Goal: Task Accomplishment & Management: Manage account settings

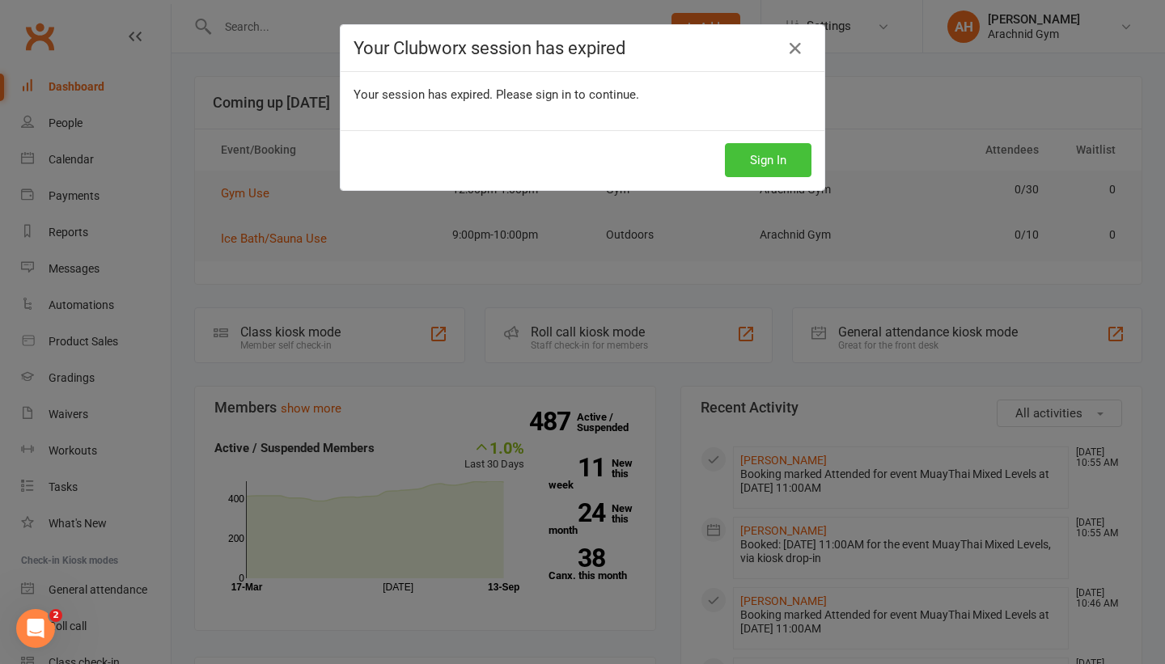
click at [789, 155] on button "Sign In" at bounding box center [768, 160] width 87 height 34
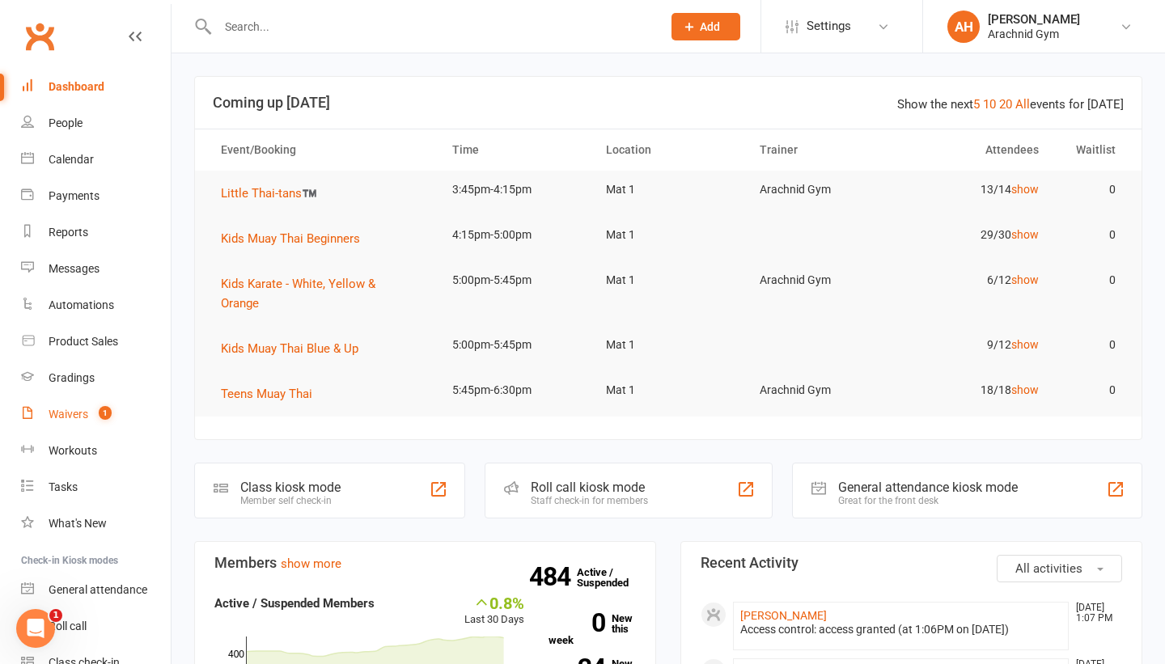
click at [106, 401] on link "Waivers 1" at bounding box center [96, 414] width 150 height 36
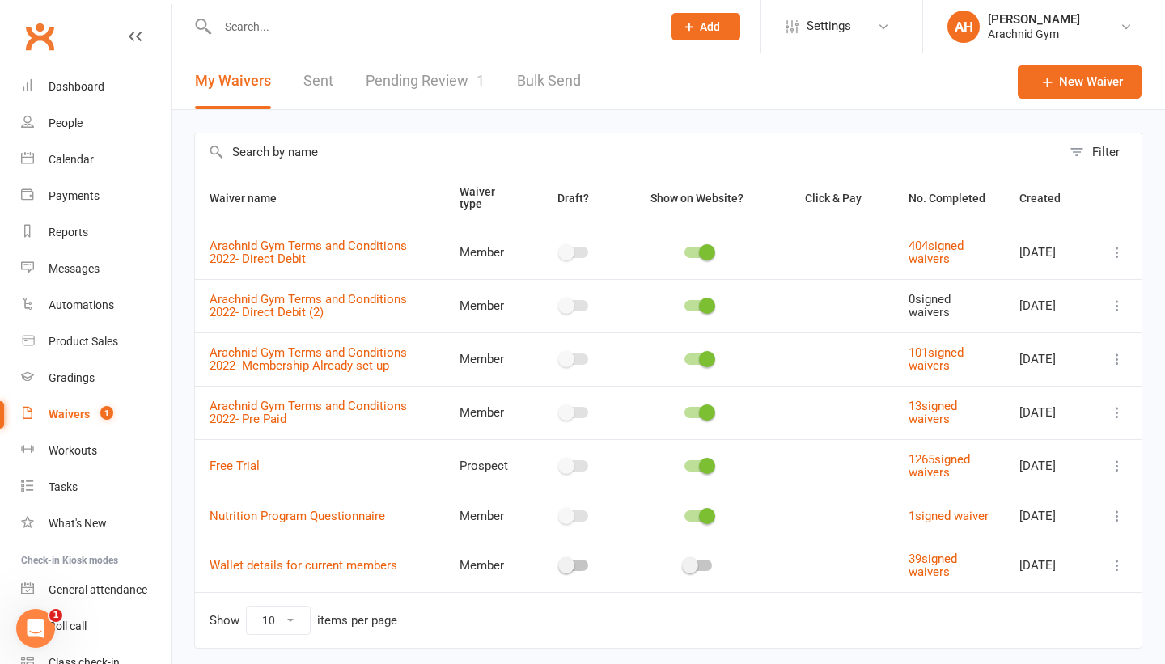
click at [274, 15] on input "text" at bounding box center [432, 26] width 438 height 23
click at [89, 442] on link "Workouts" at bounding box center [96, 451] width 150 height 36
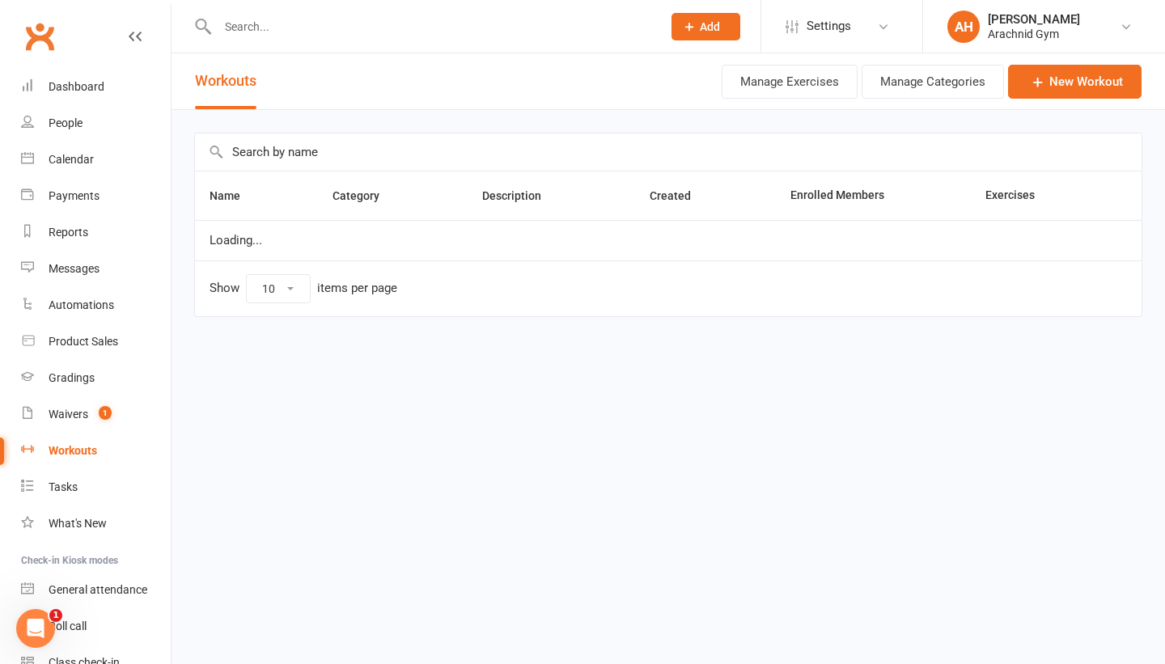
select select "100"
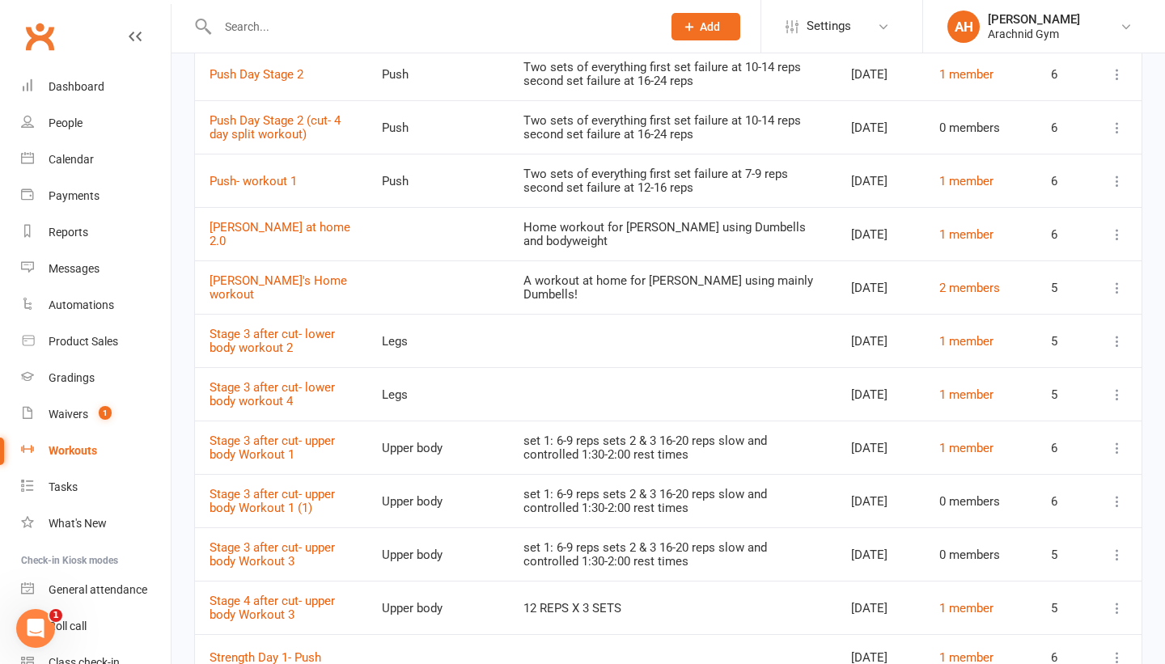
scroll to position [2014, 0]
click at [286, 189] on link "Push- workout 1" at bounding box center [253, 182] width 87 height 15
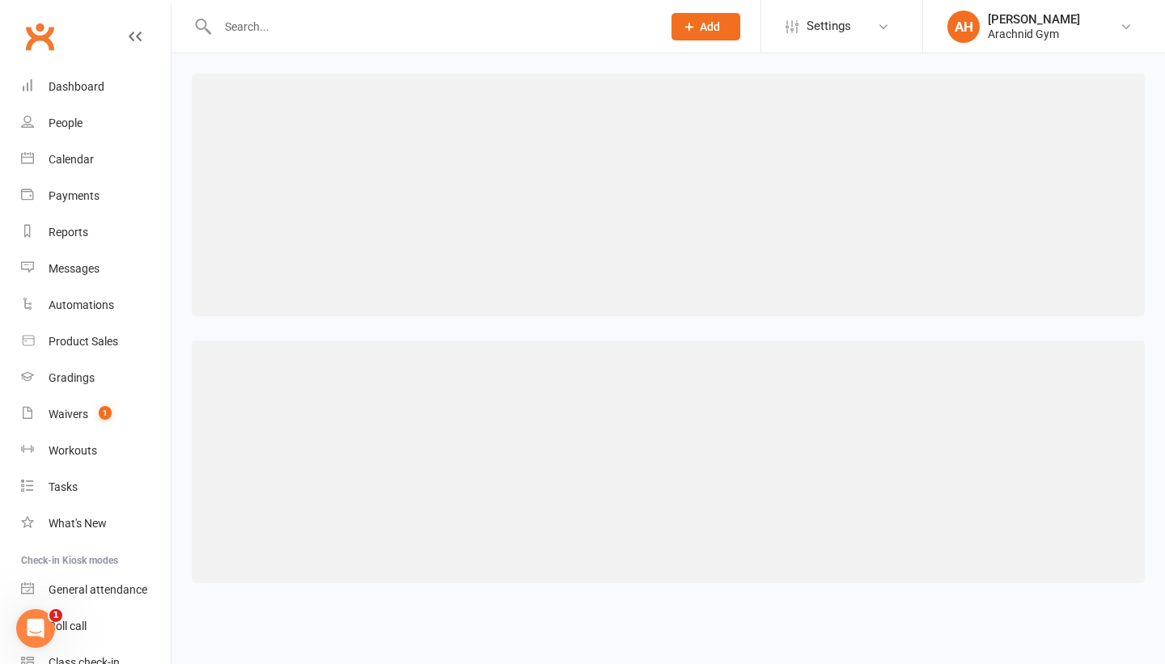
select select "45"
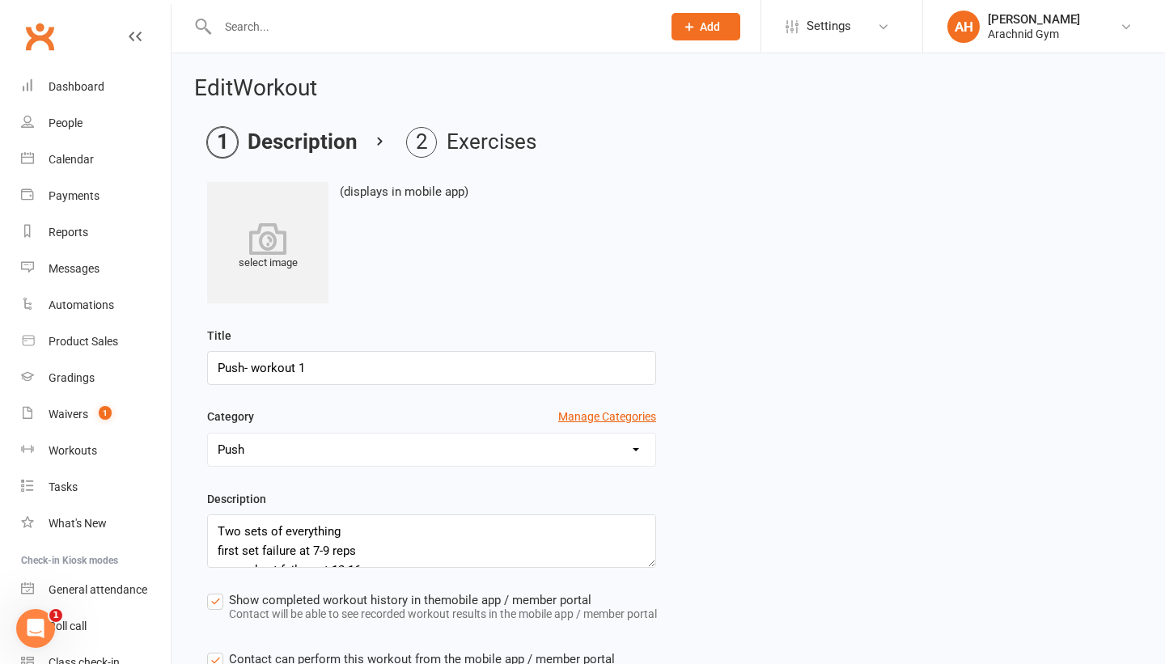
scroll to position [187, 0]
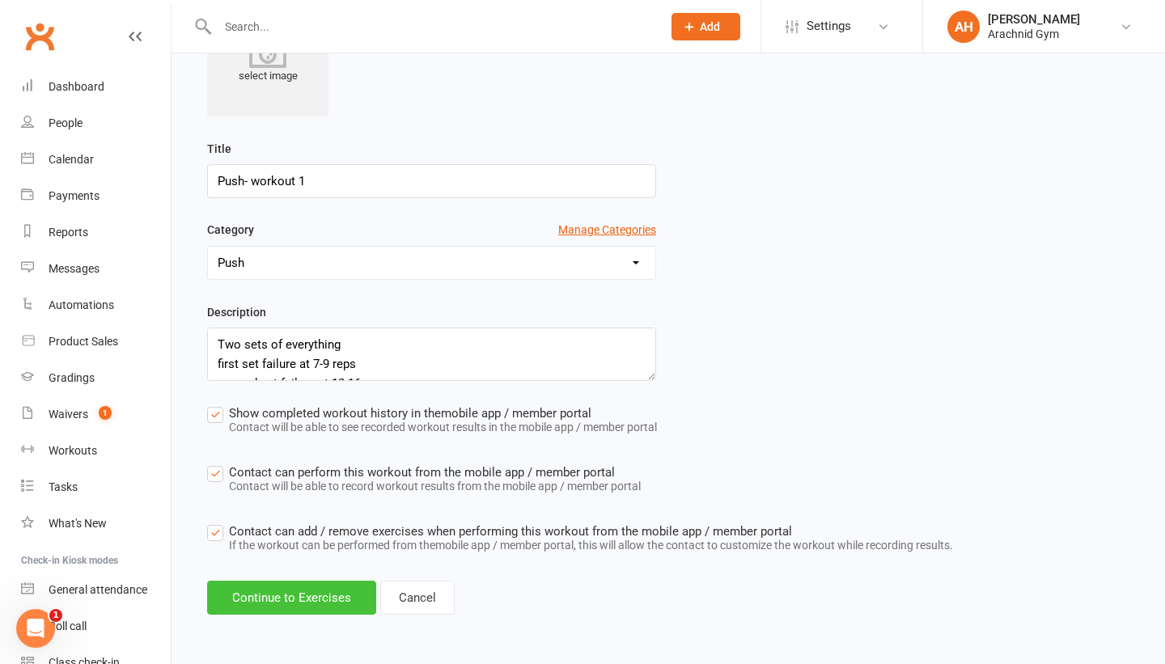
click at [344, 603] on button "Continue to Exercises" at bounding box center [291, 598] width 169 height 34
select select "Kilograms"
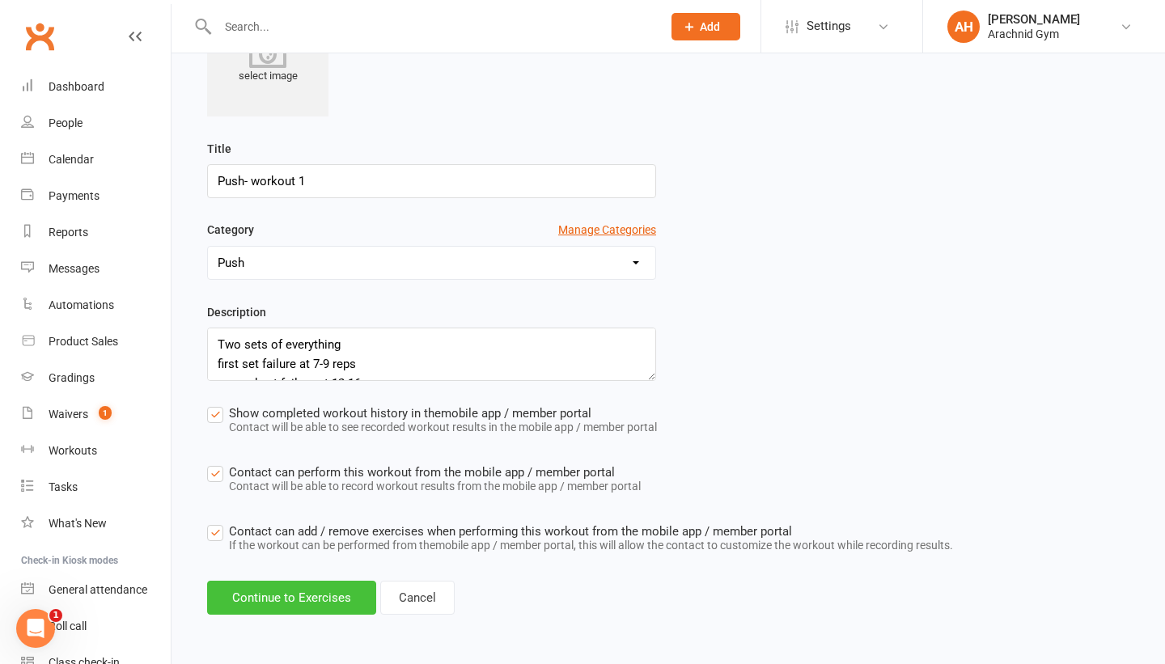
select select "Kilograms"
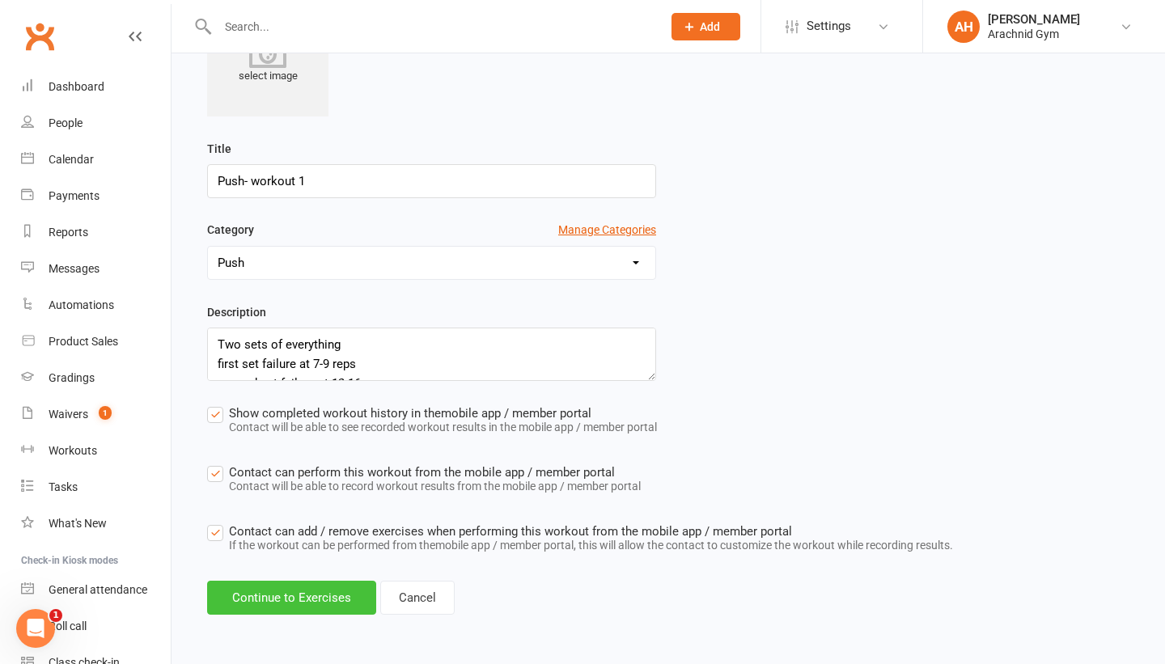
select select "Kilograms"
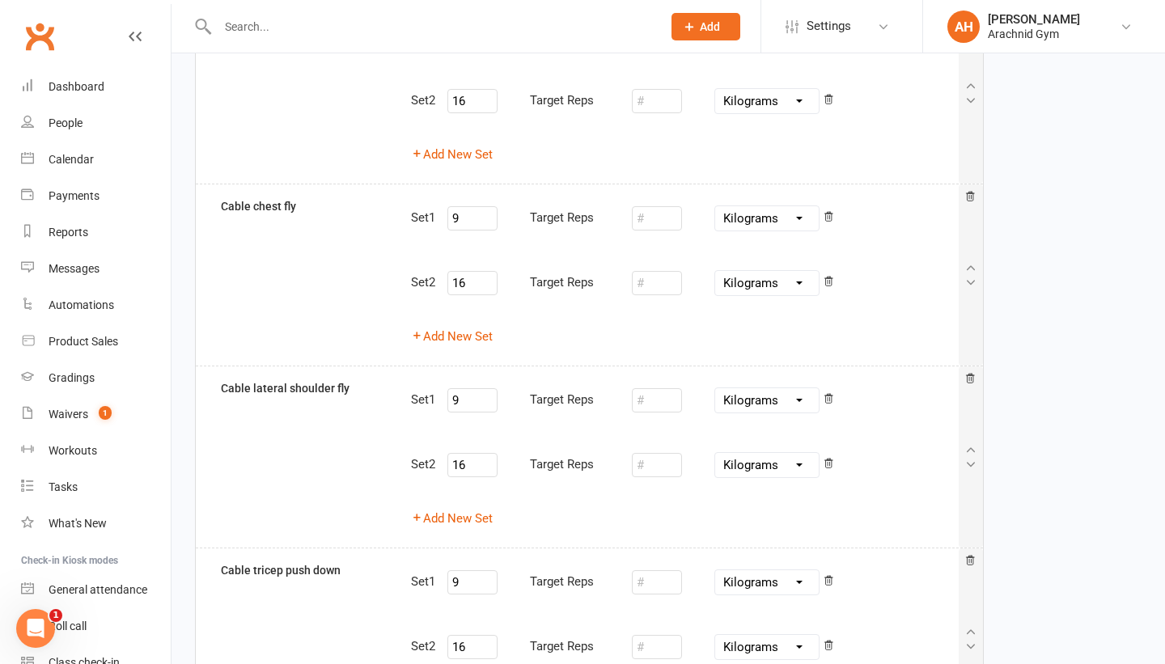
scroll to position [0, 0]
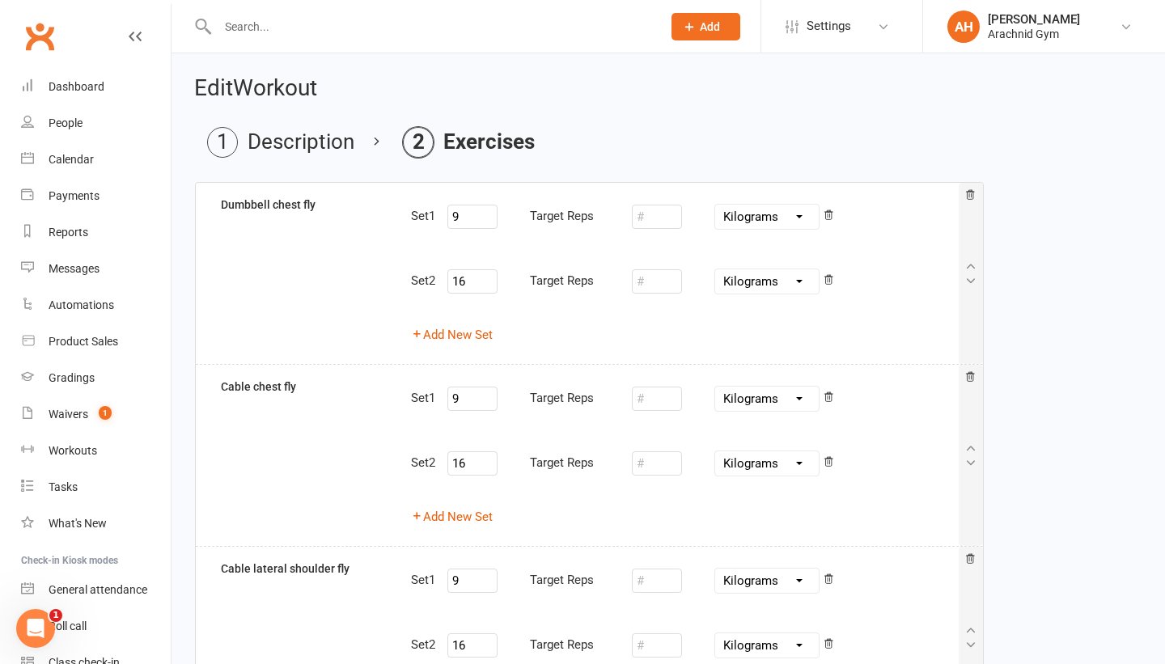
click at [606, 203] on div "9 Target Reps" at bounding box center [526, 217] width 159 height 32
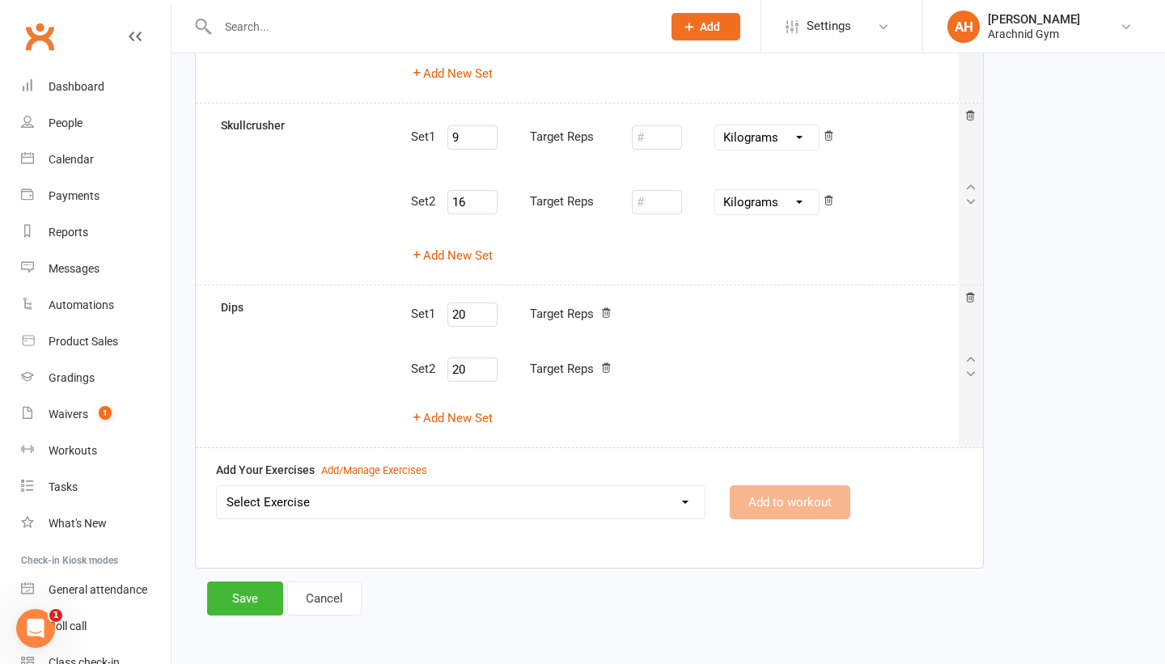
scroll to position [808, 0]
click at [332, 603] on link "Cancel" at bounding box center [324, 598] width 74 height 34
select select "100"
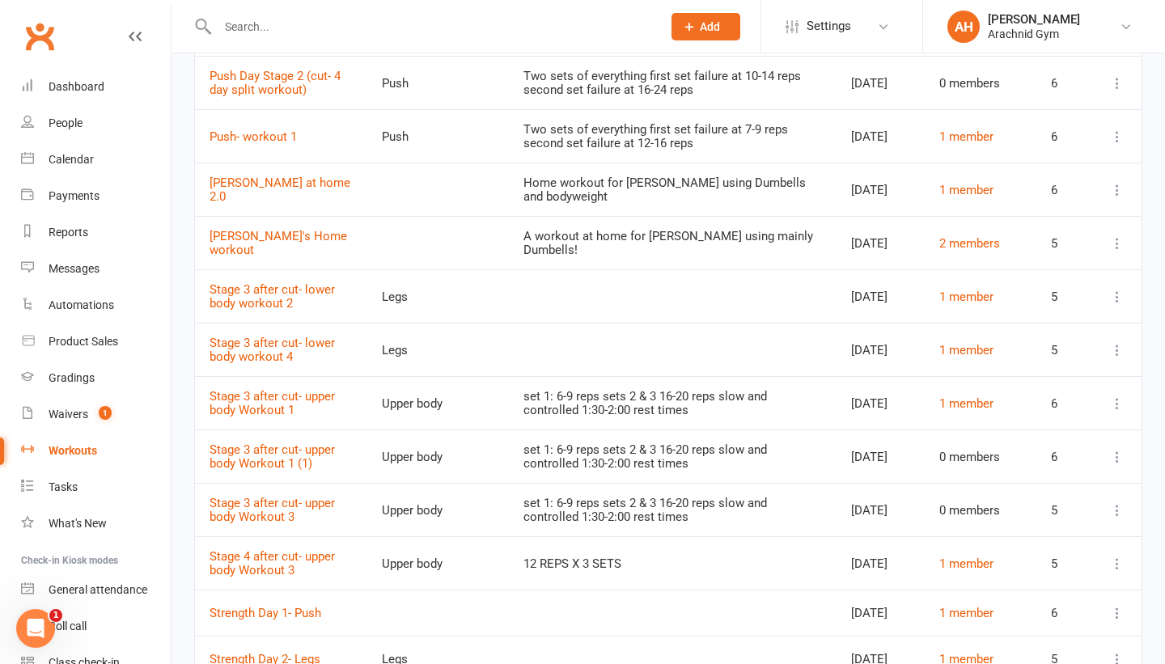
scroll to position [2014, 0]
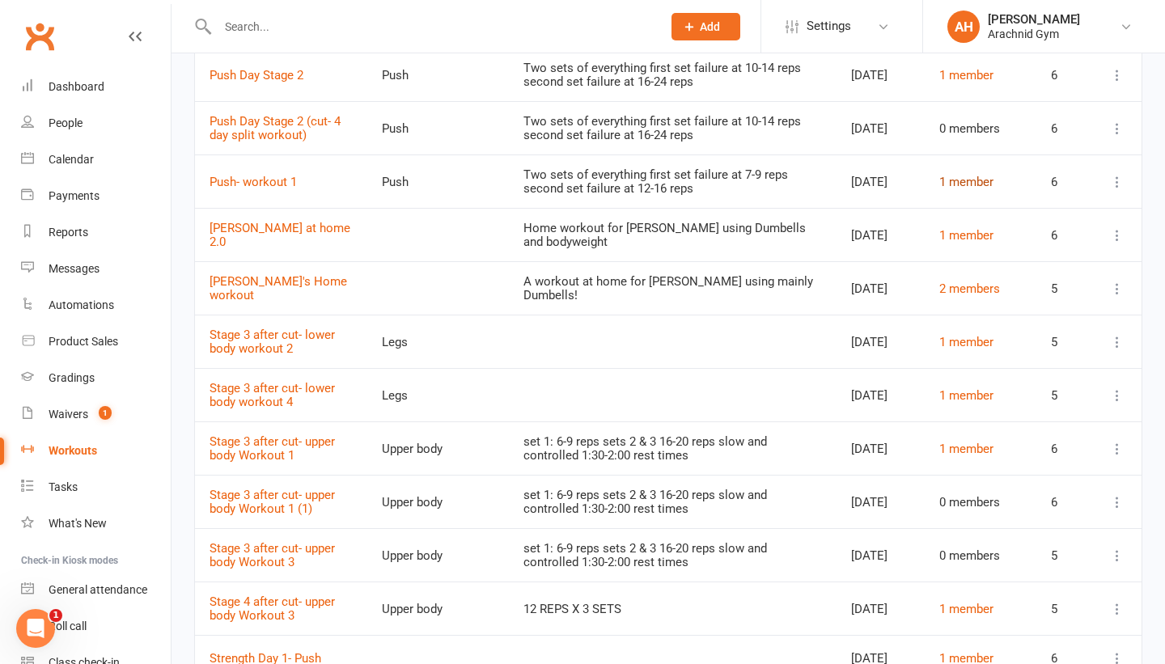
click at [956, 189] on link "1 member" at bounding box center [966, 182] width 54 height 15
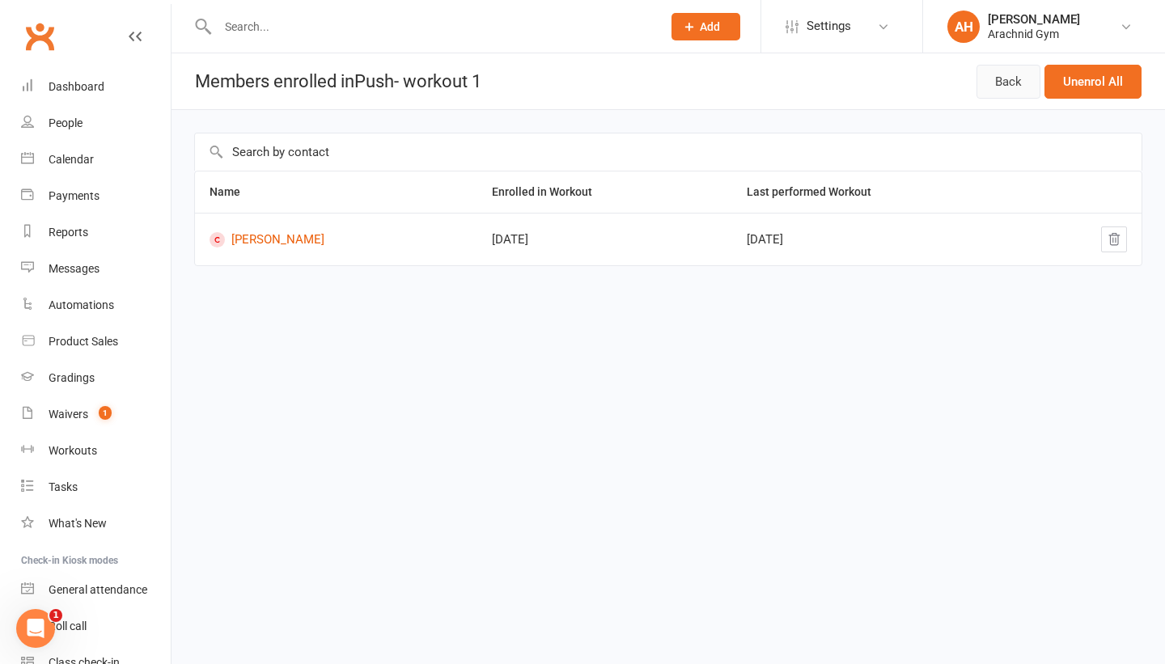
click at [1007, 85] on link "Back" at bounding box center [1008, 82] width 64 height 34
select select "100"
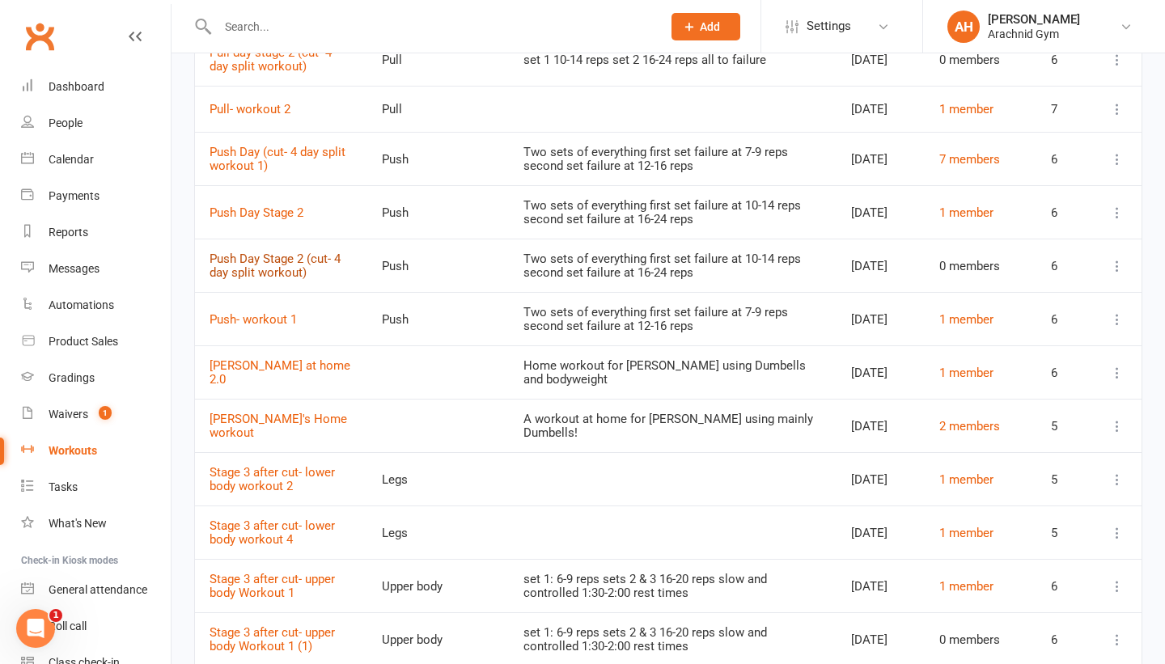
scroll to position [1954, 0]
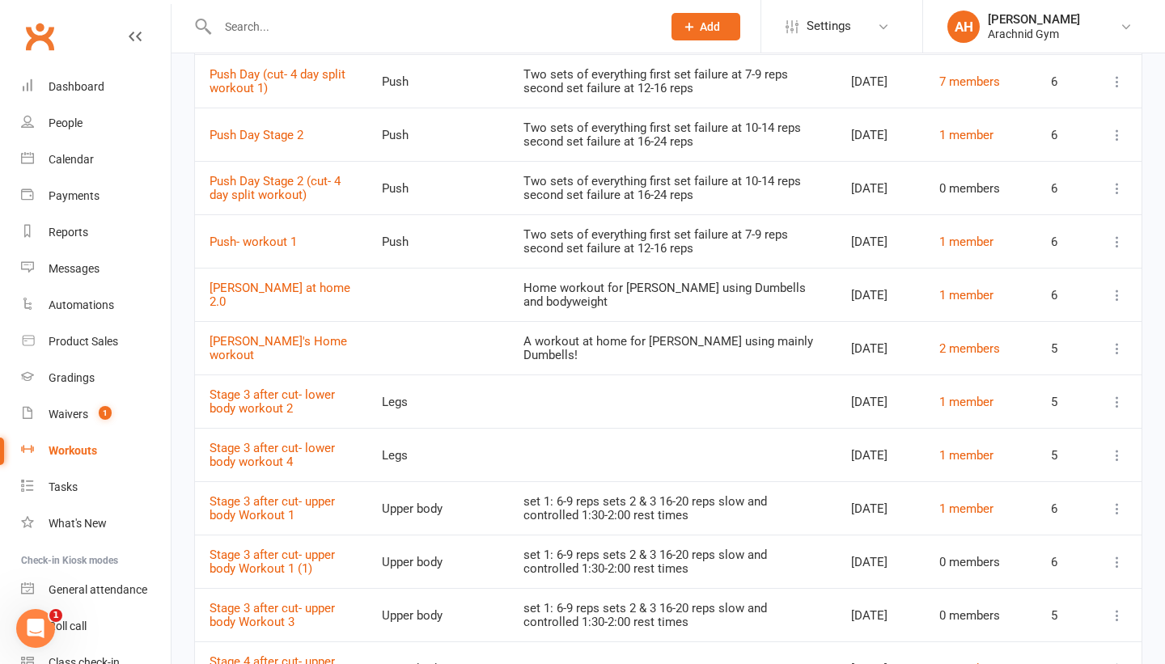
click at [1115, 250] on icon at bounding box center [1117, 242] width 16 height 16
click at [433, 249] on div "Push" at bounding box center [438, 242] width 112 height 14
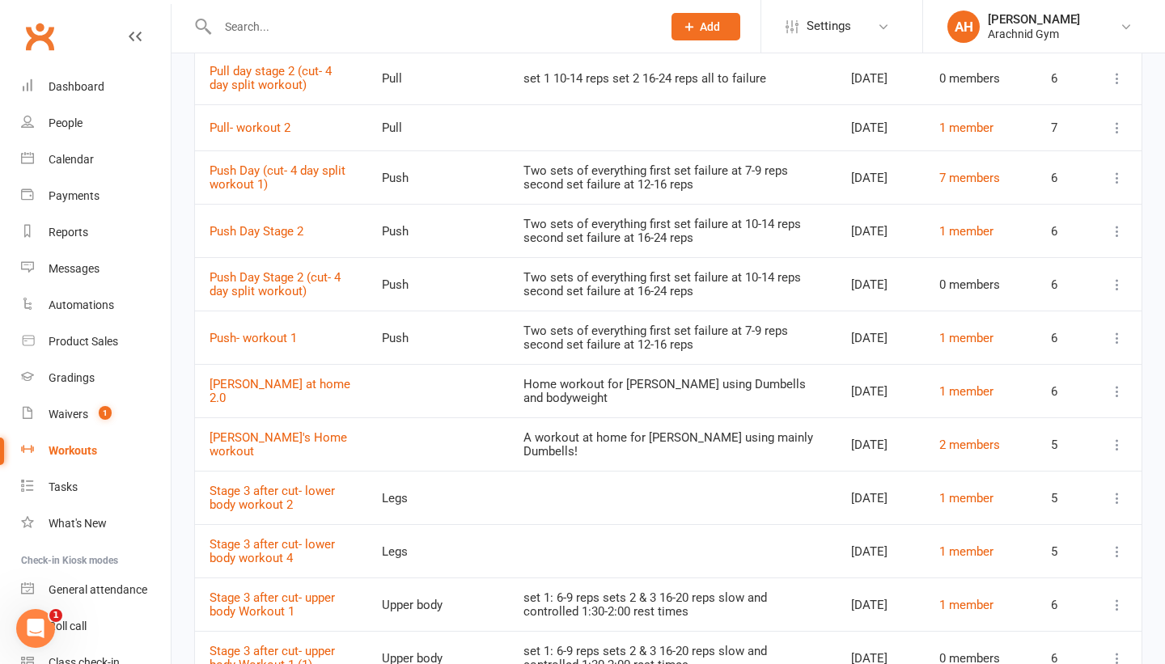
scroll to position [1858, 0]
click at [285, 134] on link "Pull- workout 2" at bounding box center [250, 127] width 81 height 15
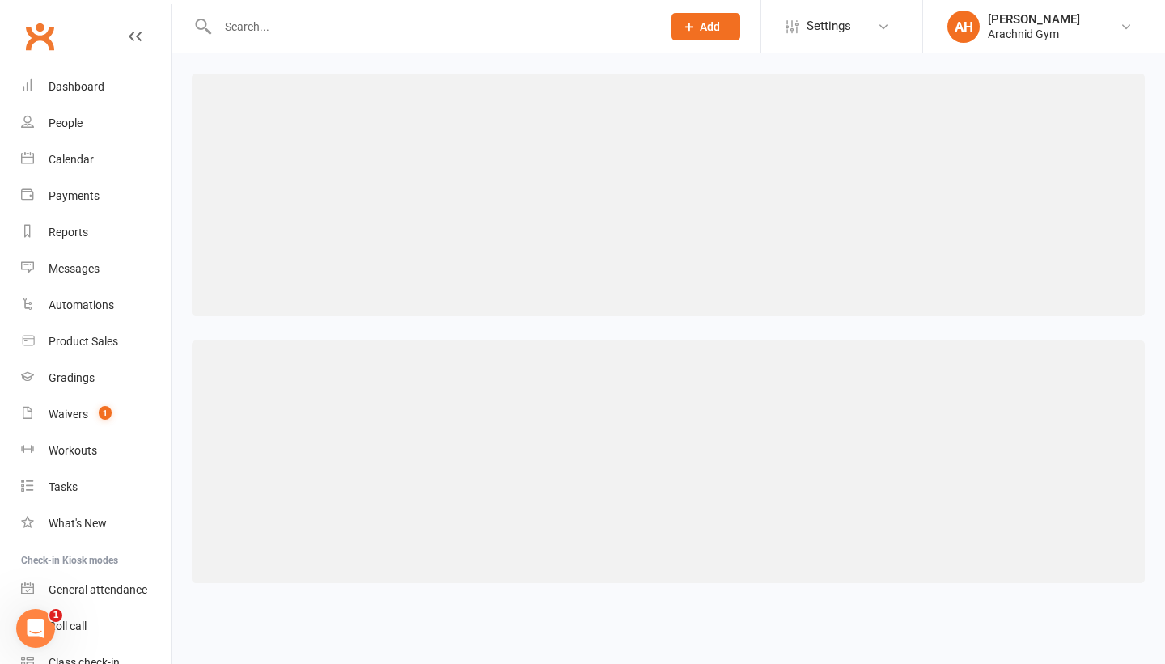
select select "46"
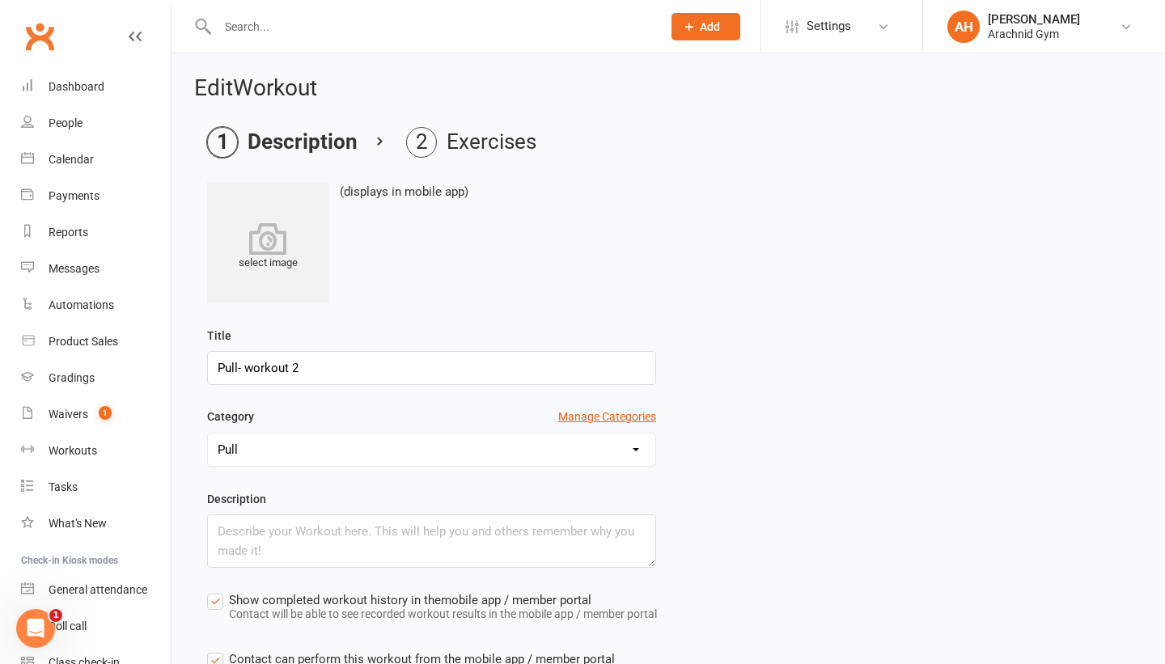
scroll to position [187, 0]
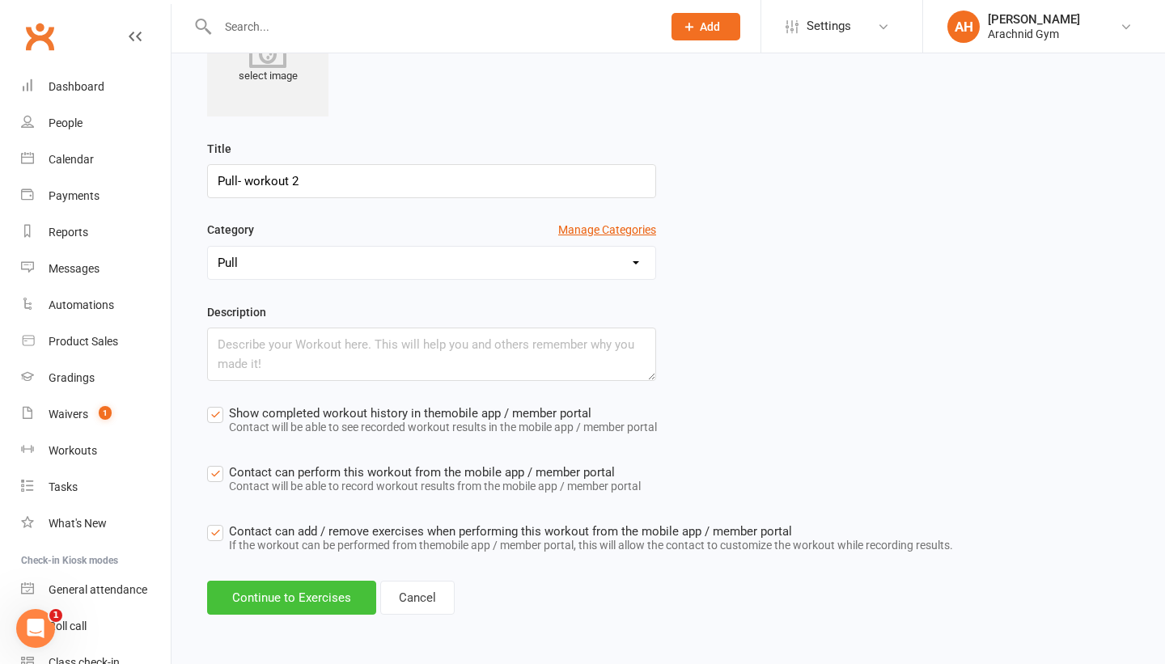
click at [340, 602] on button "Continue to Exercises" at bounding box center [291, 598] width 169 height 34
select select "Kilograms"
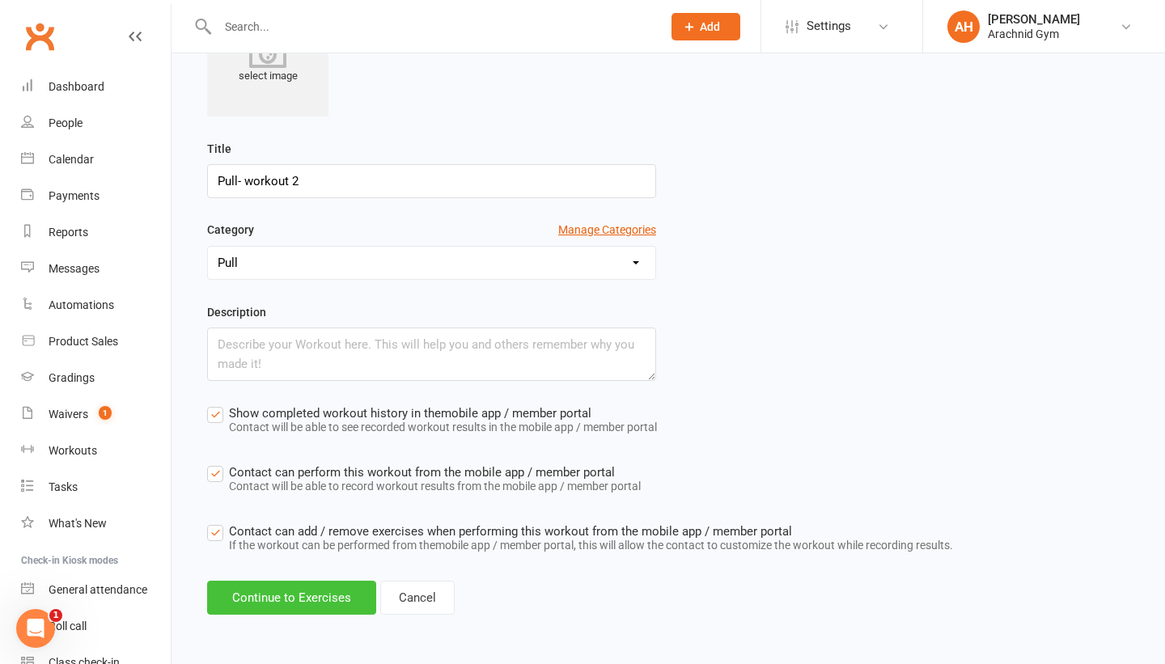
select select "Kilograms"
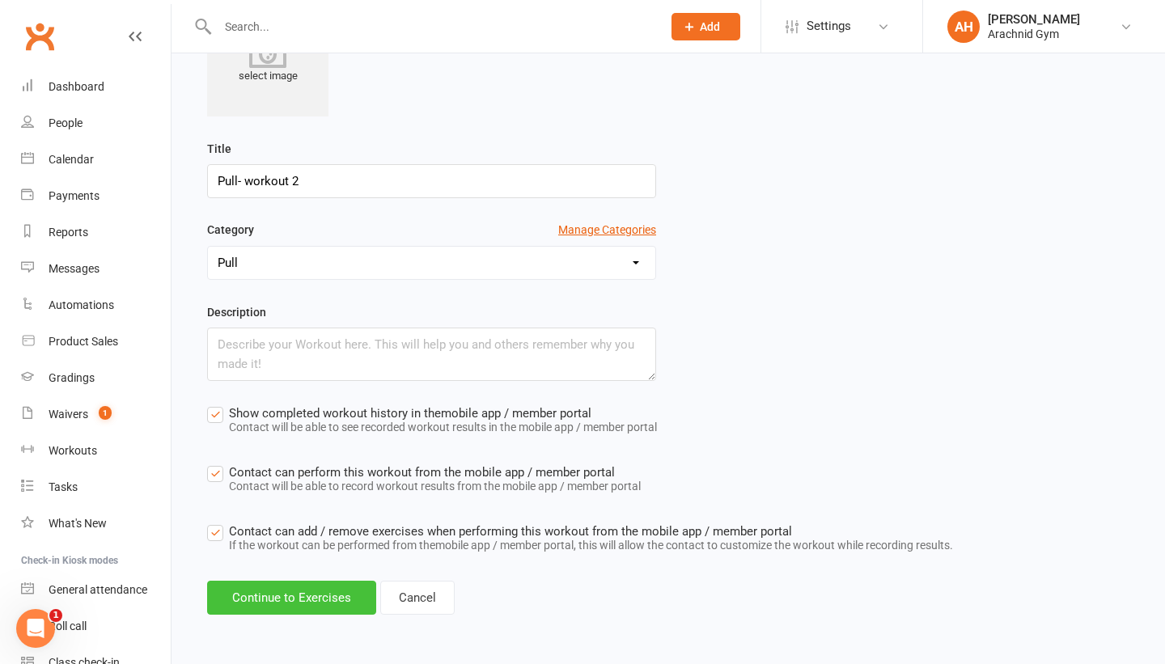
select select "Kilograms"
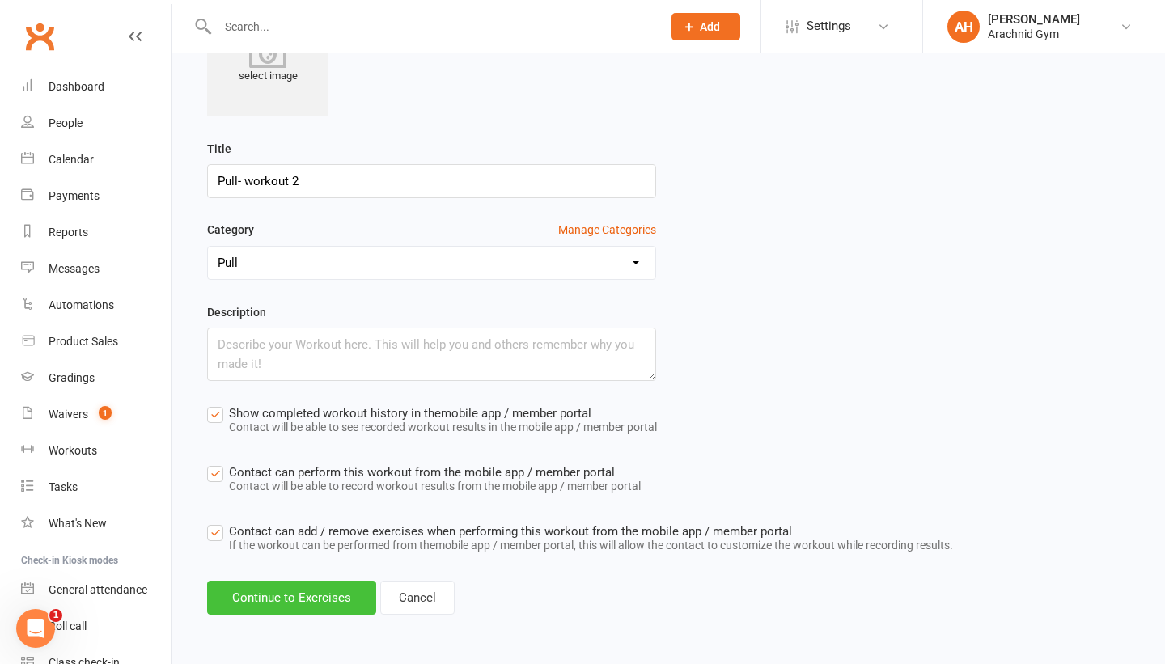
select select "Kilograms"
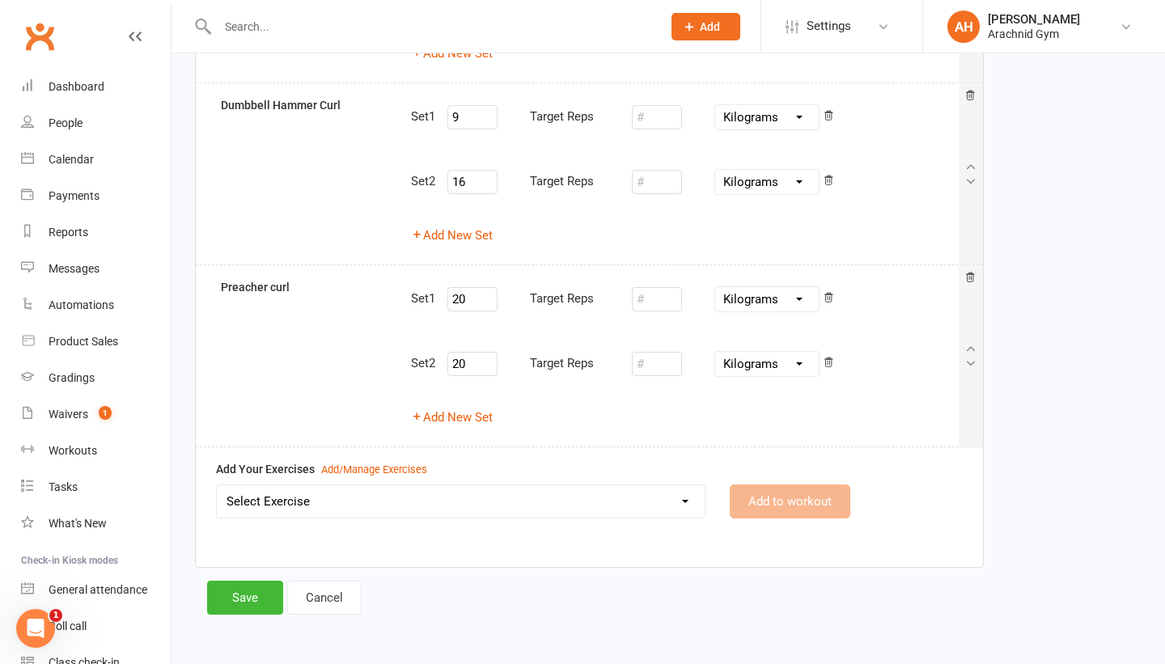
click at [341, 606] on link "Cancel" at bounding box center [324, 598] width 74 height 34
select select "100"
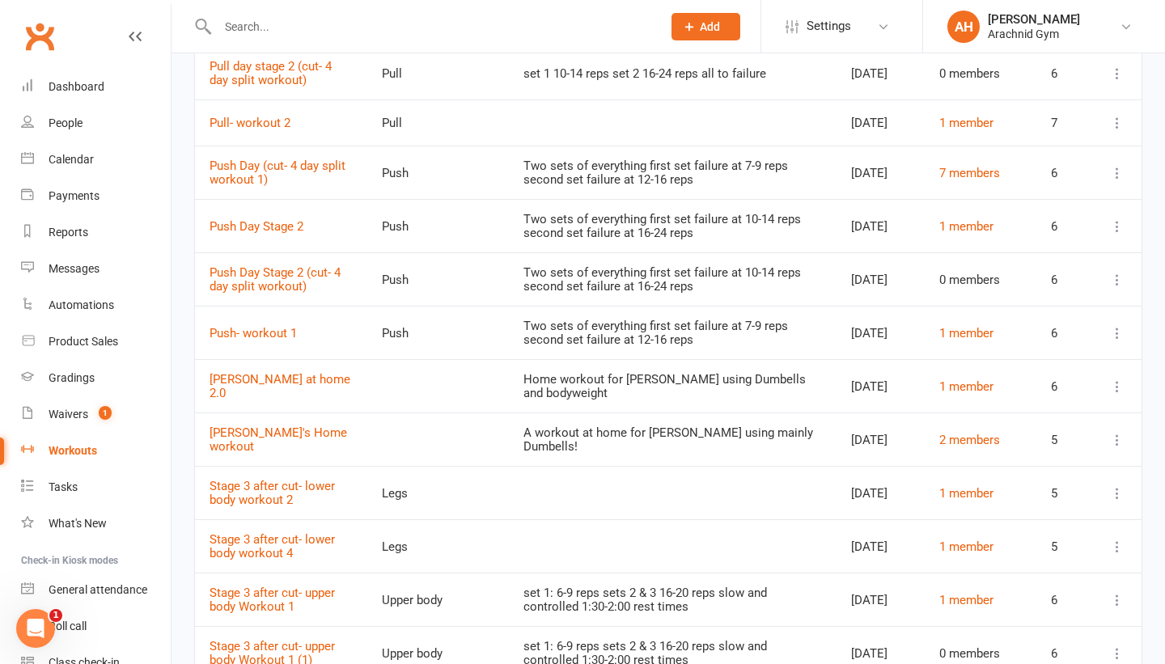
scroll to position [1910, 0]
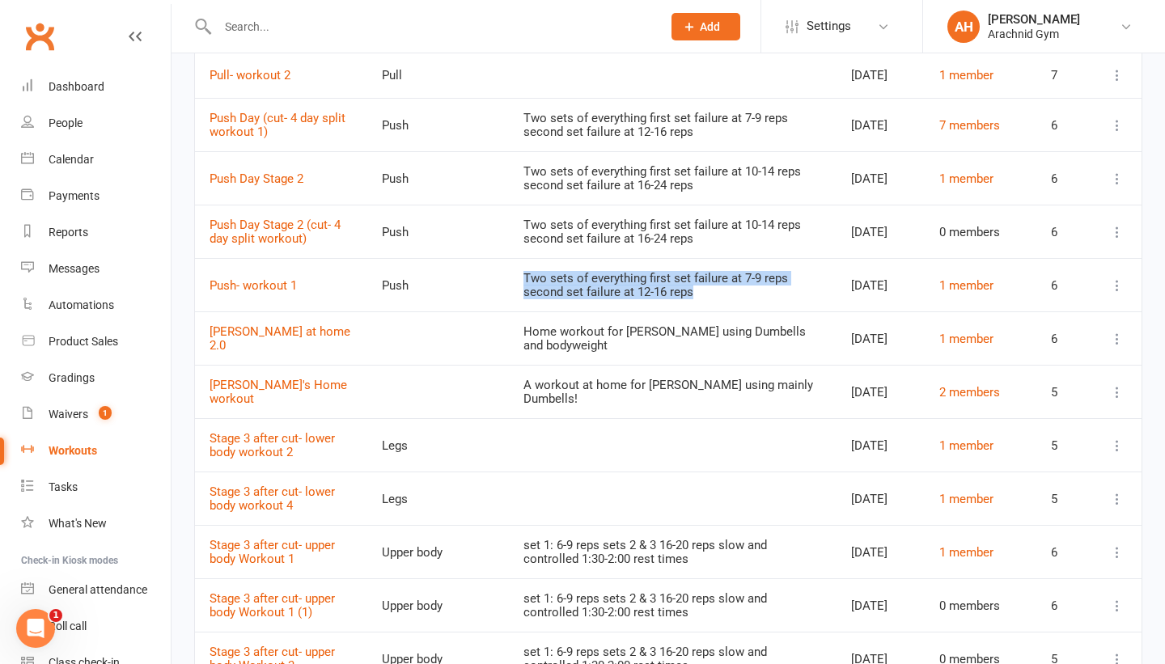
drag, startPoint x: 629, startPoint y: 463, endPoint x: 493, endPoint y: 439, distance: 137.9
click at [523, 299] on div "Two sets of everything first set failure at 7-9 reps second set failure at 12-1…" at bounding box center [672, 285] width 298 height 27
copy div "Two sets of everything first set failure at 7-9 reps second set failure at 12-1…"
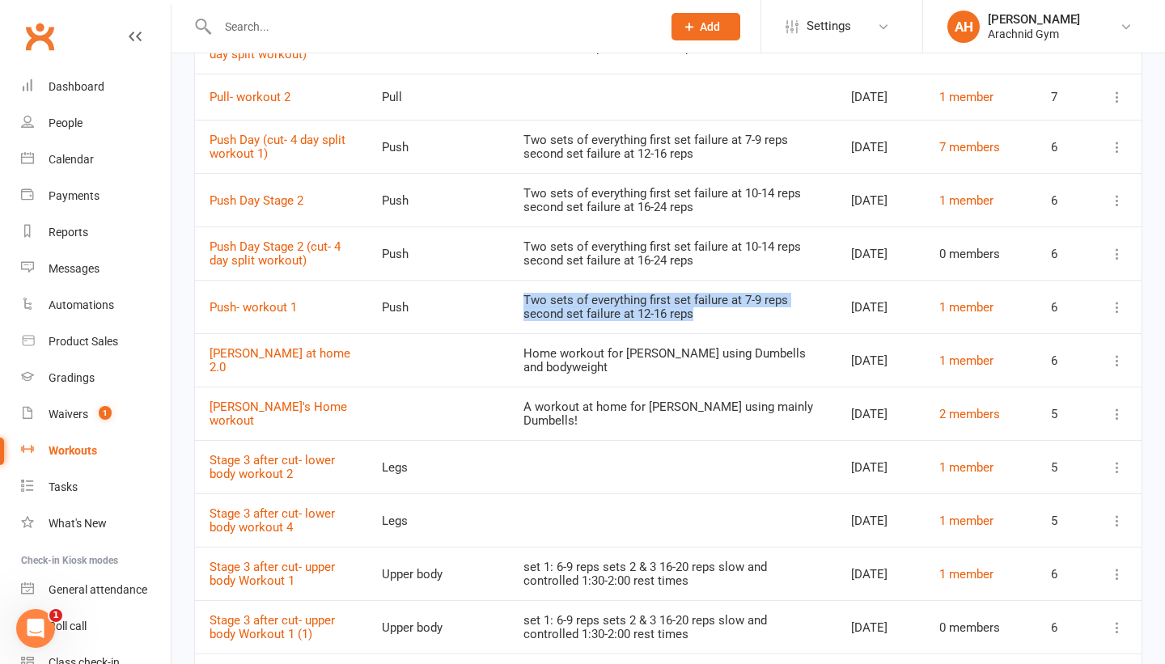
scroll to position [1885, 0]
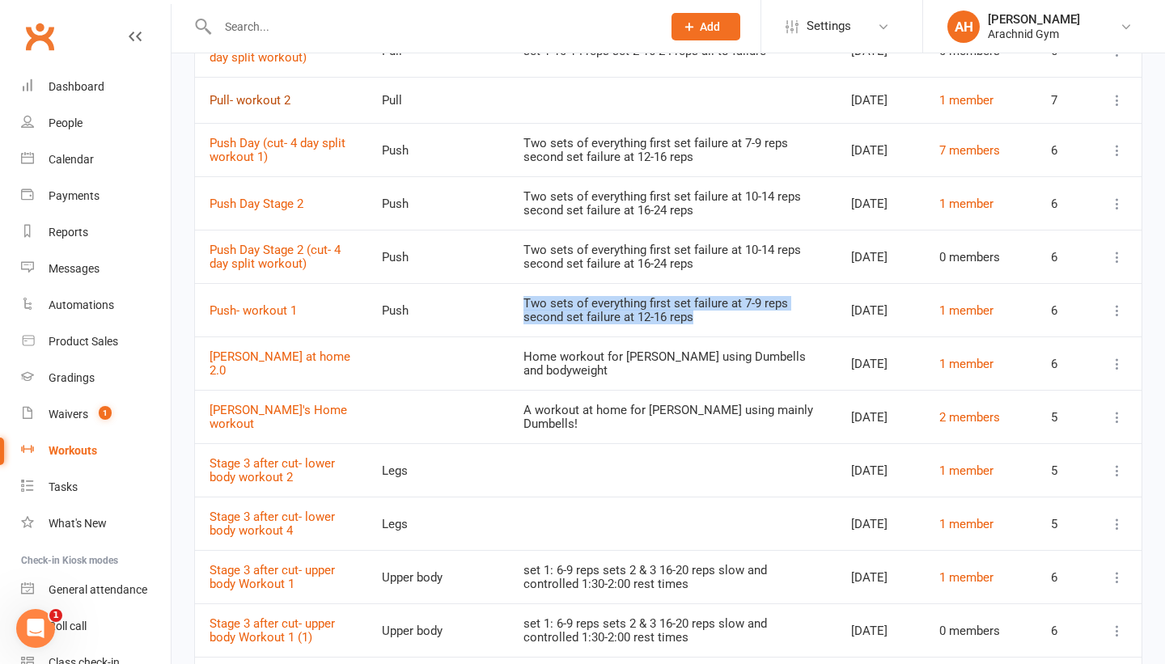
click at [278, 108] on link "Pull- workout 2" at bounding box center [250, 100] width 81 height 15
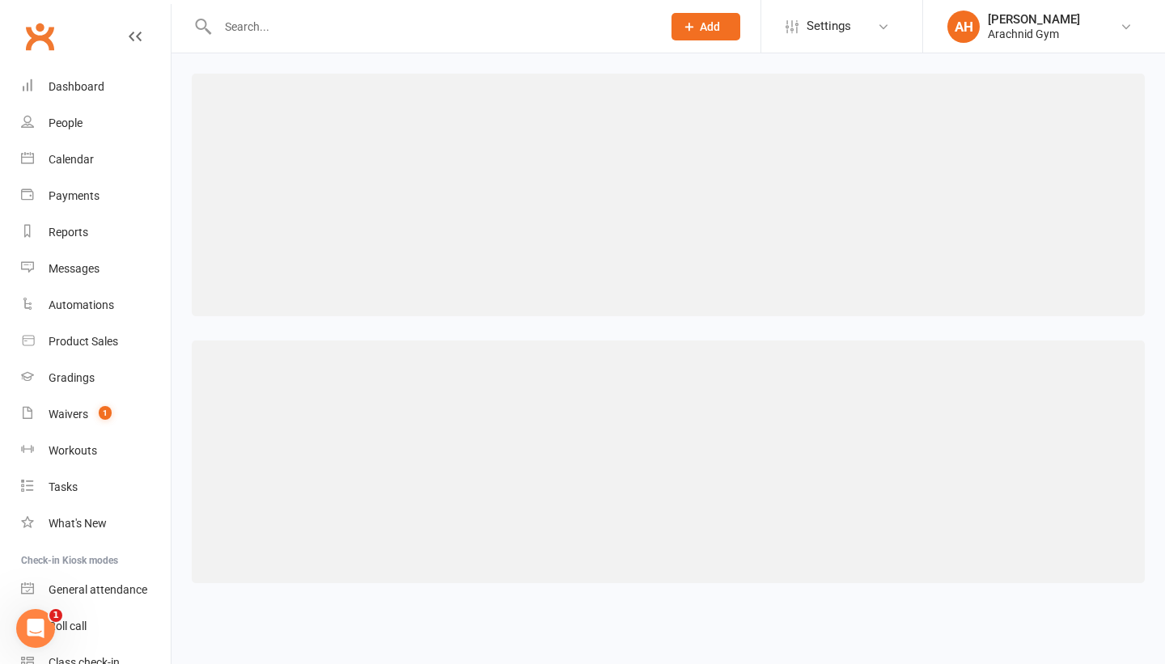
select select "46"
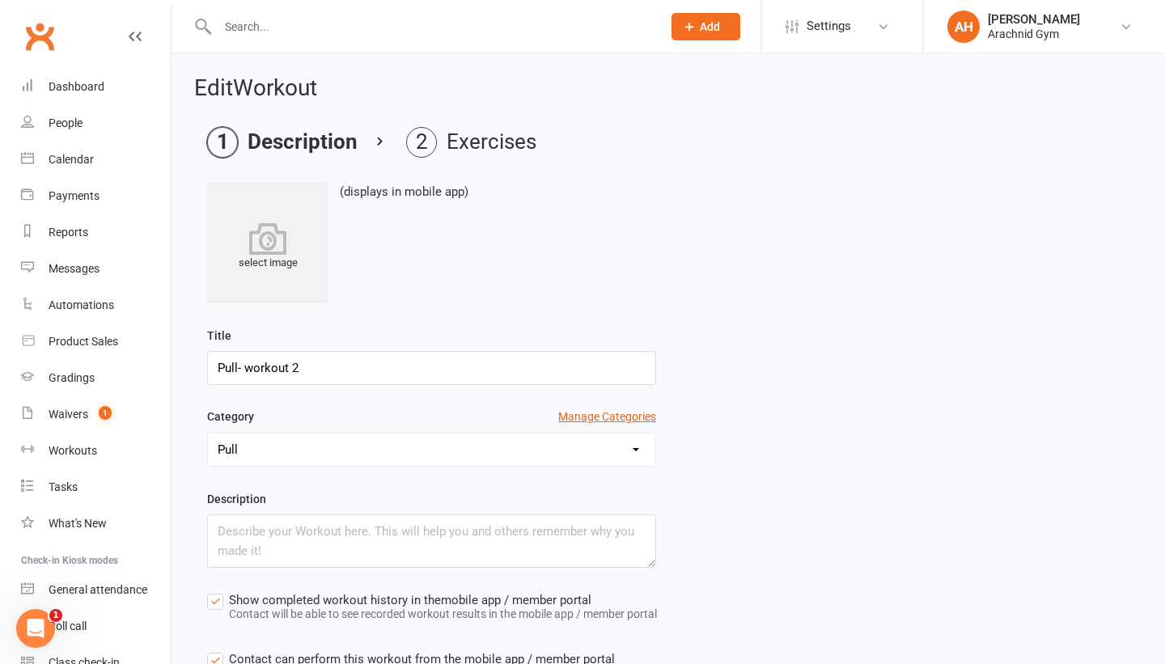
scroll to position [104, 0]
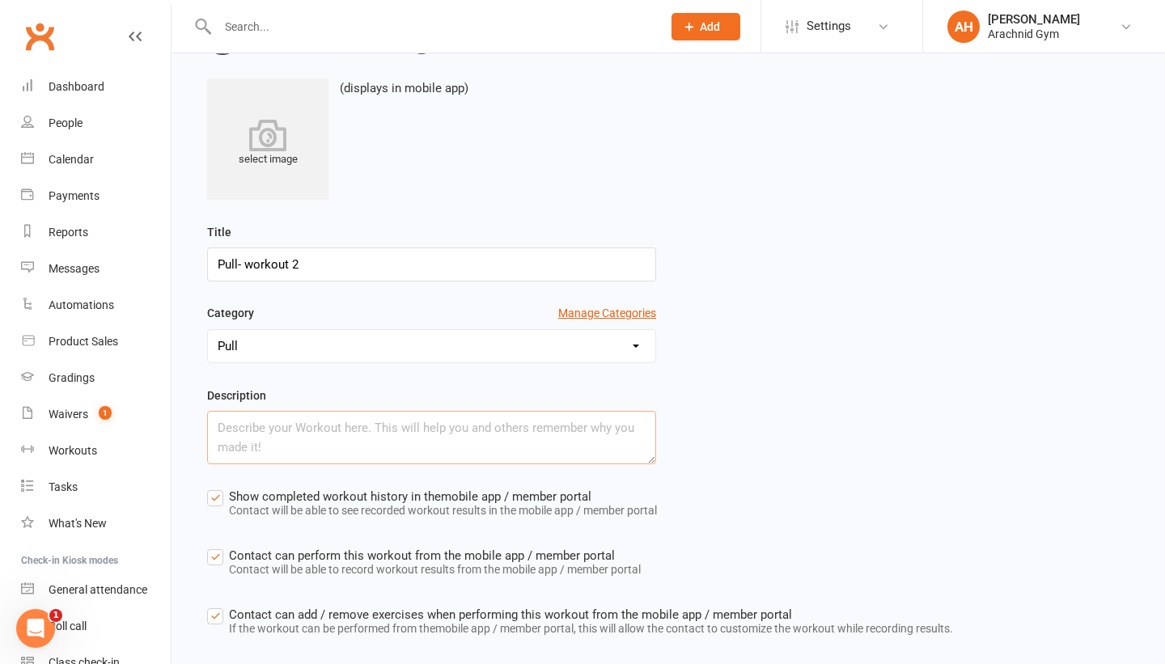
click at [308, 444] on textarea at bounding box center [431, 437] width 449 height 53
paste textarea "Two sets of everything first set failure at 7-9 reps second set failure at 12-1…"
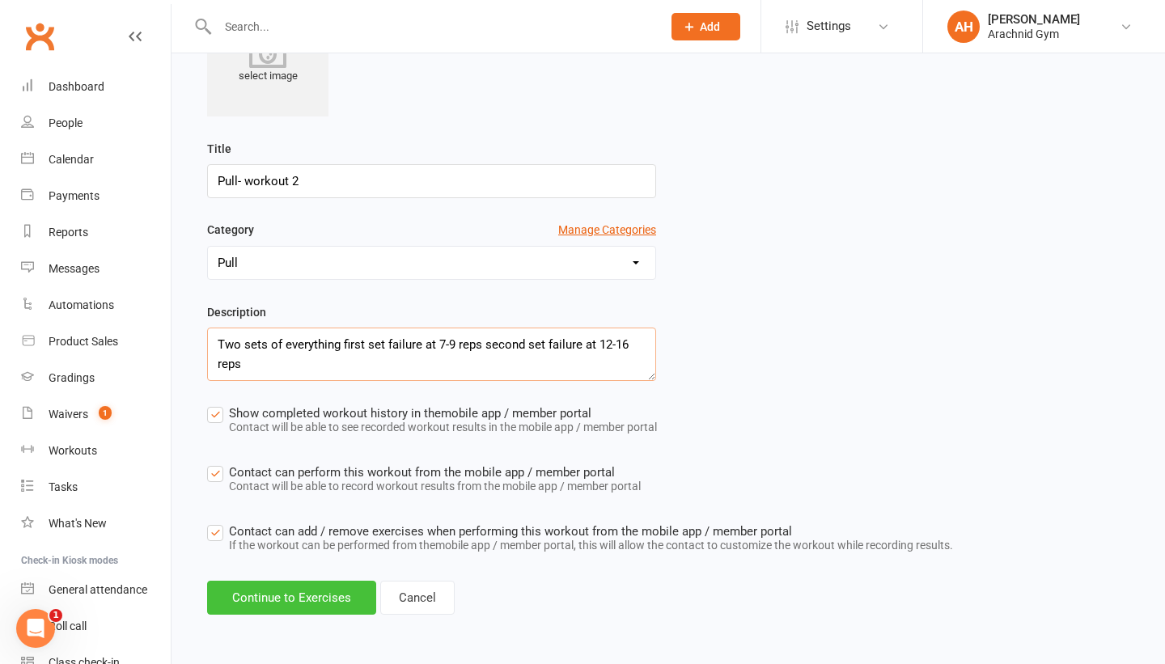
type textarea "Two sets of everything first set failure at 7-9 reps second set failure at 12-1…"
click at [311, 603] on button "Continue to Exercises" at bounding box center [291, 598] width 169 height 34
select select "Kilograms"
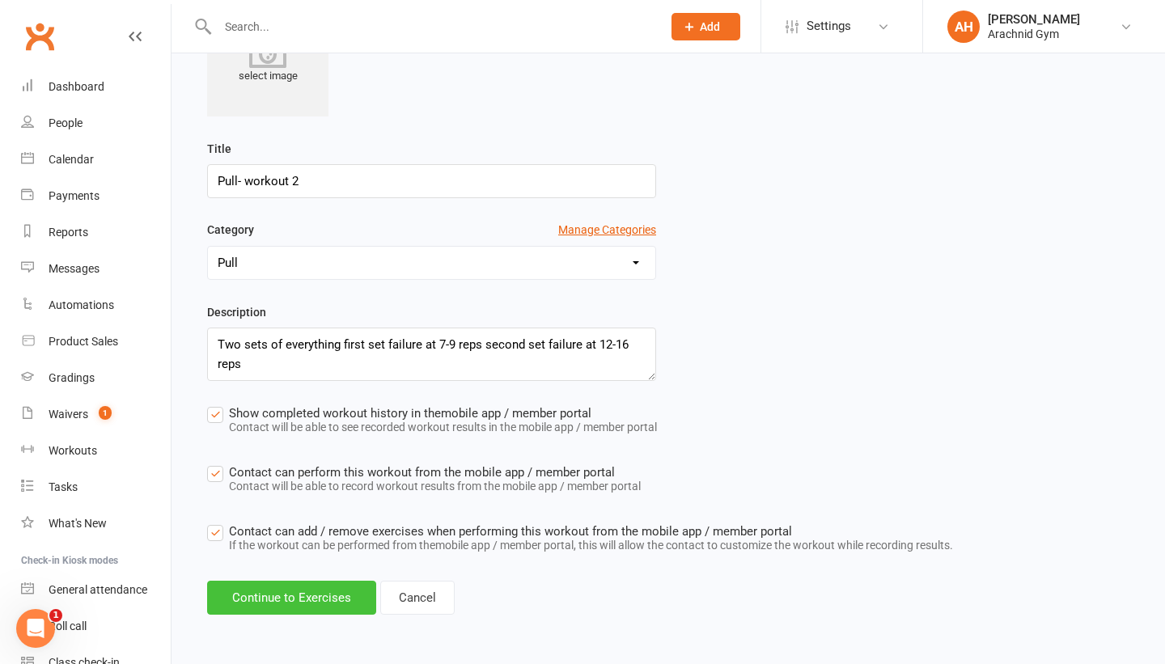
select select "Kilograms"
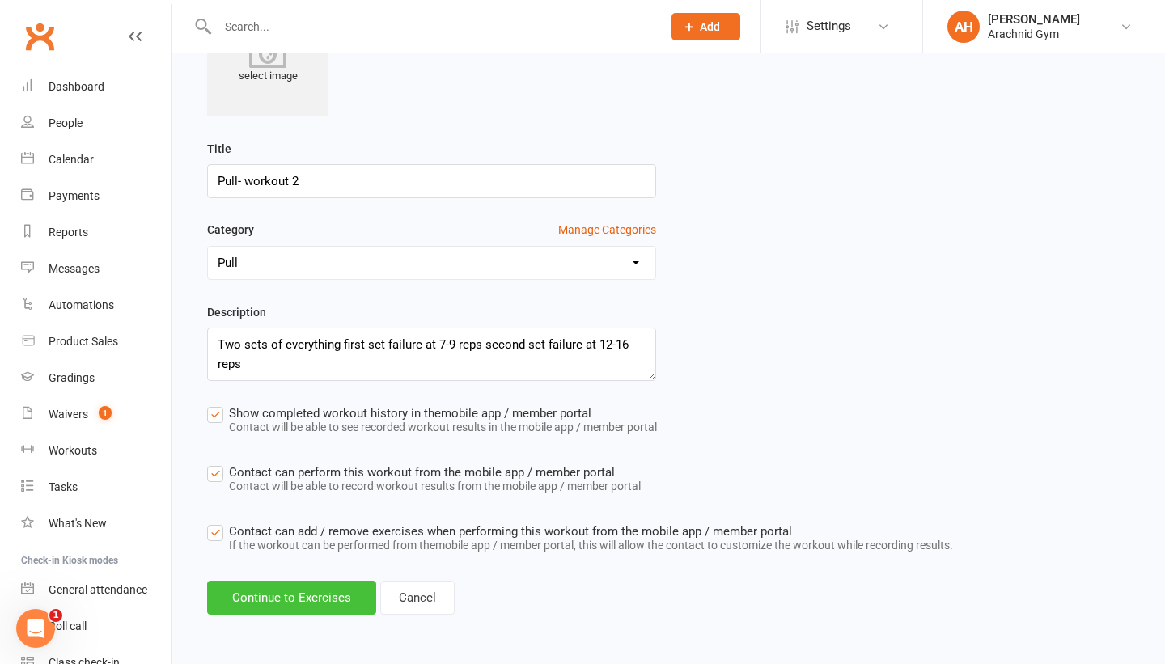
select select "Kilograms"
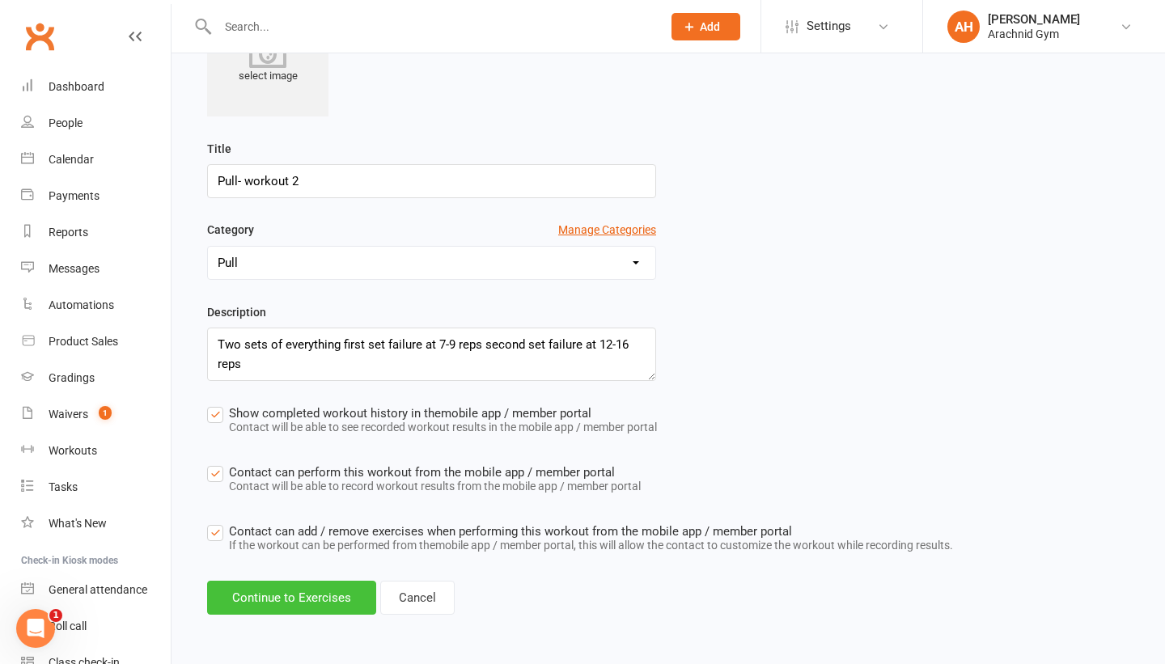
select select "Kilograms"
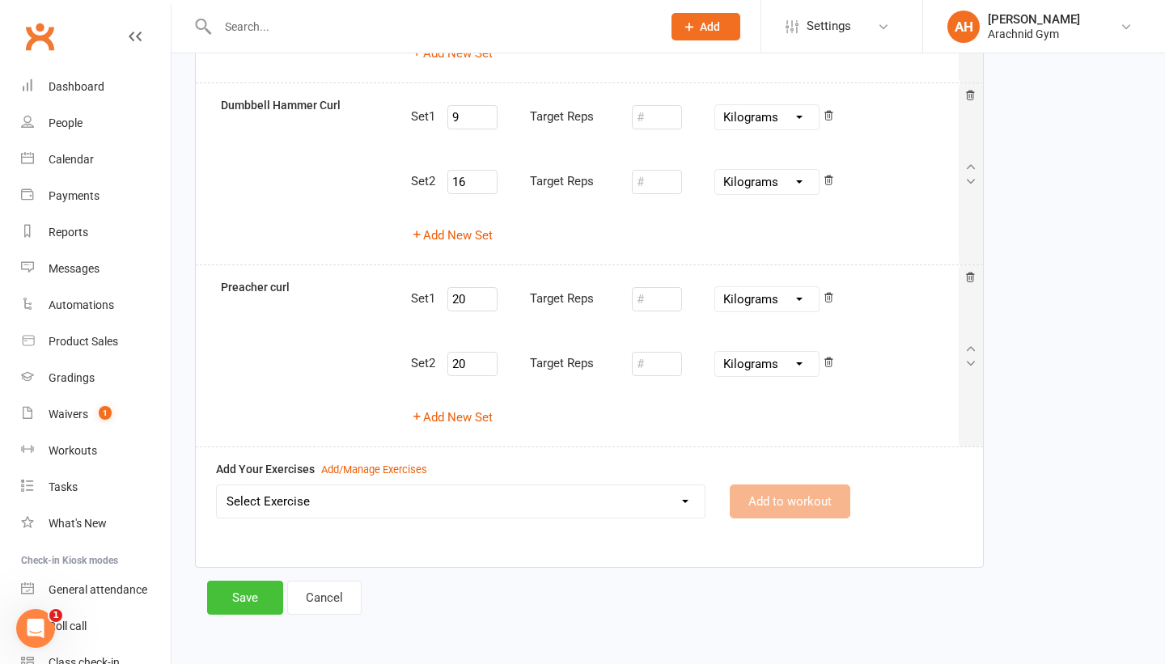
click at [259, 590] on button "Save" at bounding box center [245, 598] width 76 height 34
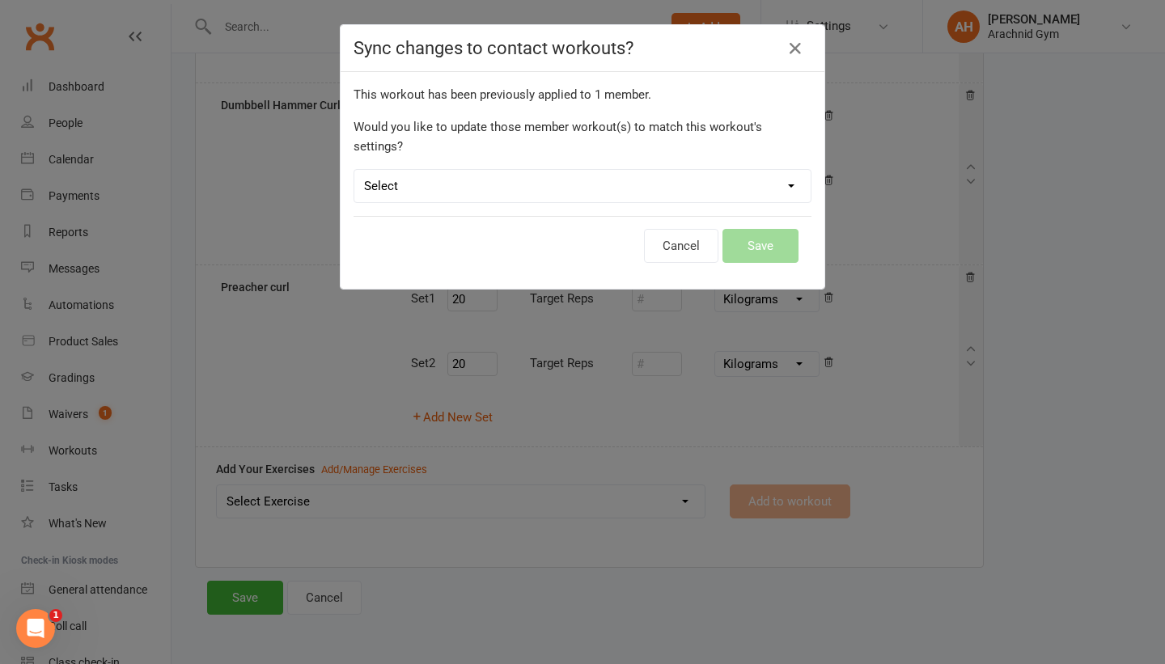
click at [754, 178] on select "Select Leave member workouts unchanged Sync workout + exercise settings to memb…" at bounding box center [582, 186] width 456 height 32
select select "workout_and_exercises"
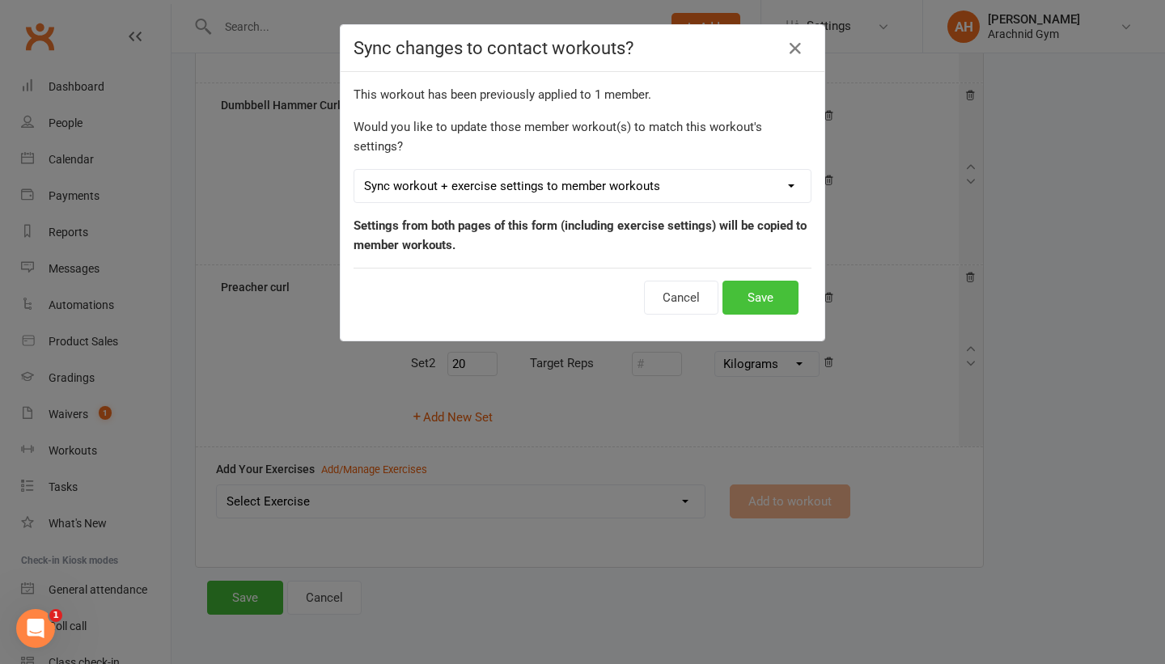
click at [760, 281] on button "Save" at bounding box center [760, 298] width 76 height 34
select select "100"
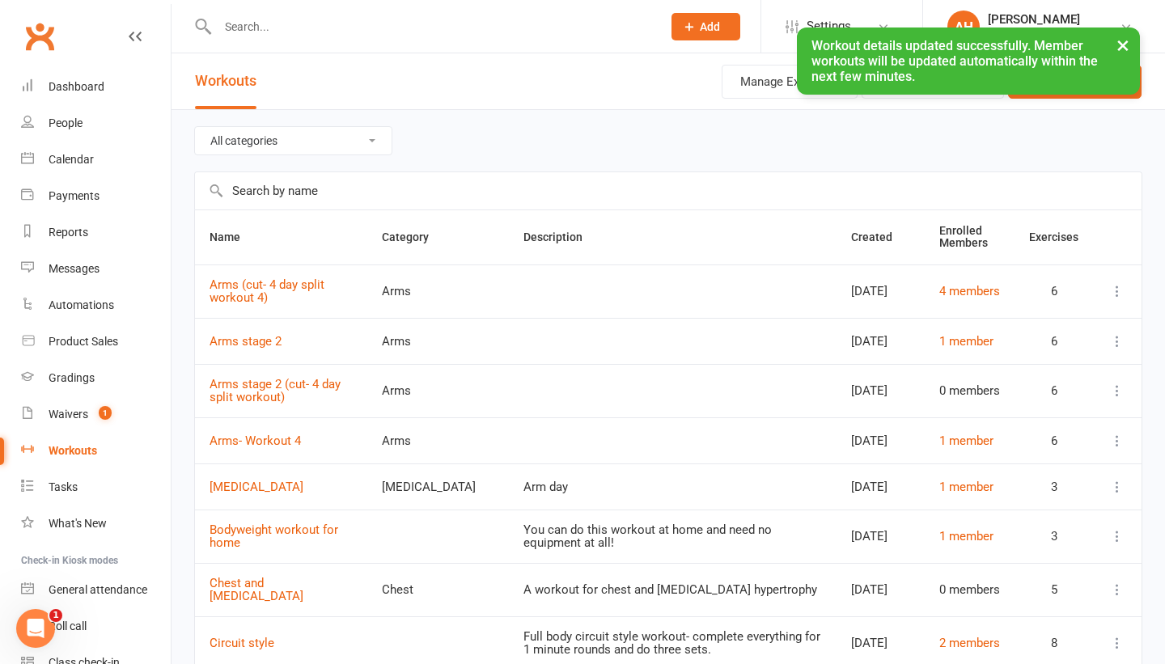
click at [616, 161] on div "All categories Arms Back Biceps Body Weight Cardio Chest Core Full body Legs Pl…" at bounding box center [668, 140] width 948 height 61
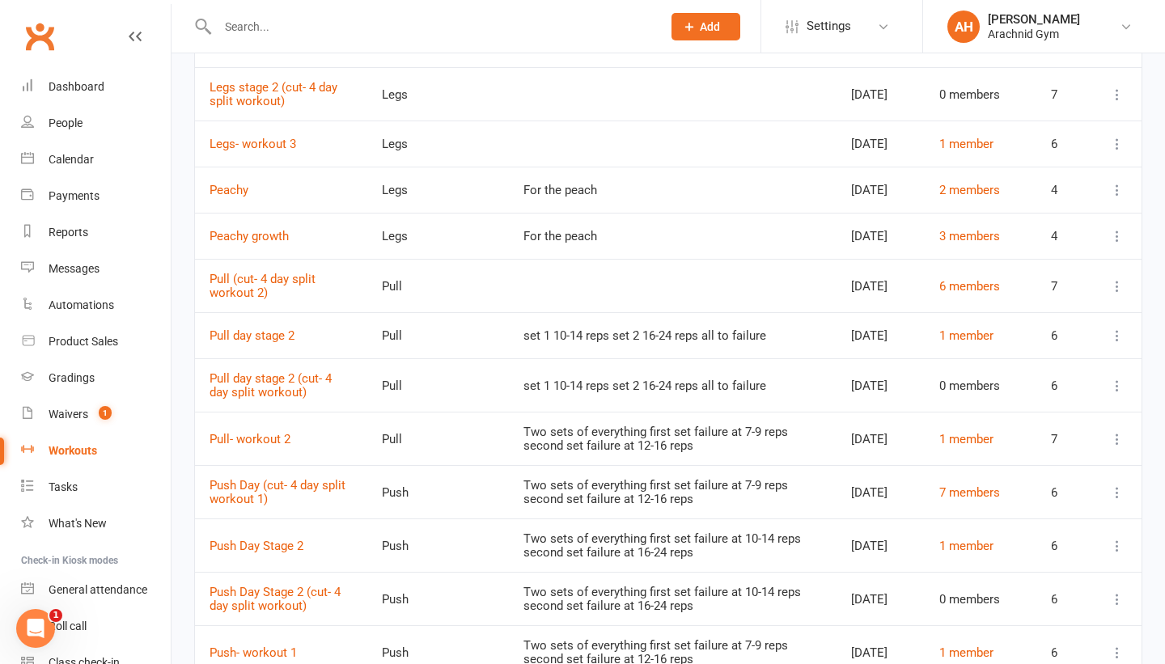
scroll to position [1518, 0]
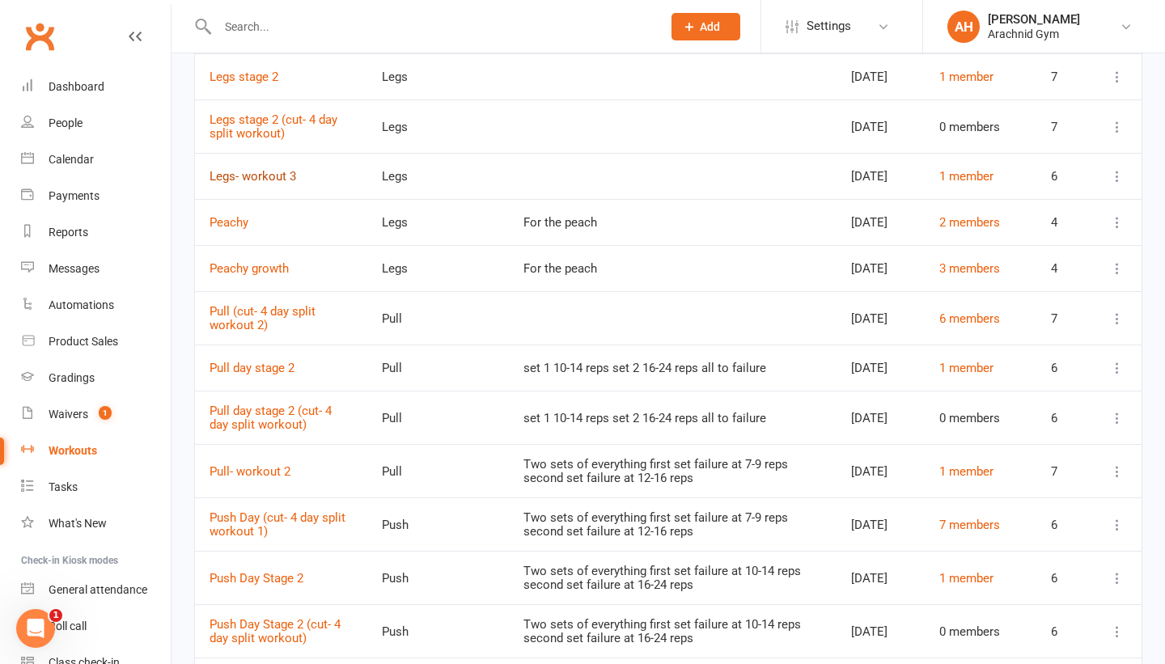
click at [293, 184] on link "Legs- workout 3" at bounding box center [253, 176] width 87 height 15
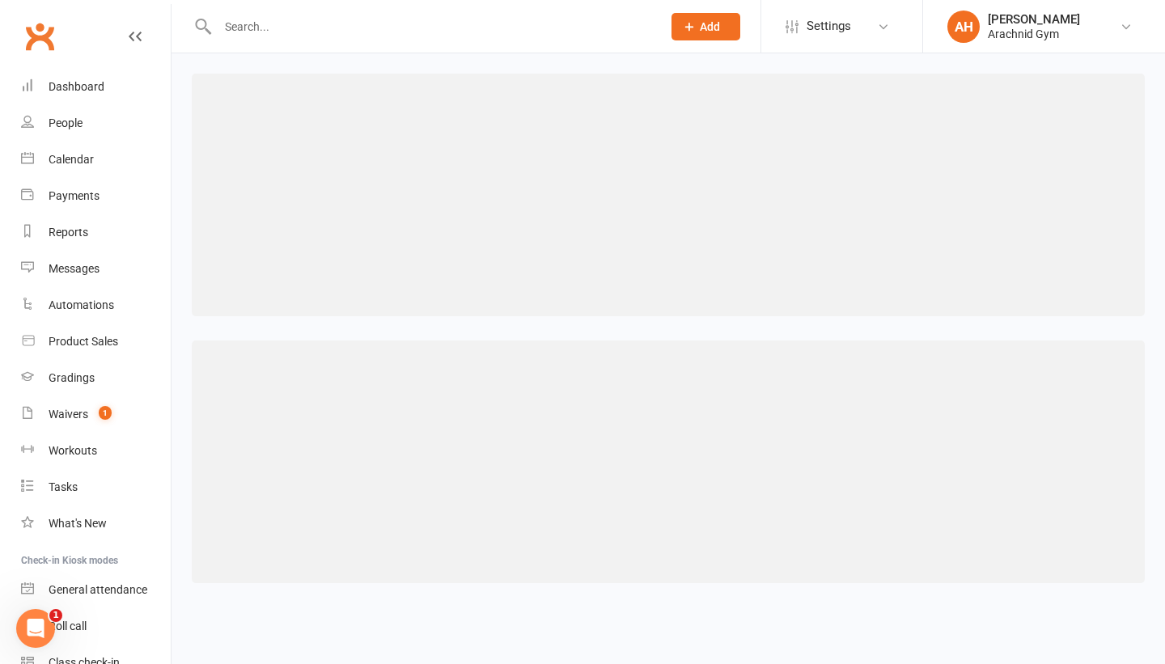
select select "20"
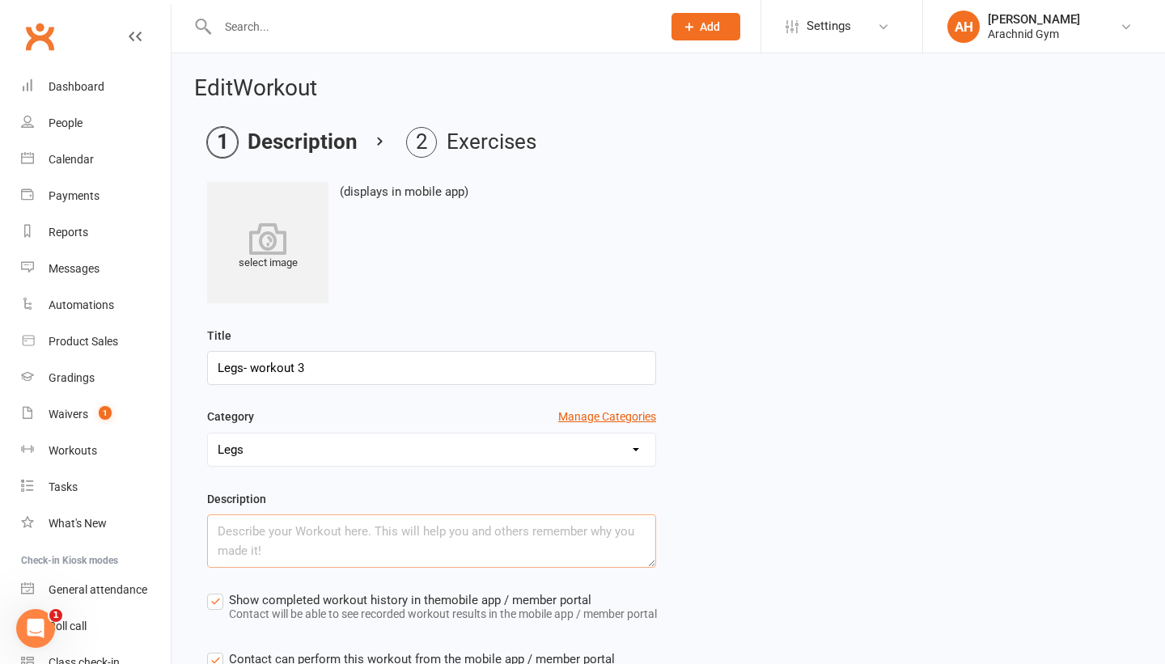
click at [272, 540] on textarea at bounding box center [431, 541] width 449 height 53
paste textarea "Two sets of everything first set failure at 7-9 reps second set failure at 12-1…"
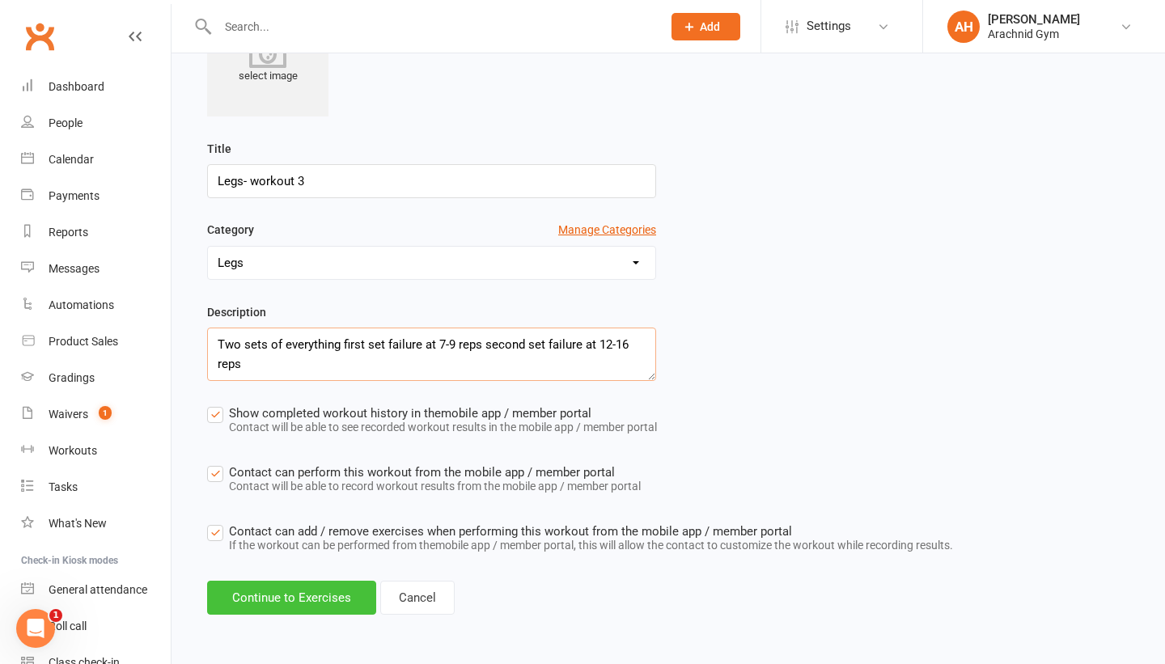
type textarea "Two sets of everything first set failure at 7-9 reps second set failure at 12-1…"
click at [270, 599] on button "Continue to Exercises" at bounding box center [291, 598] width 169 height 34
select select "Kilograms"
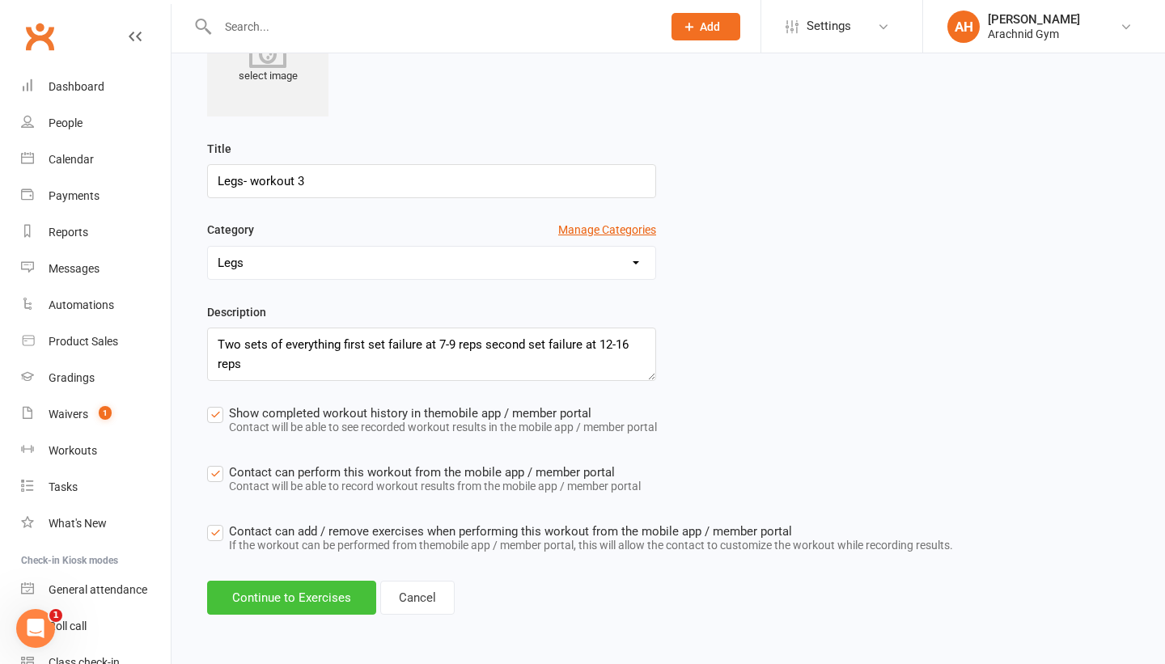
select select "Kilograms"
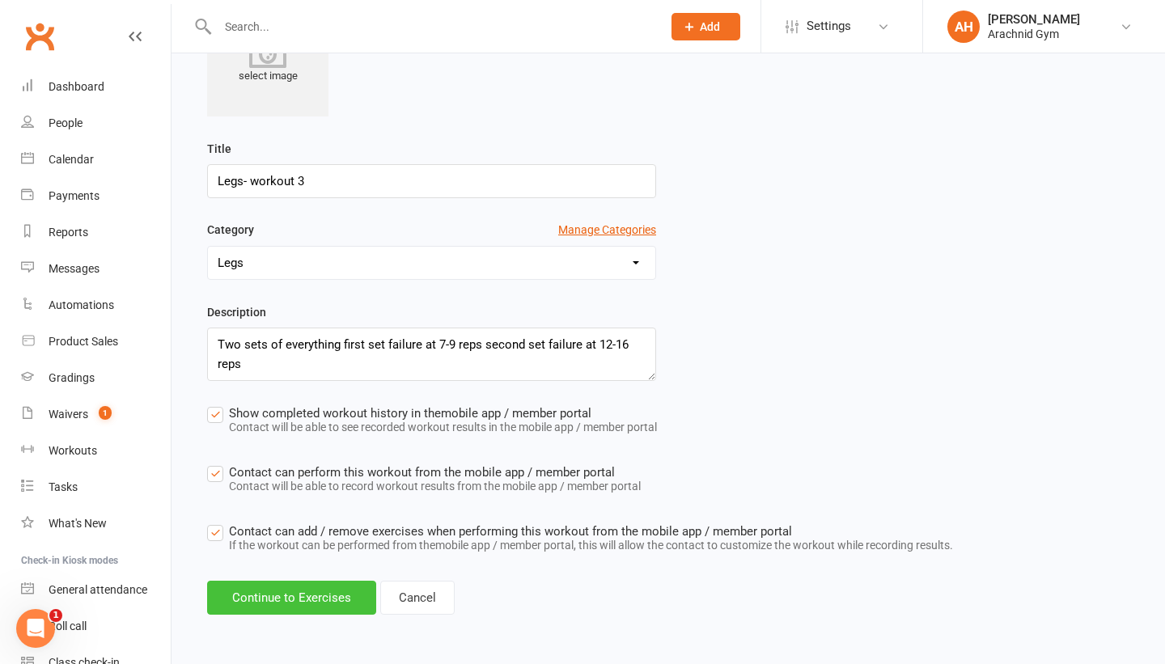
select select "Kilograms"
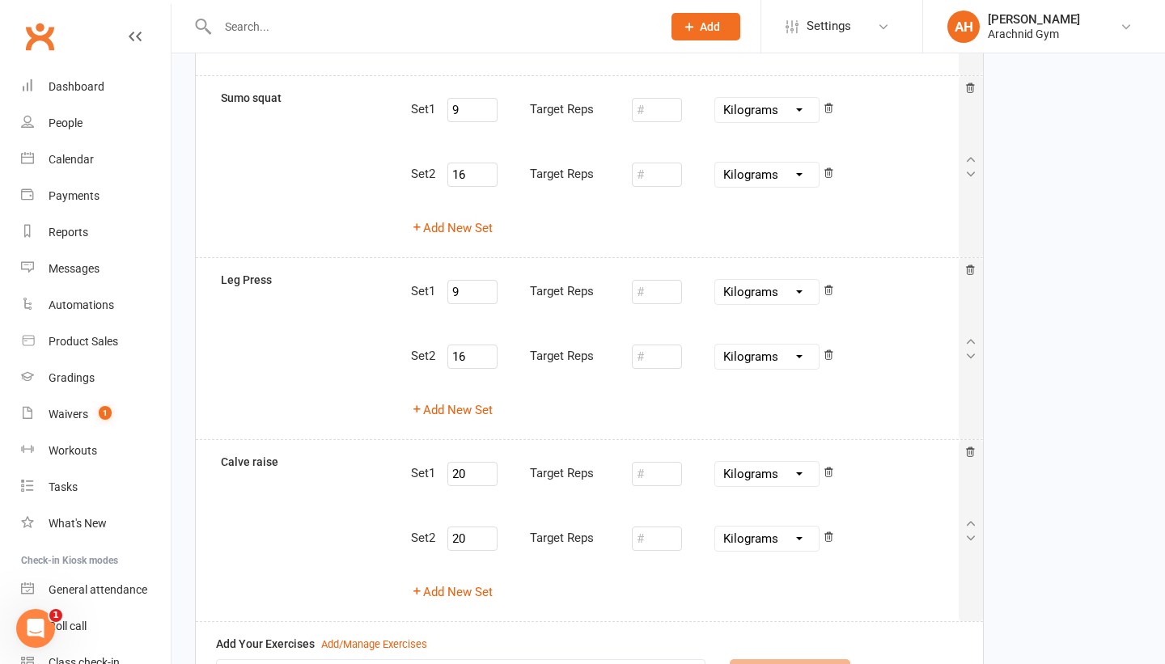
scroll to position [828, 0]
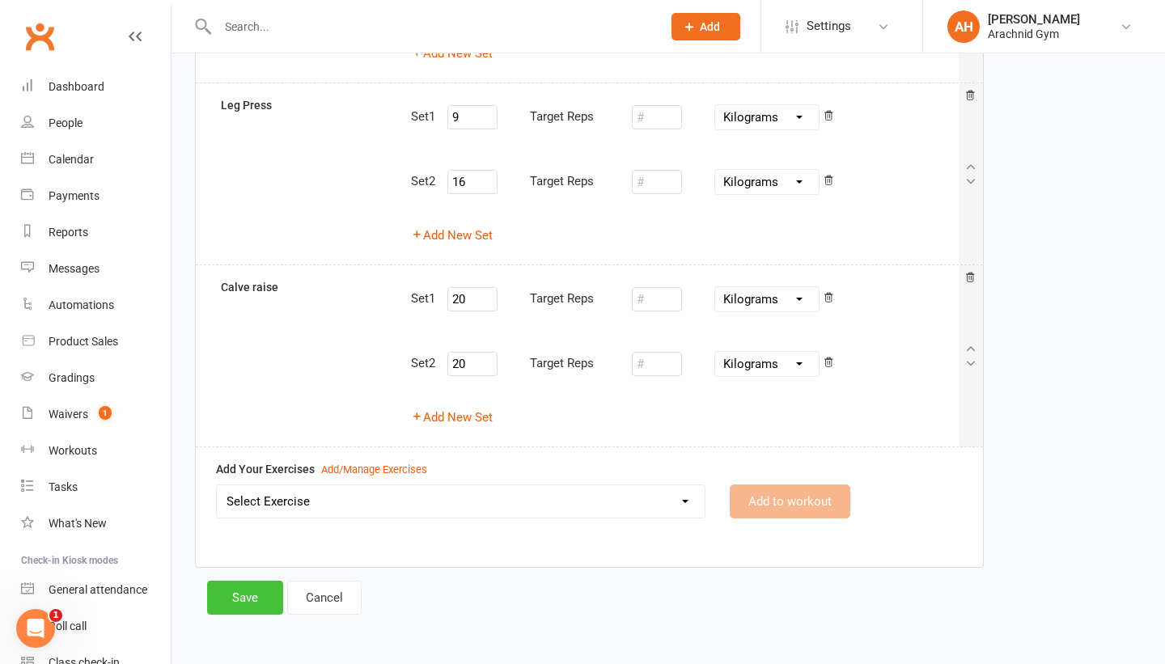
click at [256, 595] on button "Save" at bounding box center [245, 598] width 76 height 34
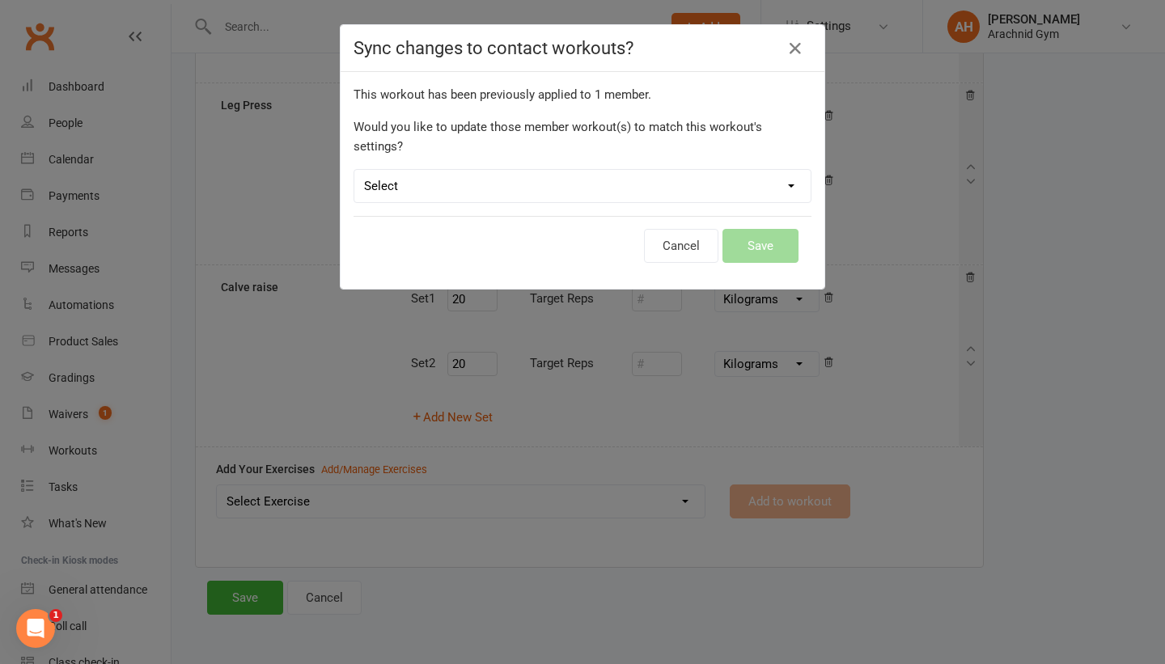
click at [753, 216] on div "Cancel Save" at bounding box center [583, 246] width 458 height 60
click at [767, 181] on select "Select Leave member workouts unchanged Sync workout + exercise settings to memb…" at bounding box center [582, 186] width 456 height 32
select select "workout_and_exercises"
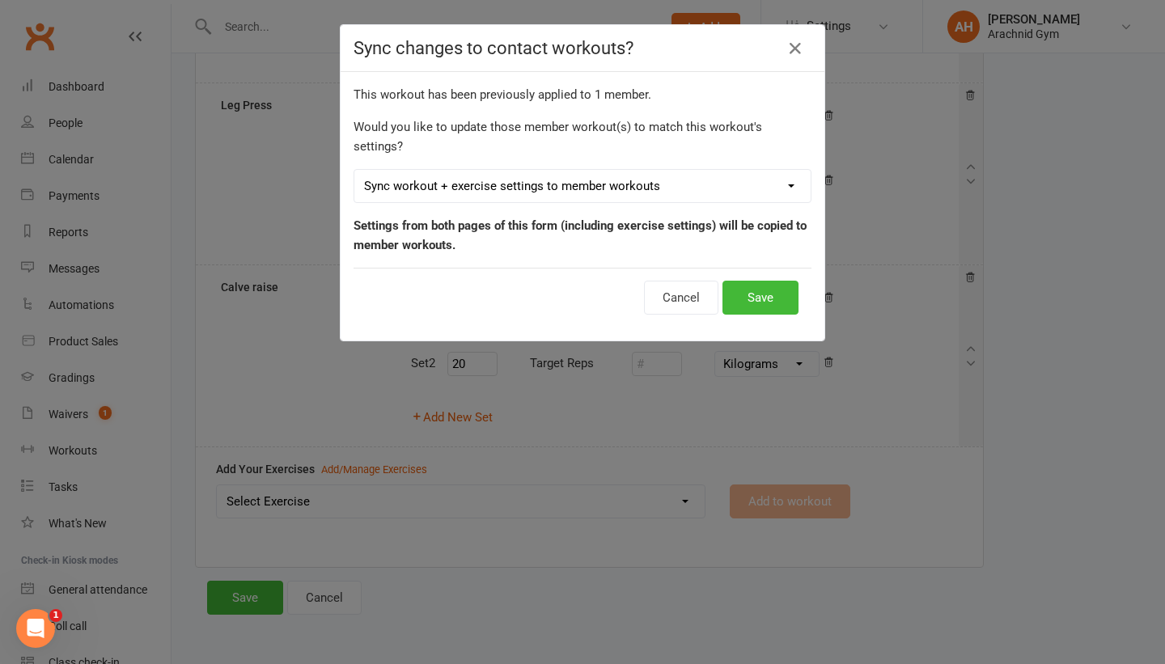
click at [752, 219] on p "Settings from both pages of this form (including exercise settings) will be cop…" at bounding box center [583, 235] width 458 height 39
click at [752, 268] on div "Cancel Save" at bounding box center [583, 298] width 458 height 60
click at [748, 286] on button "Save" at bounding box center [760, 298] width 76 height 34
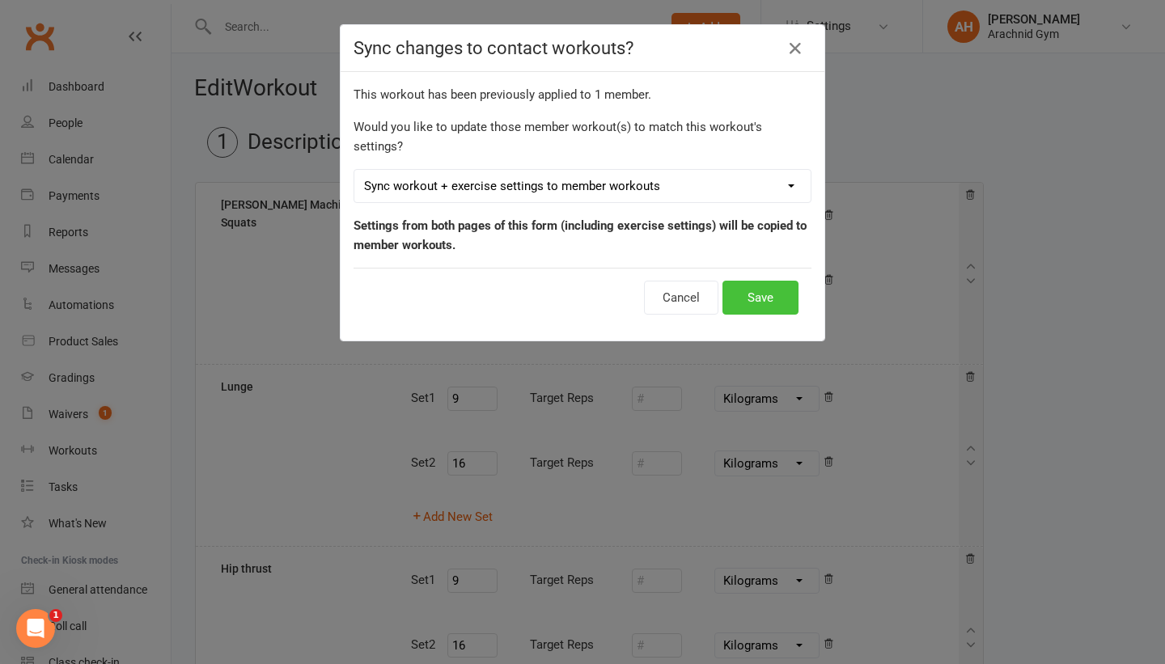
select select "100"
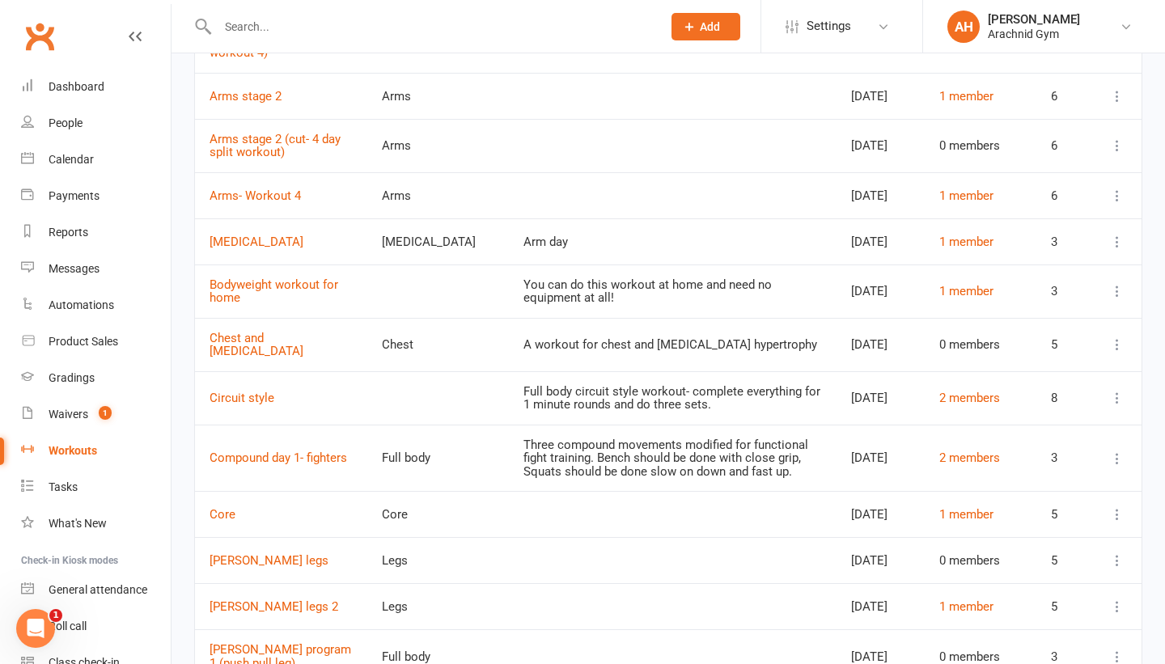
scroll to position [244, 0]
click at [271, 204] on link "Arms- Workout 4" at bounding box center [255, 196] width 91 height 15
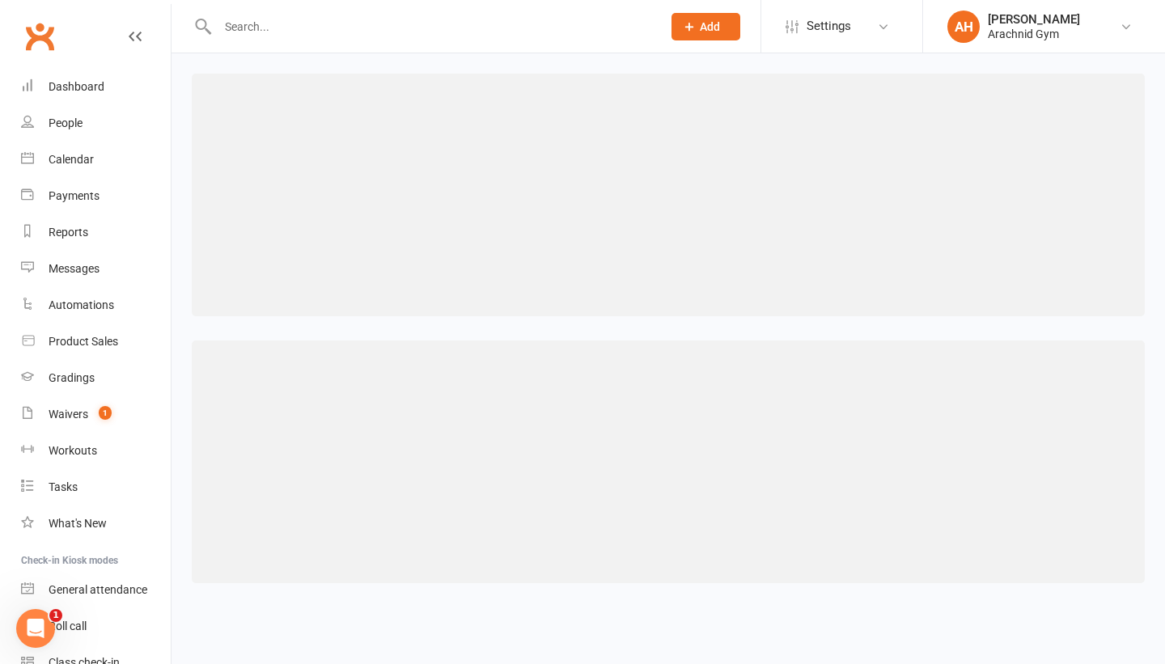
select select "49"
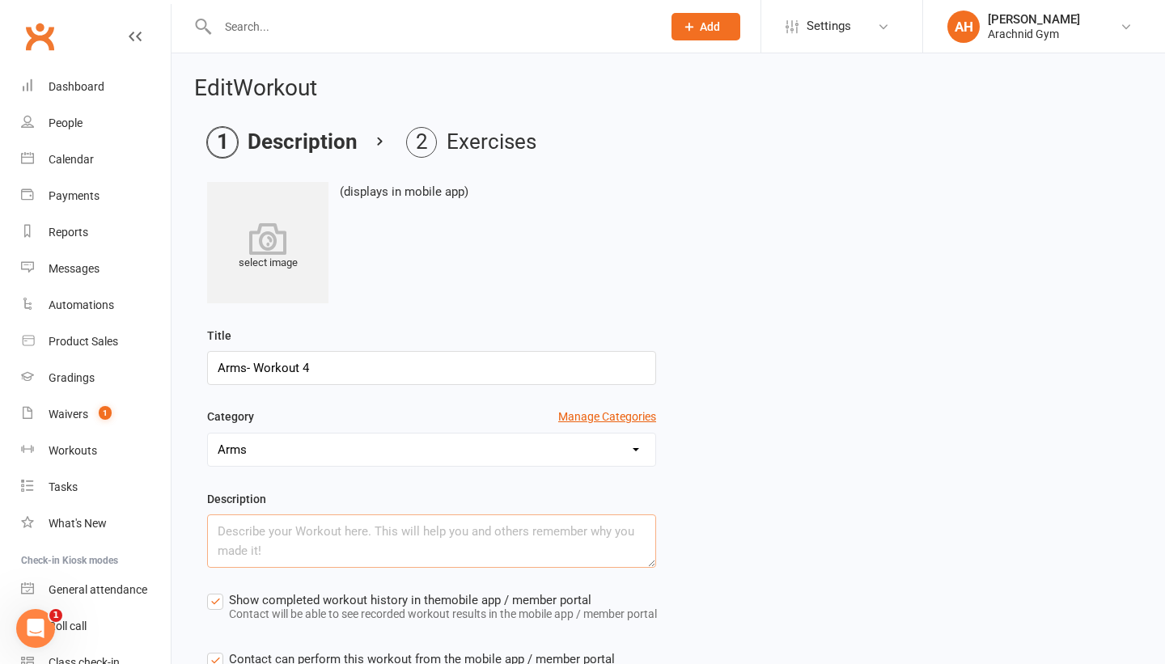
click at [276, 536] on textarea at bounding box center [431, 541] width 449 height 53
paste textarea "Two sets of everything first set failure at 7-9 reps second set failure at 12-1…"
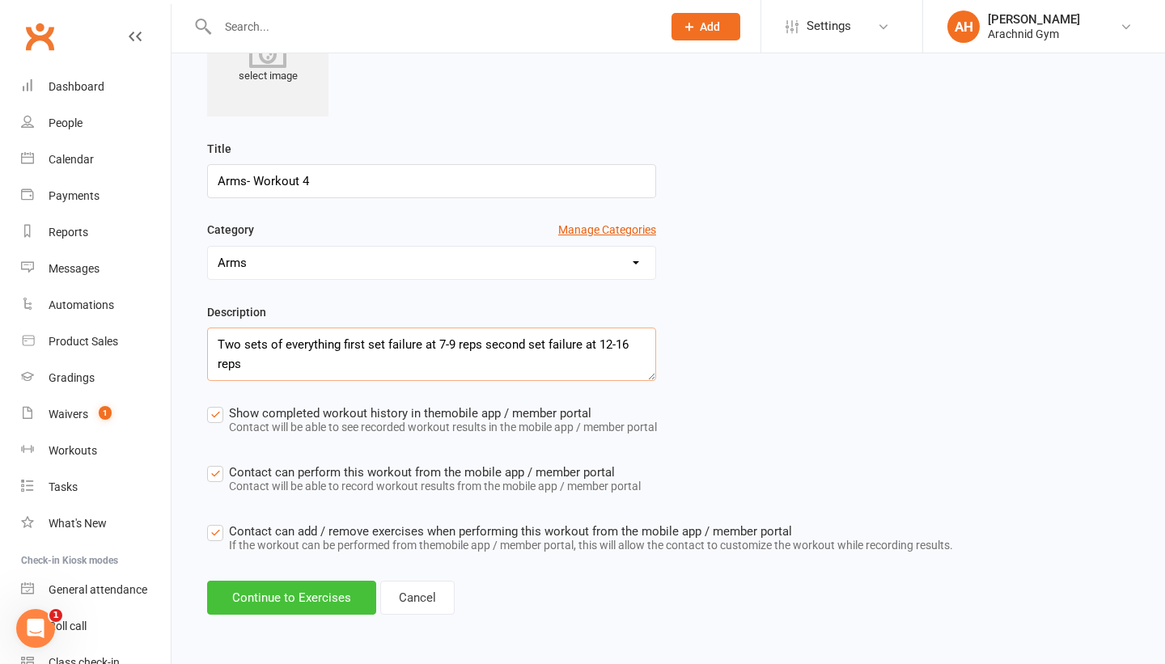
type textarea "Two sets of everything first set failure at 7-9 reps second set failure at 12-1…"
click at [286, 599] on button "Continue to Exercises" at bounding box center [291, 598] width 169 height 34
select select "Kilograms"
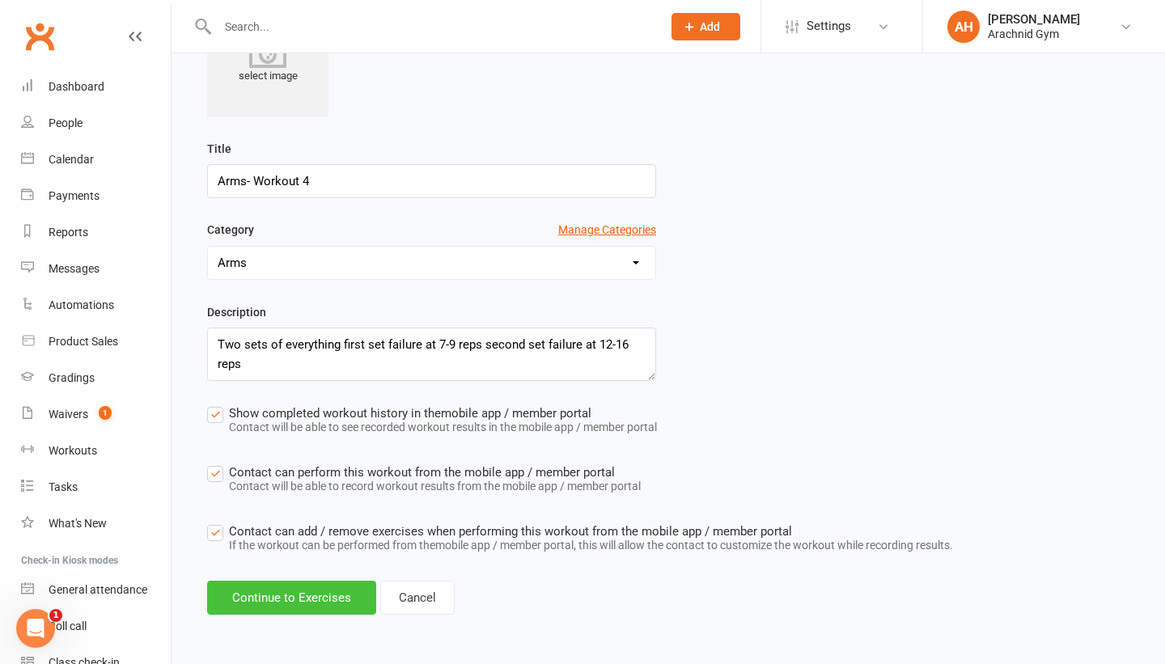
select select "Kilograms"
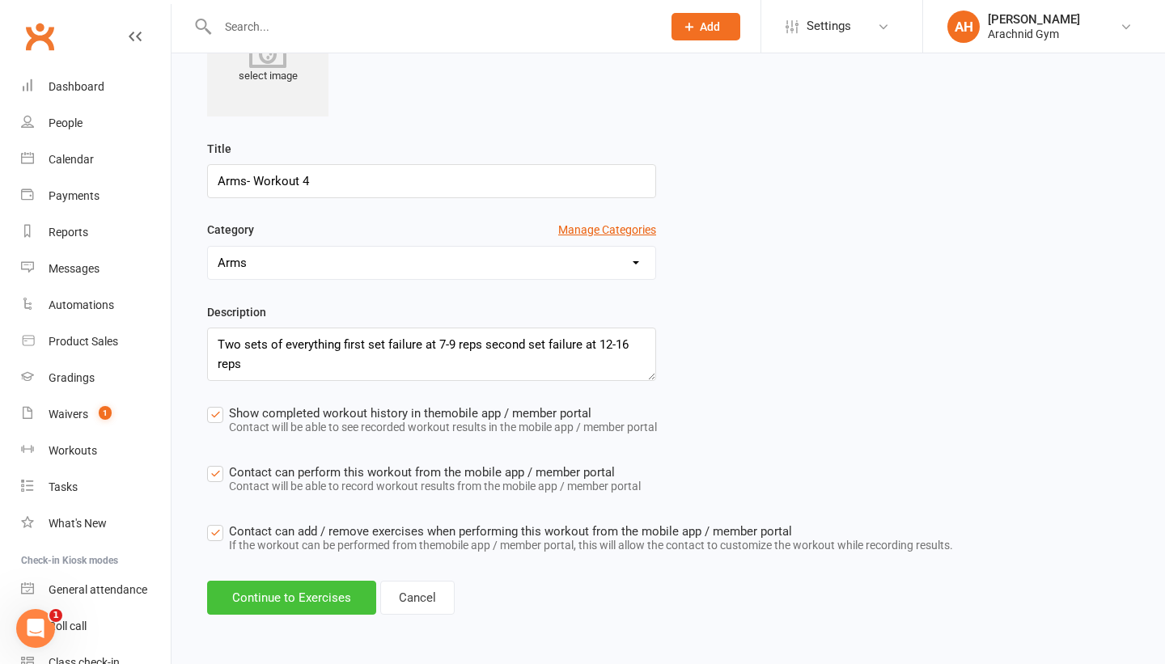
select select "Kilograms"
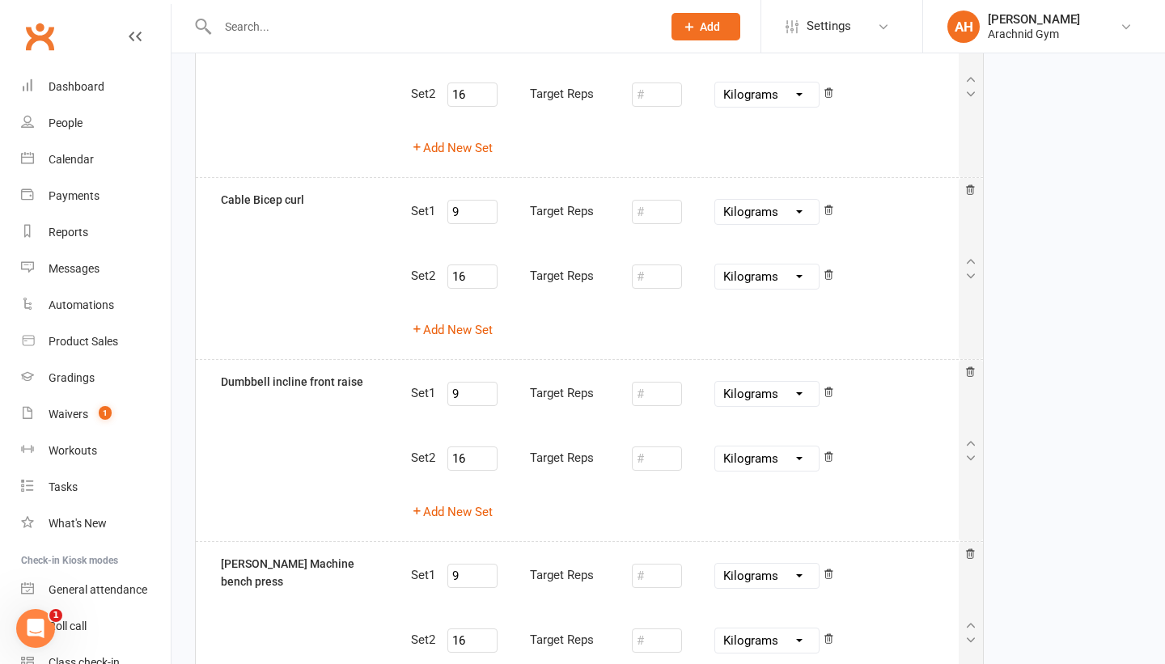
scroll to position [828, 0]
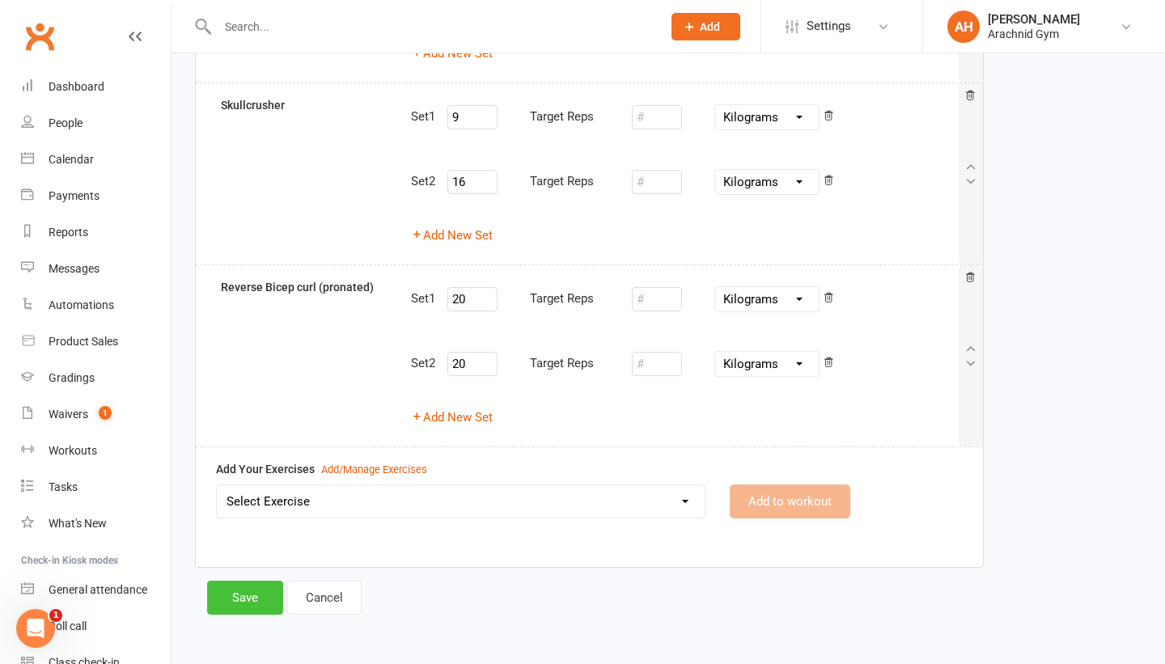
click at [225, 594] on button "Save" at bounding box center [245, 598] width 76 height 34
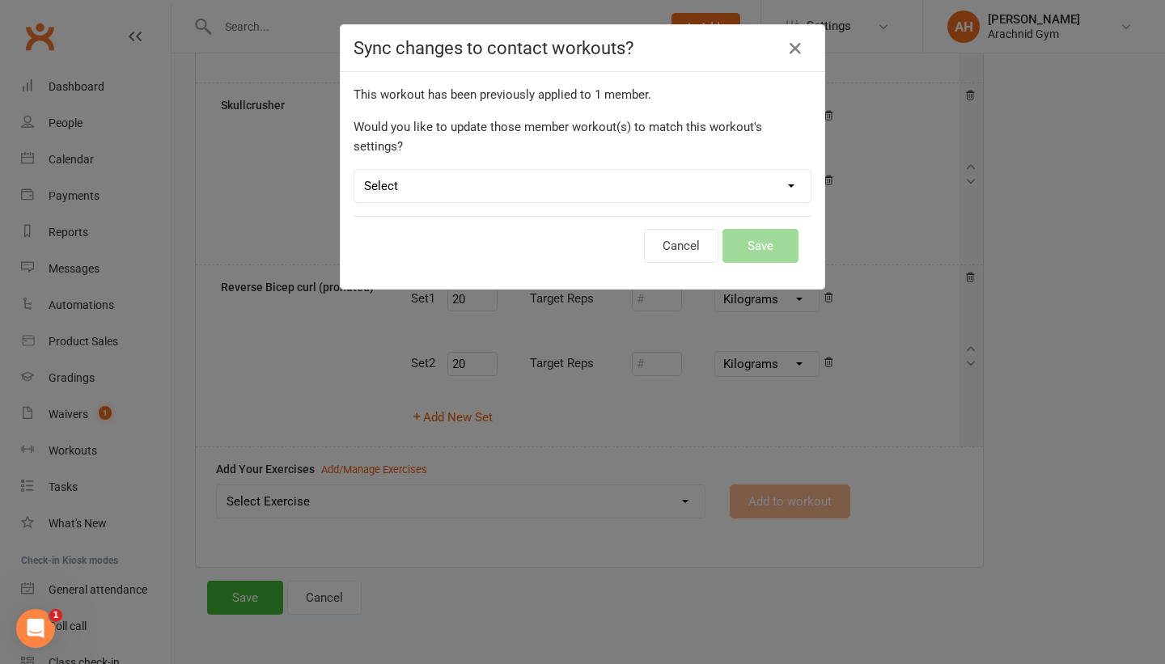
click at [752, 179] on select "Select Leave member workouts unchanged Sync workout + exercise settings to memb…" at bounding box center [582, 186] width 456 height 32
select select "workout_and_exercises"
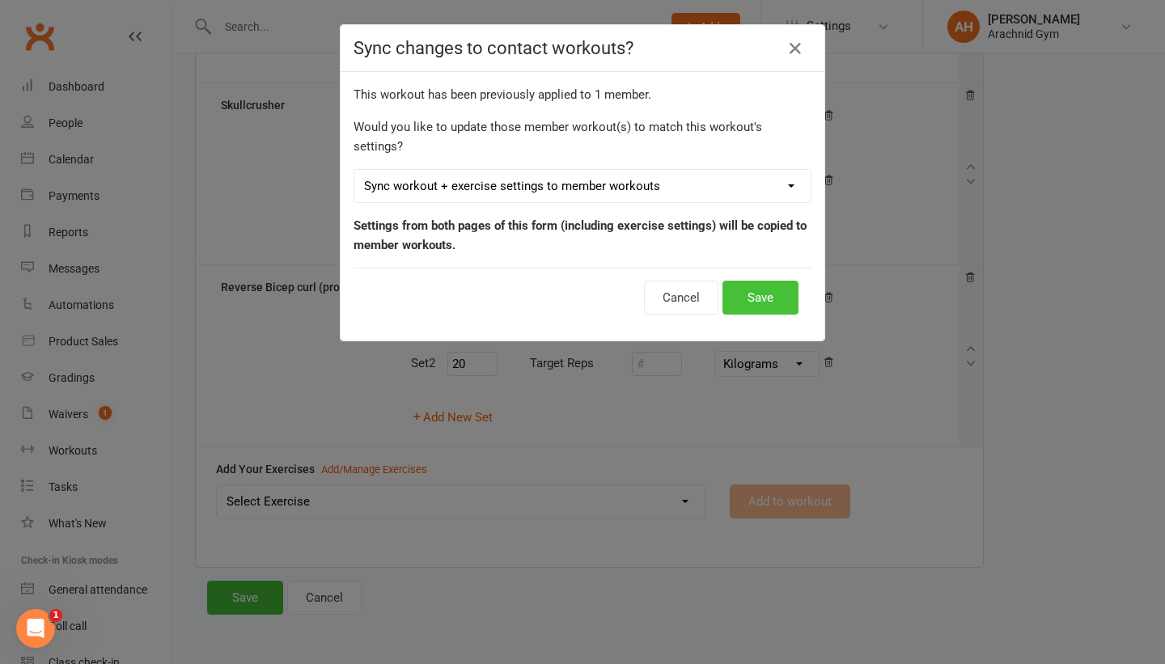
click at [743, 281] on button "Save" at bounding box center [760, 298] width 76 height 34
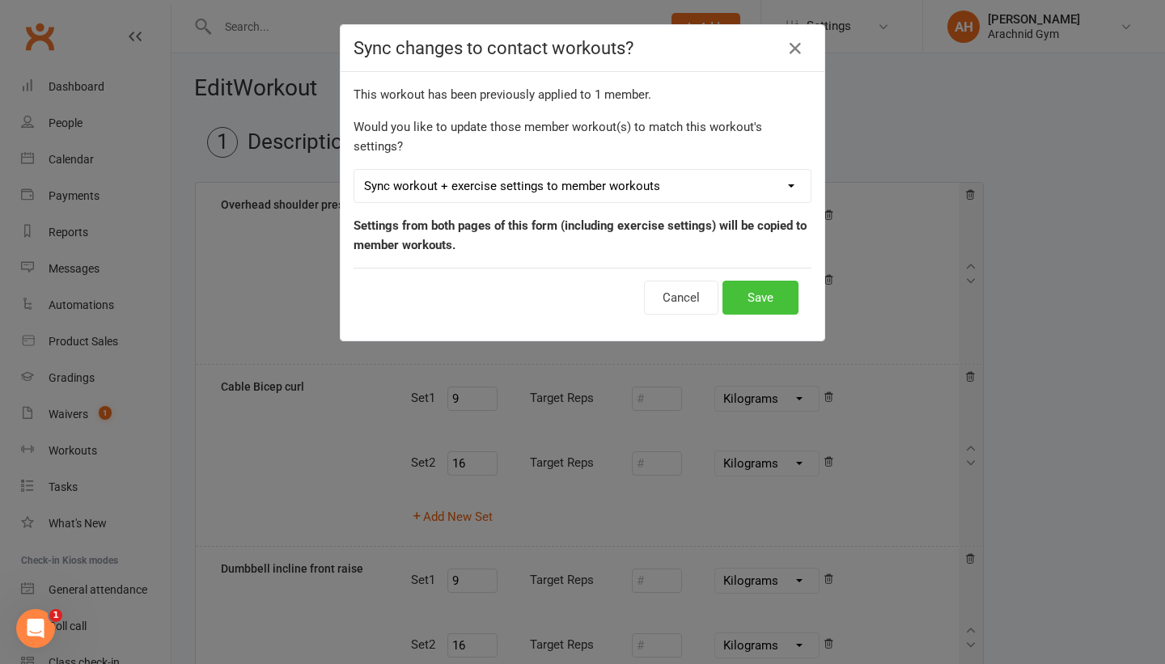
select select "100"
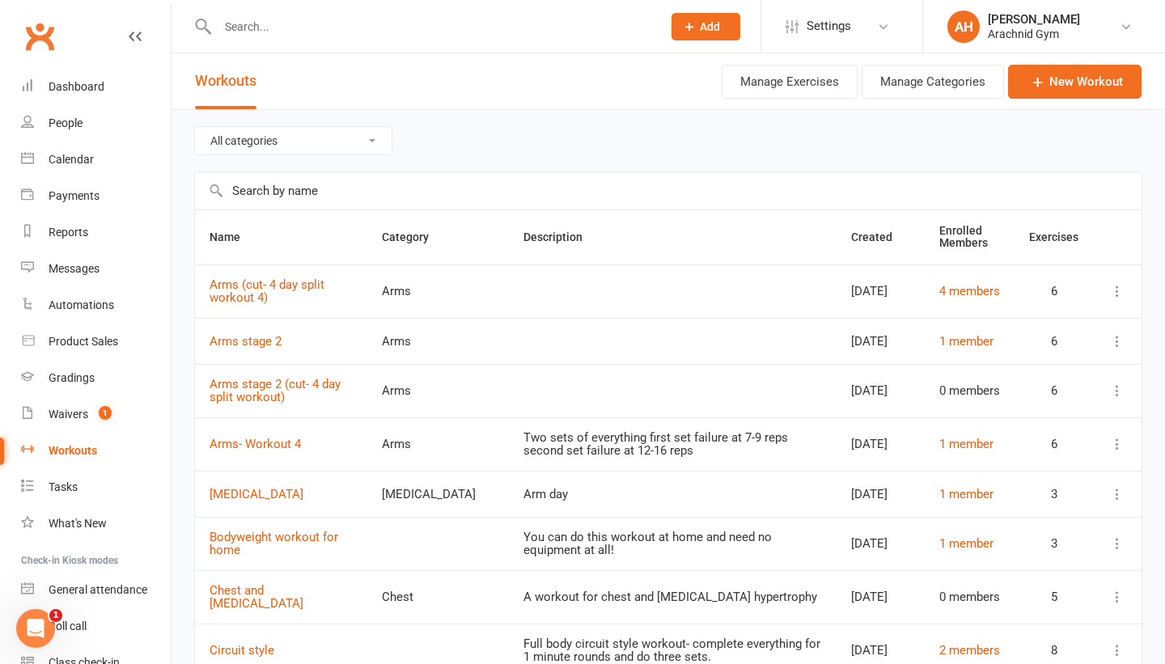
click at [615, 145] on div "All categories Arms Back Biceps Body Weight Cardio Chest Core Full body Legs Pl…" at bounding box center [668, 140] width 948 height 61
click at [267, 33] on input "text" at bounding box center [432, 26] width 438 height 23
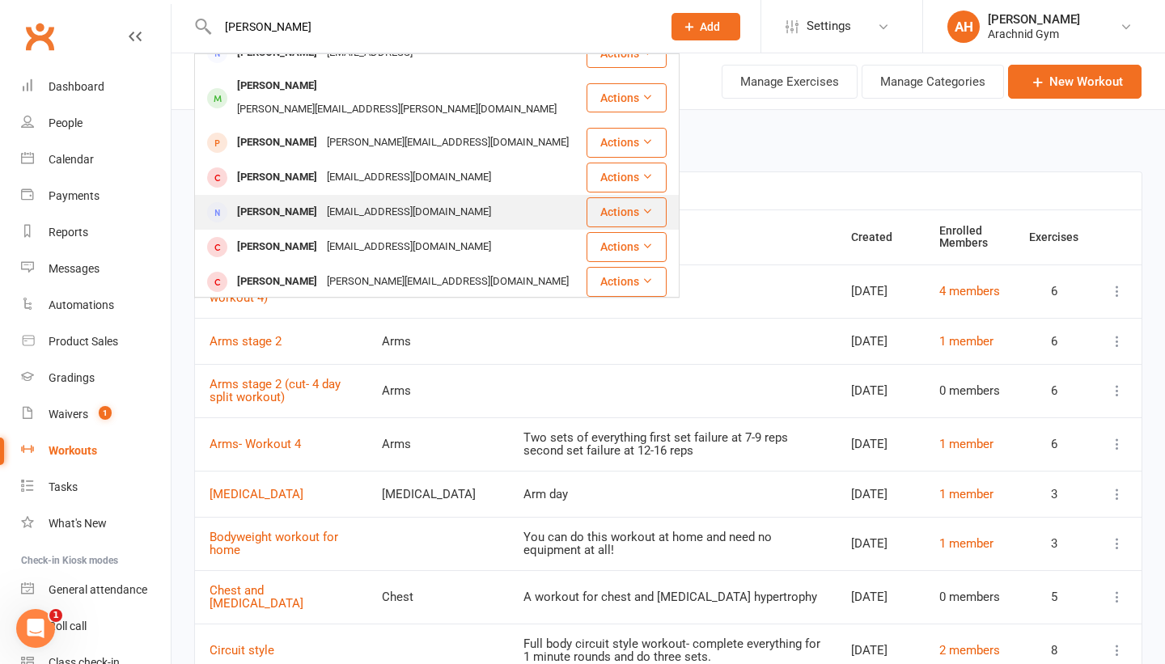
scroll to position [204, 0]
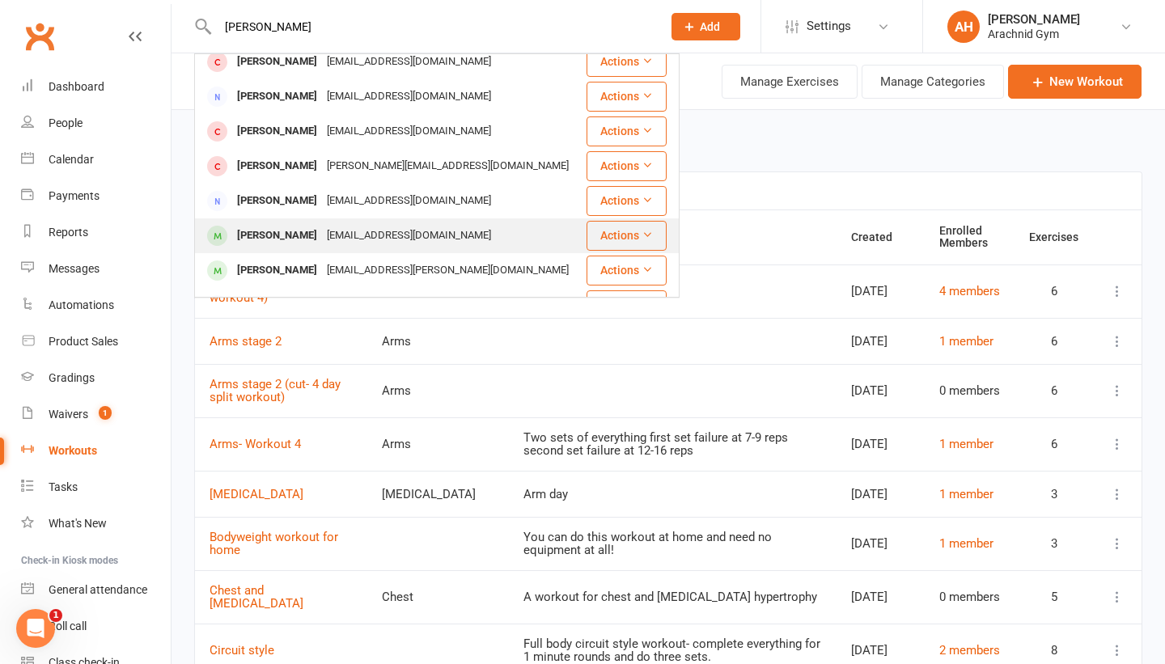
type input "michell"
click at [296, 224] on div "Michelle Handsaker" at bounding box center [277, 235] width 90 height 23
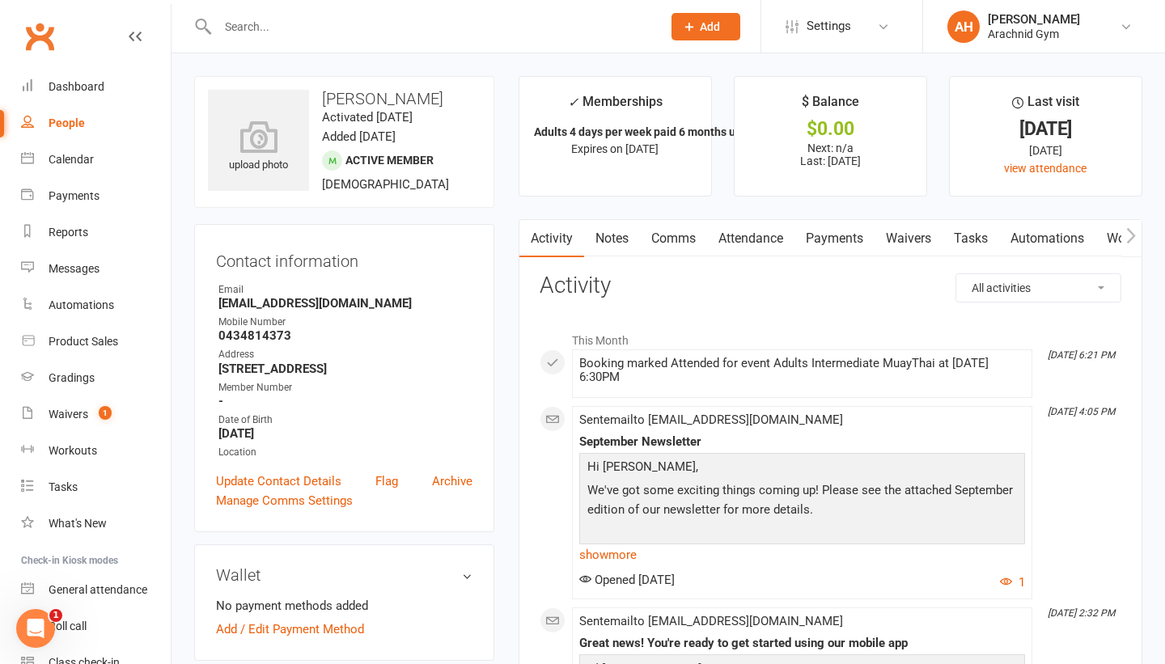
click at [1135, 242] on icon "button" at bounding box center [1131, 235] width 10 height 17
click at [885, 239] on link "Workouts" at bounding box center [891, 238] width 77 height 37
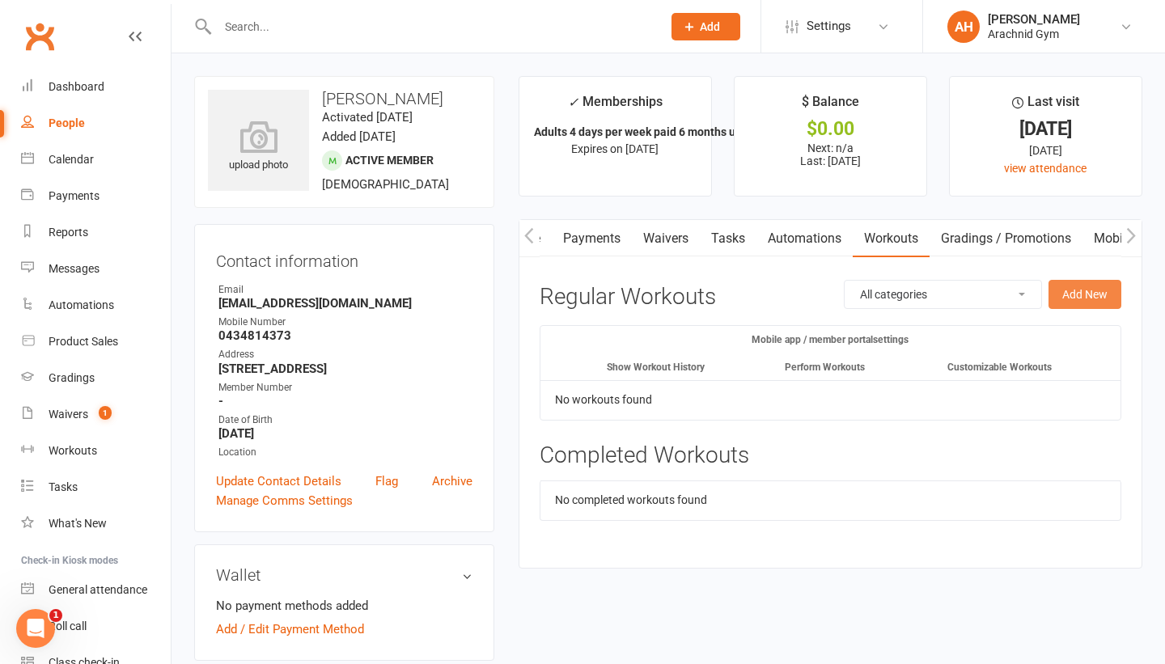
click at [1071, 290] on button "Add New" at bounding box center [1084, 294] width 73 height 29
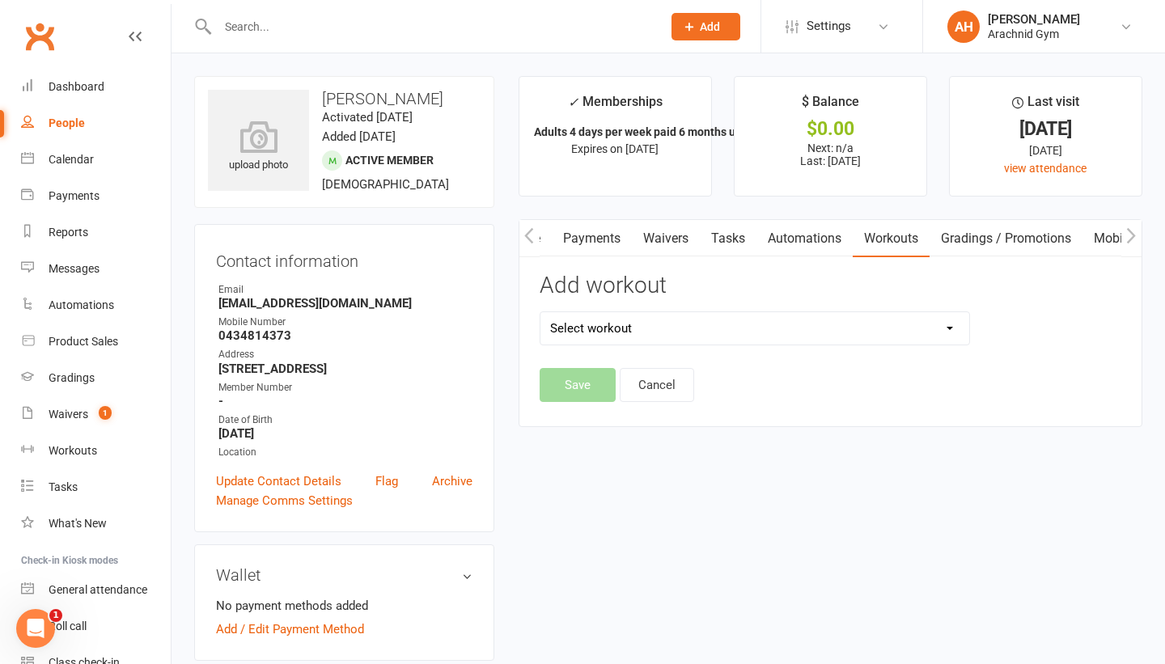
click at [951, 334] on select "Select workout" at bounding box center [754, 328] width 429 height 32
select select "6174"
click at [586, 376] on button "Save" at bounding box center [578, 385] width 76 height 34
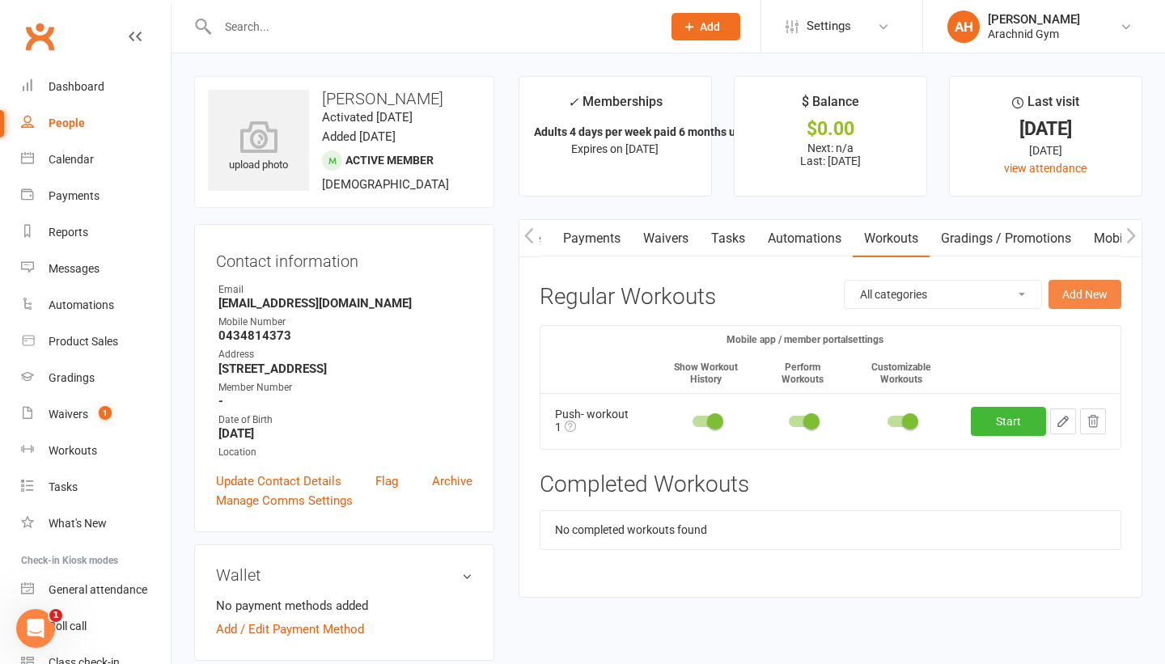
click at [1085, 298] on button "Add New" at bounding box center [1084, 294] width 73 height 29
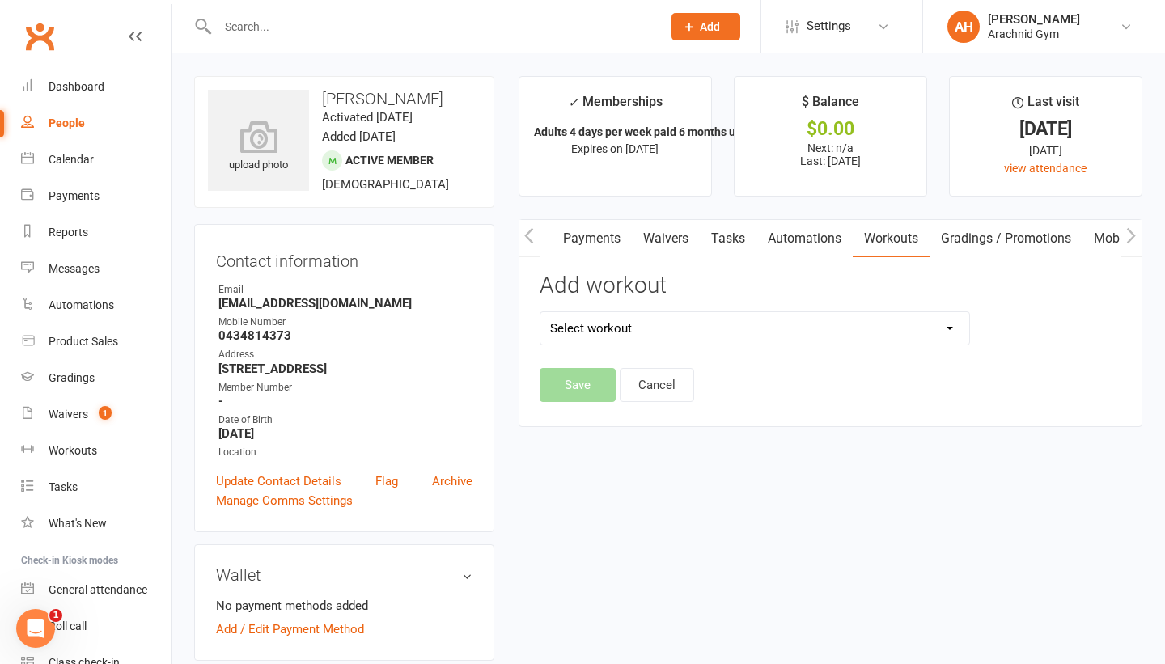
click at [950, 321] on select "Select workout" at bounding box center [754, 328] width 429 height 32
select select "6173"
click at [557, 385] on button "Save" at bounding box center [578, 385] width 76 height 34
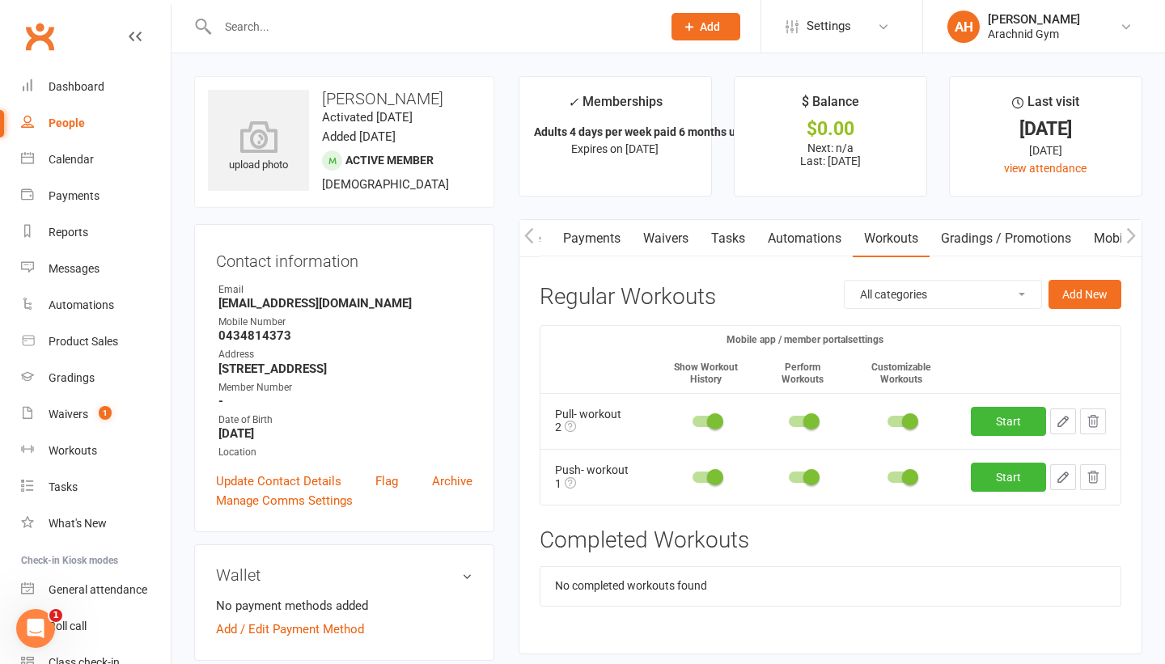
click at [1083, 478] on button "button" at bounding box center [1093, 477] width 26 height 26
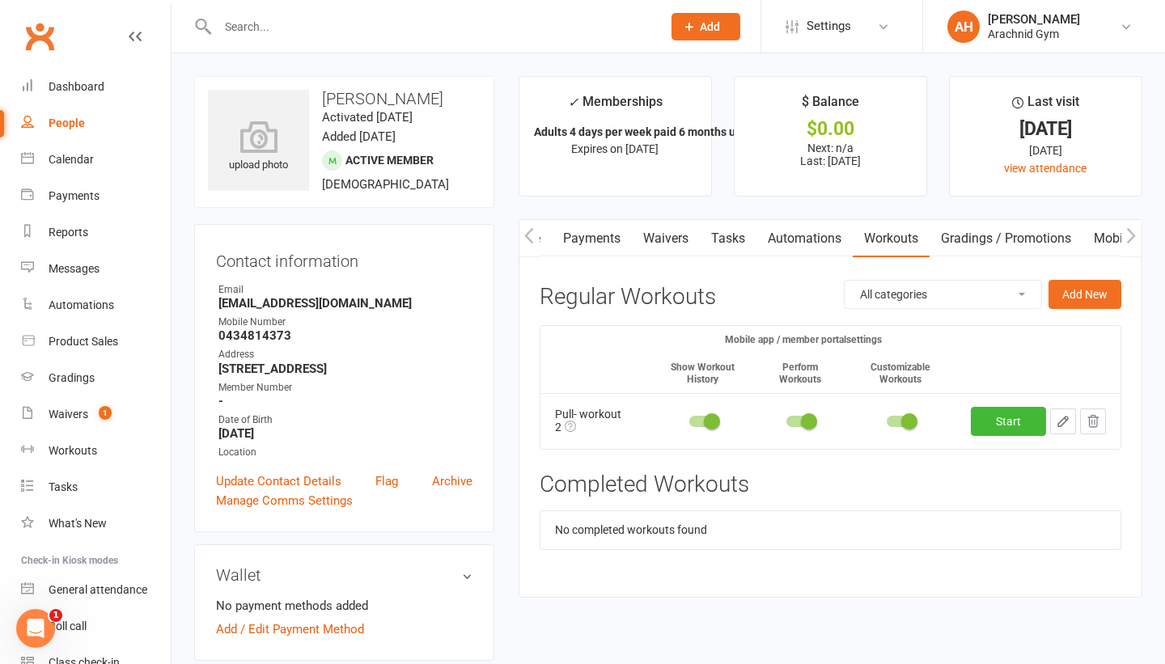
click at [1098, 426] on icon "button" at bounding box center [1093, 421] width 15 height 15
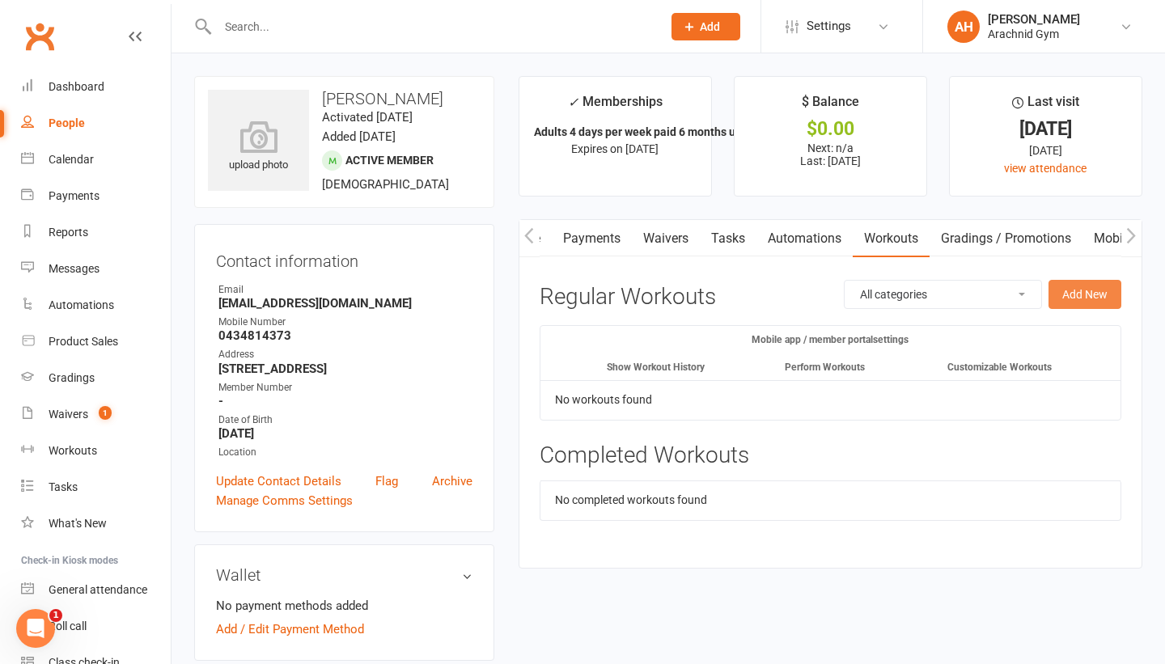
click at [1074, 297] on button "Add New" at bounding box center [1084, 294] width 73 height 29
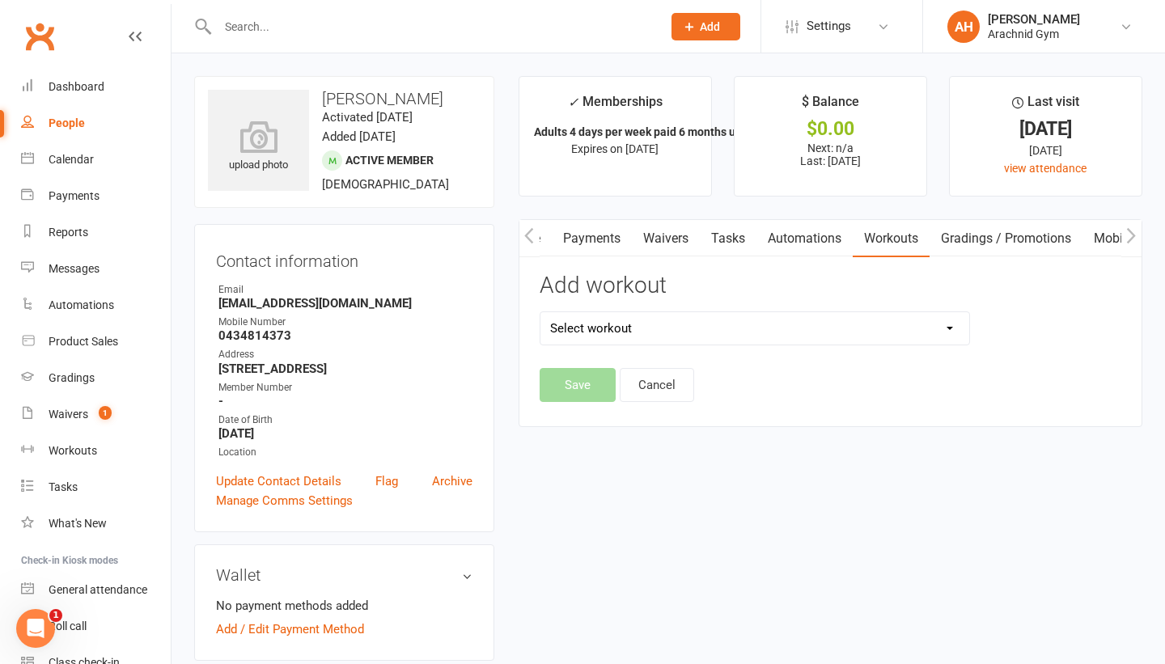
click at [815, 320] on select "Select workout" at bounding box center [754, 328] width 429 height 32
select select "6172"
click at [571, 374] on button "Save" at bounding box center [578, 385] width 76 height 34
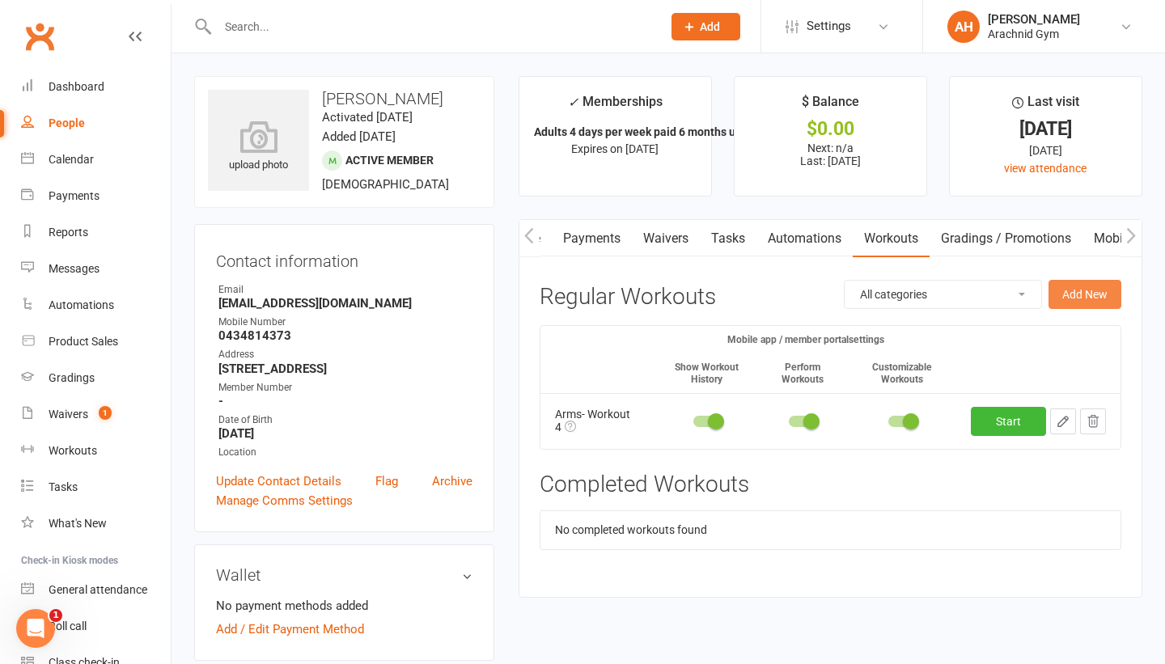
click at [1065, 295] on button "Add New" at bounding box center [1084, 294] width 73 height 29
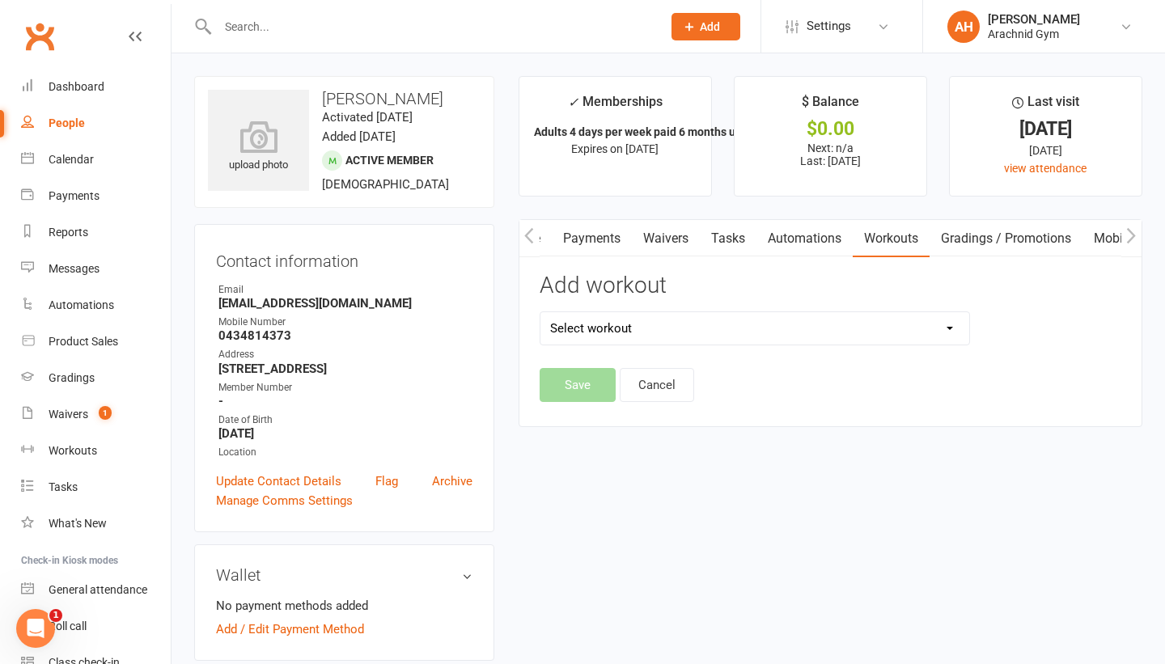
click at [933, 324] on select "Select workout" at bounding box center [754, 328] width 429 height 32
select select "6175"
click at [597, 386] on button "Save" at bounding box center [578, 385] width 76 height 34
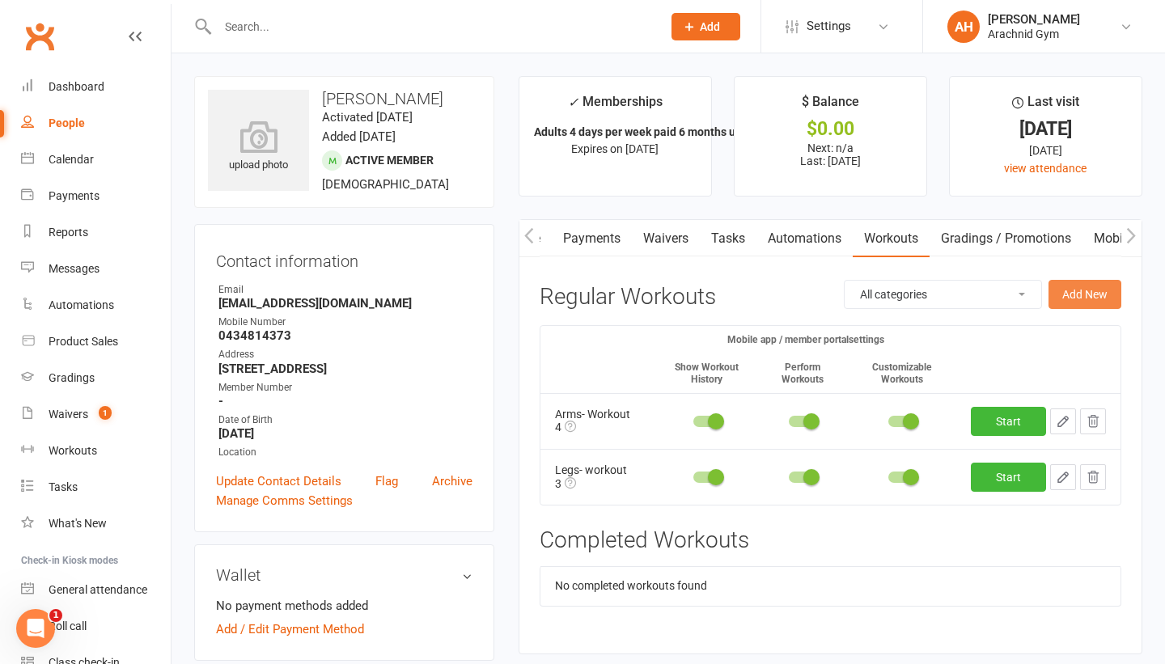
click at [1104, 289] on button "Add New" at bounding box center [1084, 294] width 73 height 29
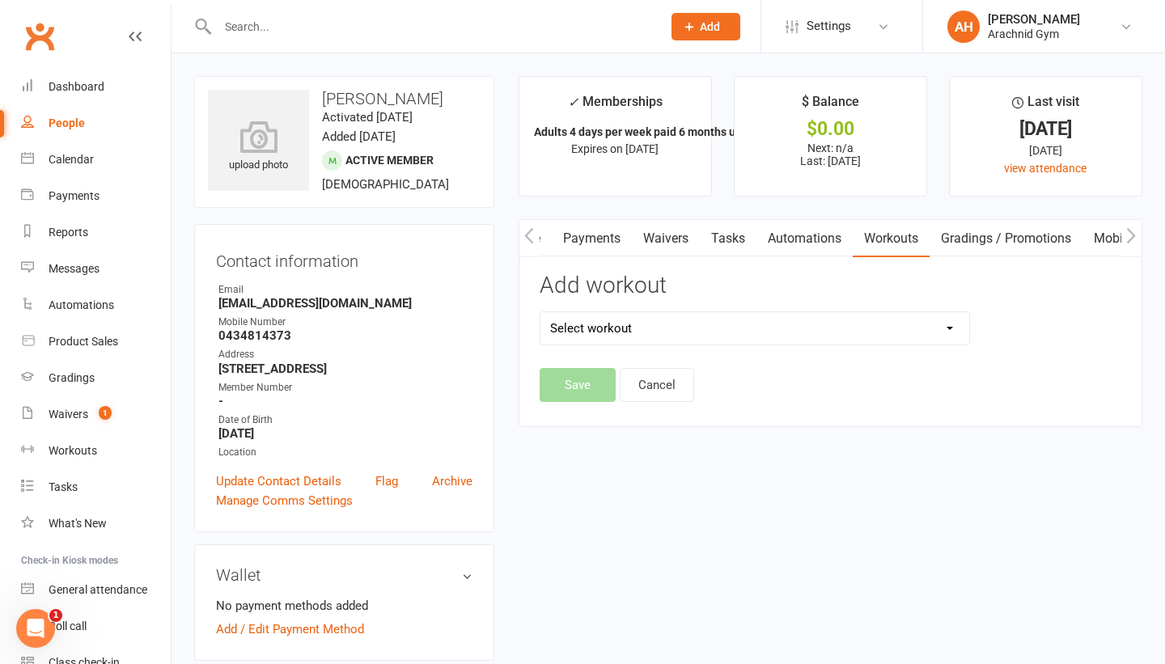
click at [961, 324] on select "Select workout" at bounding box center [754, 328] width 429 height 32
select select "6173"
click at [606, 383] on button "Save" at bounding box center [578, 385] width 76 height 34
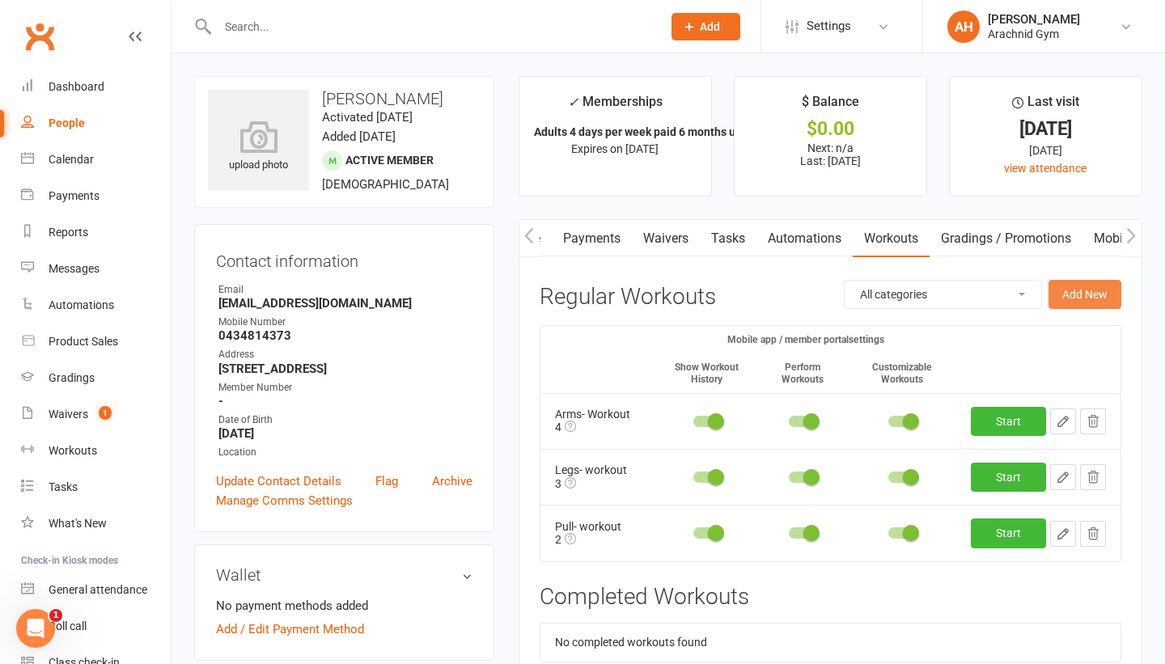
click at [1068, 291] on button "Add New" at bounding box center [1084, 294] width 73 height 29
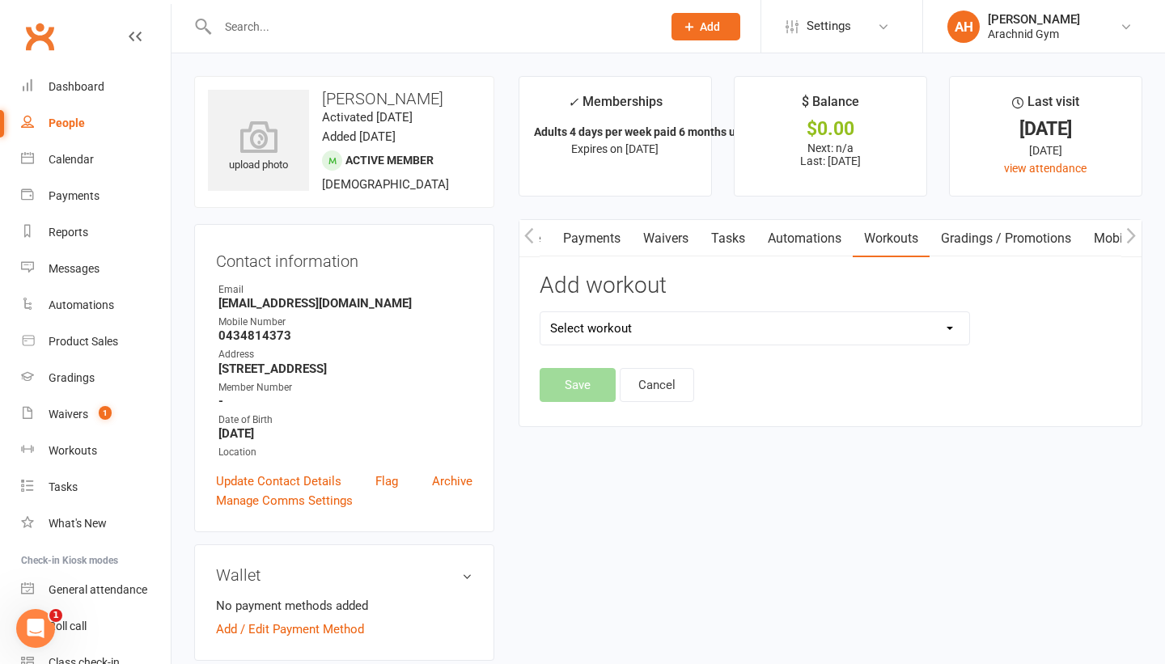
click at [738, 327] on select "Select workout Arms (cut- 4 day split workout 4) Arms stage 2 Arms stage 2 (cut…" at bounding box center [754, 328] width 429 height 32
select select "6174"
click at [588, 388] on button "Save" at bounding box center [578, 385] width 76 height 34
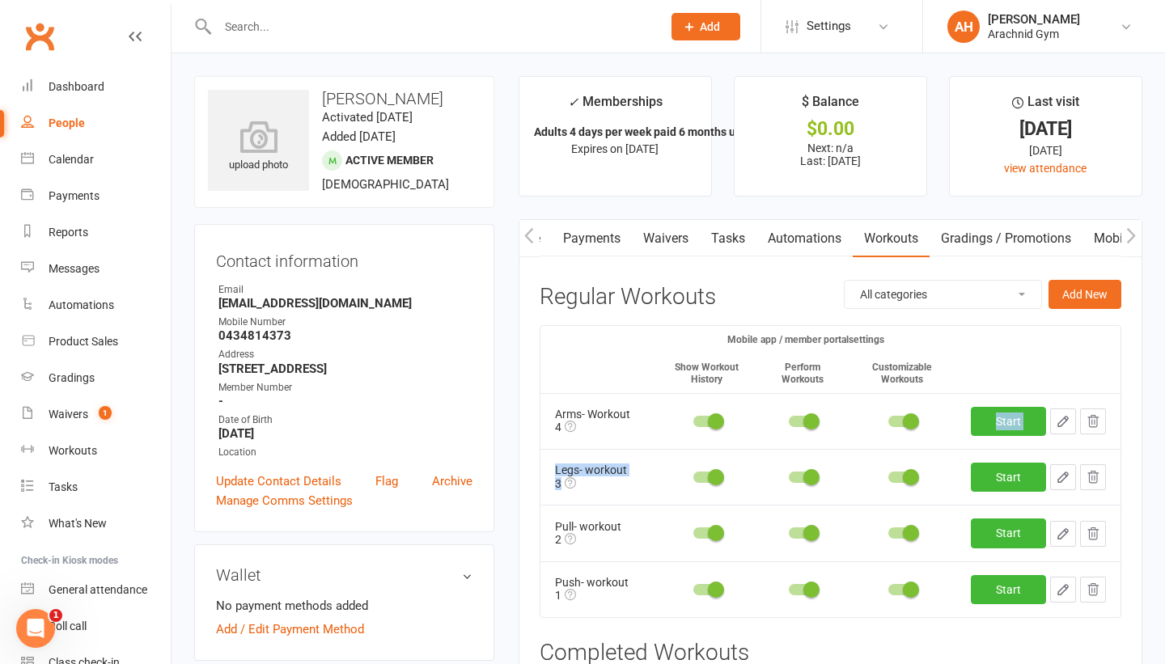
drag, startPoint x: 659, startPoint y: 434, endPoint x: 641, endPoint y: 492, distance: 60.9
click at [641, 492] on tbody "Arms- Workout 4 Start Legs- workout 3 Start Pull- workout 2 Start Push- workout…" at bounding box center [830, 505] width 580 height 225
click at [641, 492] on td "Legs- workout 3" at bounding box center [598, 477] width 116 height 56
click at [536, 312] on div "Activity Notes Comms Attendance Payments Waivers Tasks Automations Workouts Gra…" at bounding box center [831, 492] width 624 height 547
click at [810, 246] on link "Automations" at bounding box center [804, 238] width 96 height 37
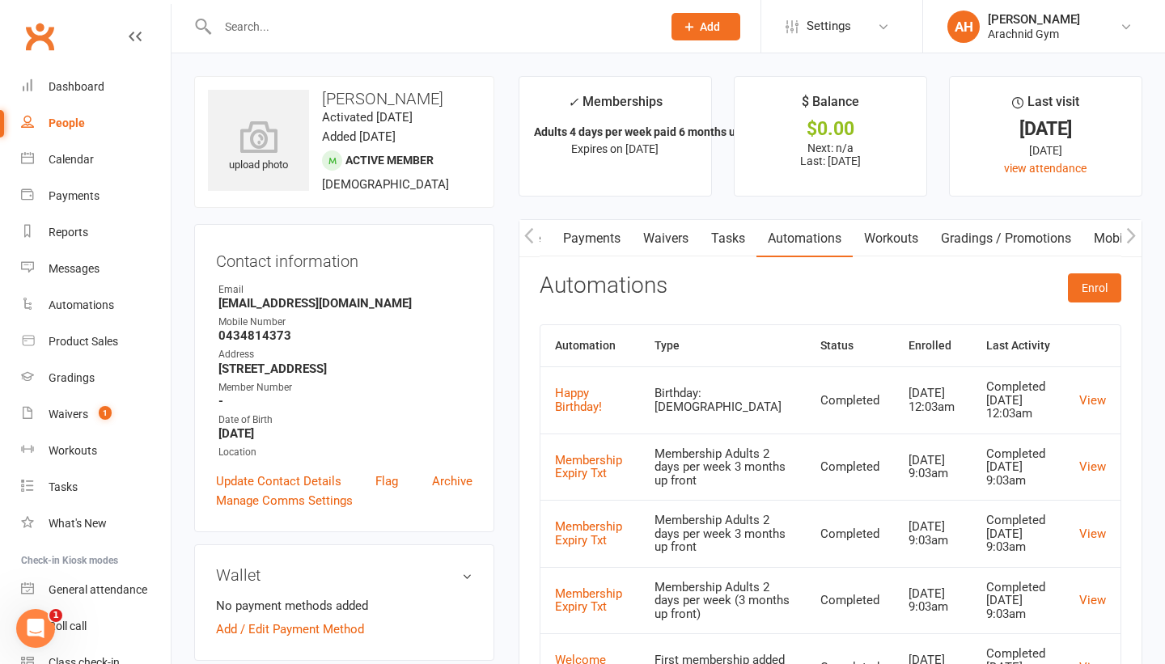
click at [885, 244] on link "Workouts" at bounding box center [891, 238] width 77 height 37
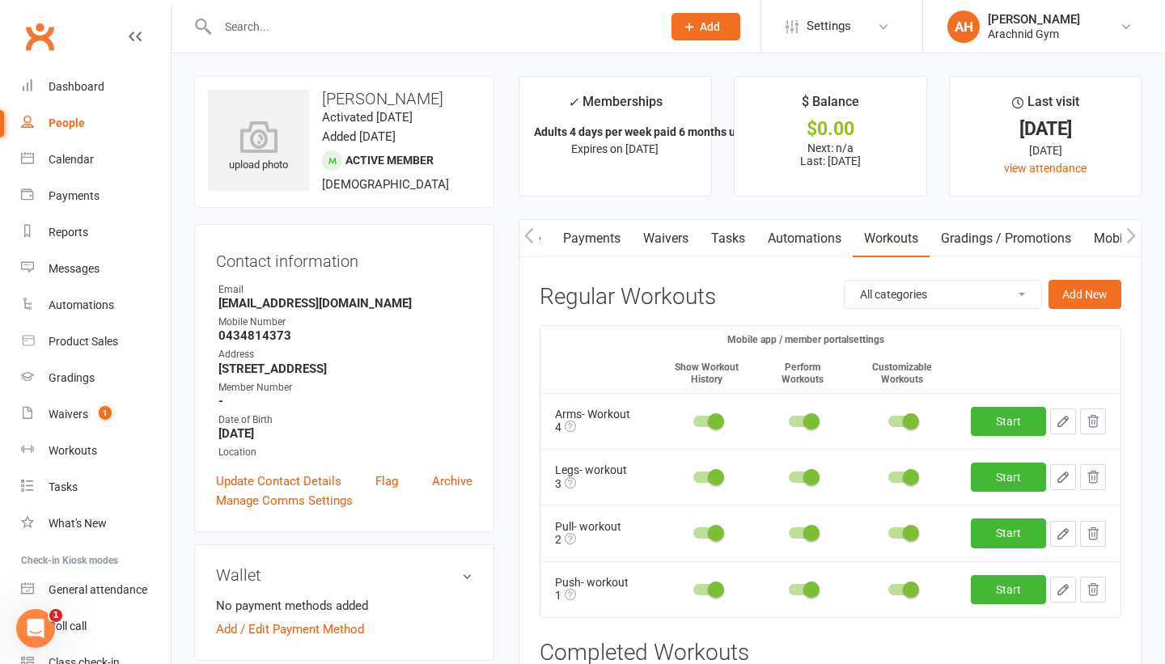
click at [1126, 234] on icon "button" at bounding box center [1131, 235] width 10 height 17
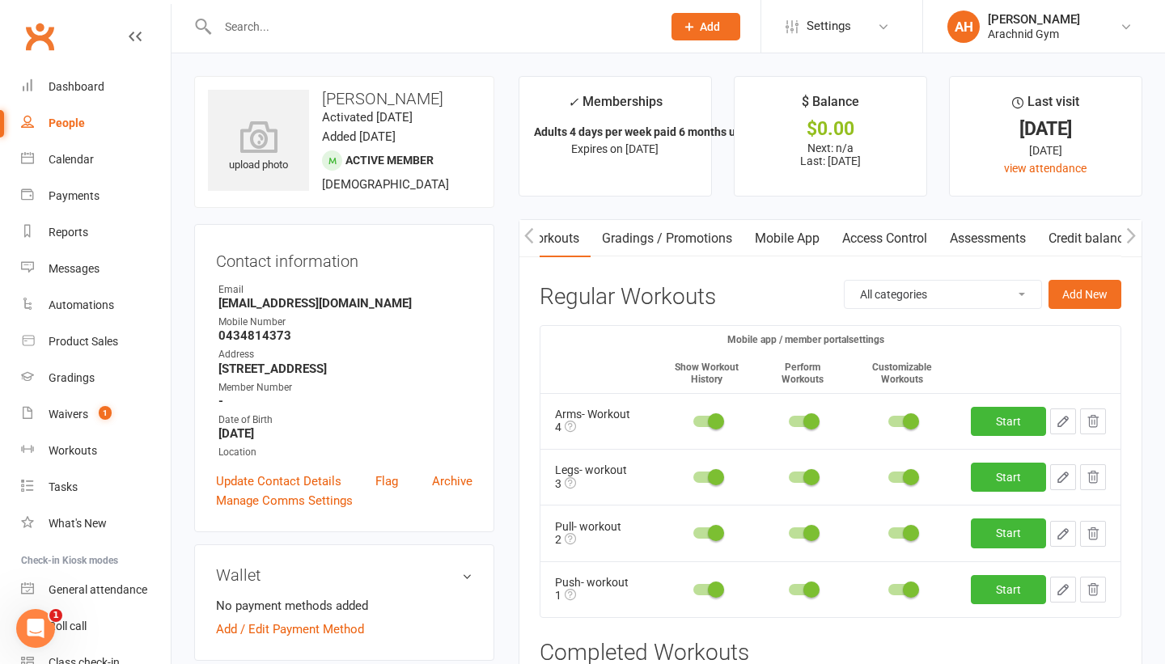
click at [958, 236] on link "Assessments" at bounding box center [987, 238] width 99 height 37
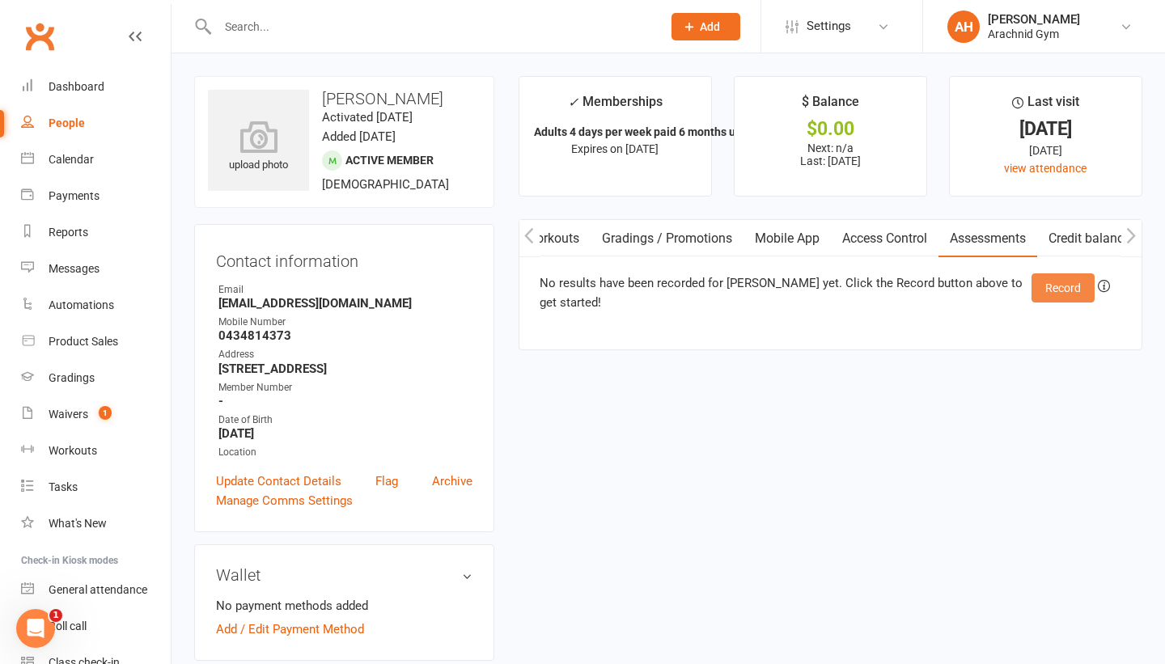
click at [1048, 287] on button "Record" at bounding box center [1062, 287] width 63 height 29
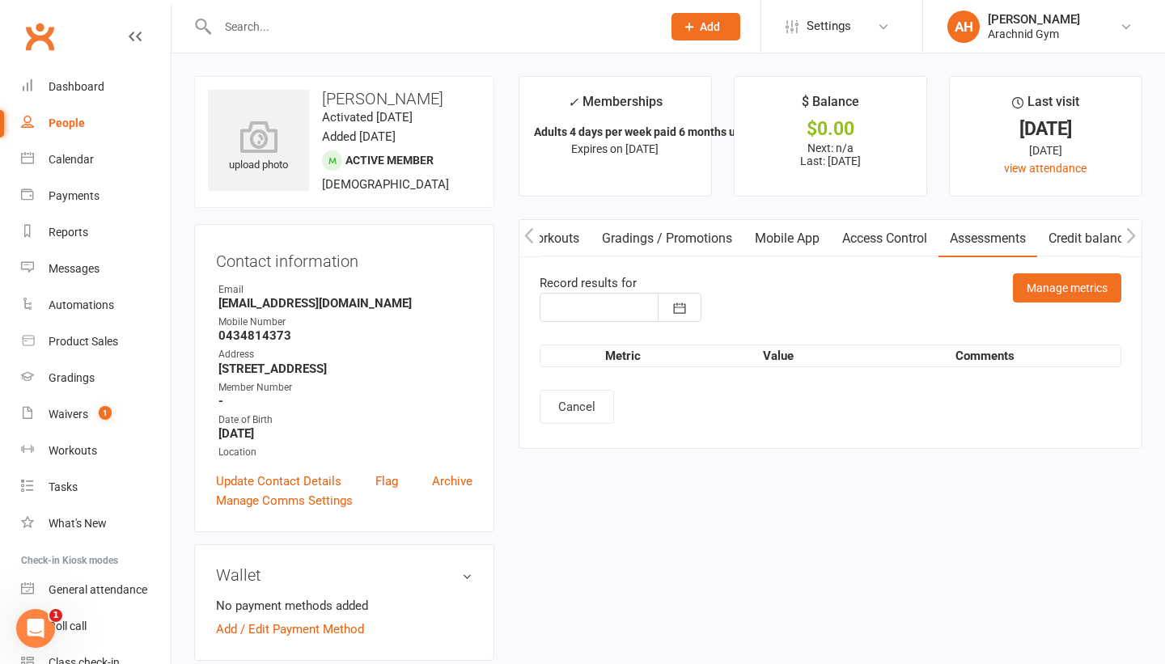
type input "15 Sep 2025"
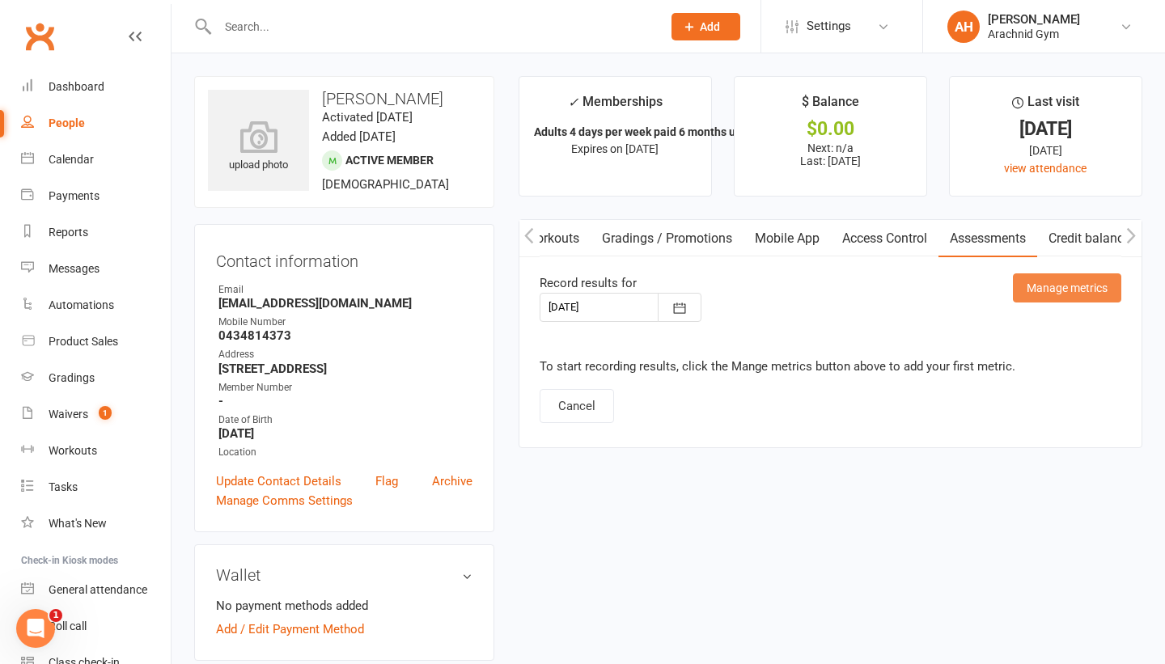
click at [1035, 299] on button "Manage metrics" at bounding box center [1067, 287] width 108 height 29
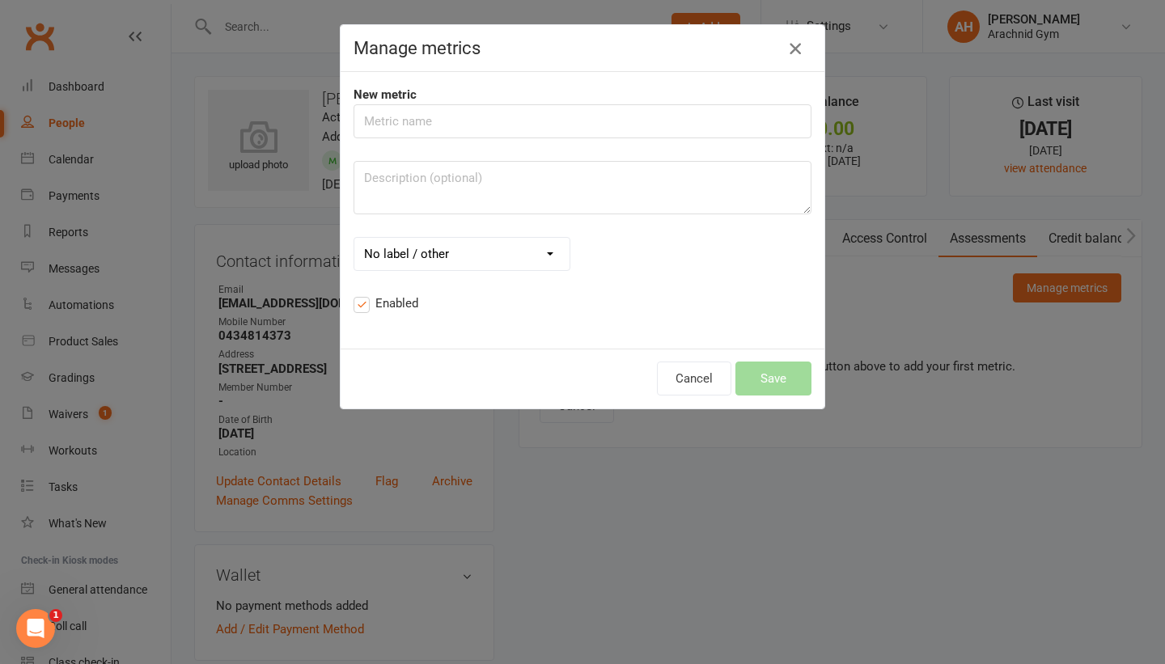
click at [793, 49] on icon "button" at bounding box center [795, 48] width 19 height 19
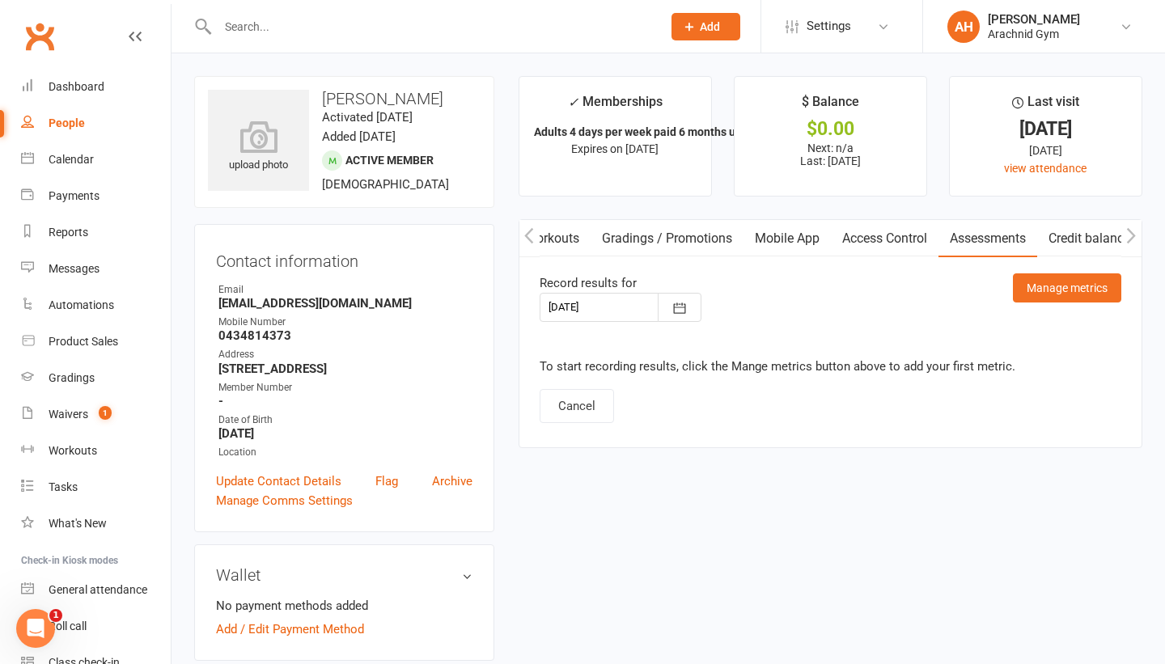
click at [531, 235] on icon "button" at bounding box center [529, 235] width 10 height 17
click at [743, 234] on link "Tasks" at bounding box center [742, 238] width 57 height 37
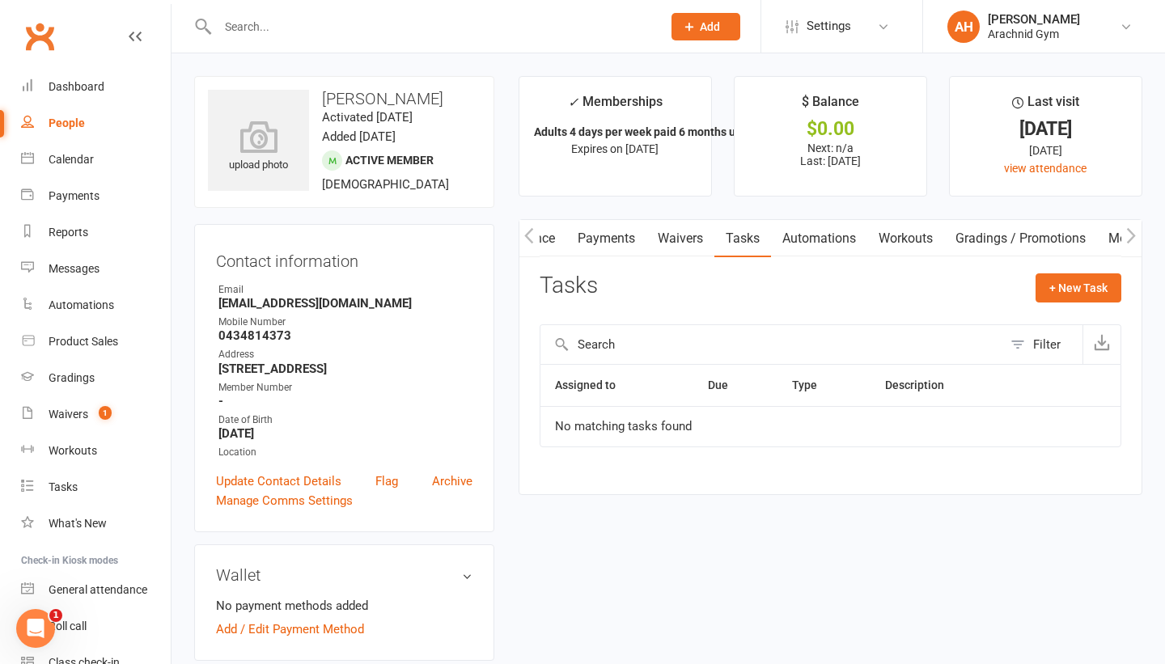
click at [536, 239] on button "button" at bounding box center [529, 238] width 20 height 36
click at [606, 244] on link "Notes" at bounding box center [612, 238] width 56 height 37
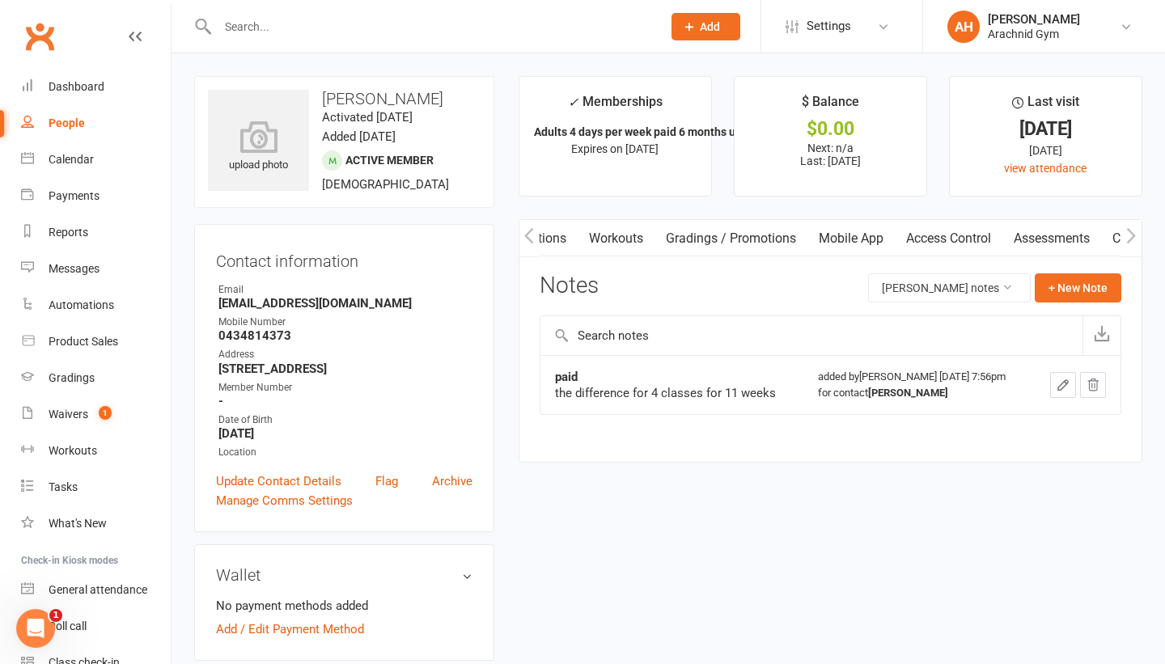
scroll to position [0, 593]
drag, startPoint x: 1071, startPoint y: 244, endPoint x: 448, endPoint y: 258, distance: 623.1
drag, startPoint x: 1019, startPoint y: 239, endPoint x: 815, endPoint y: 205, distance: 206.5
click at [815, 205] on main "✓ Memberships Adults 4 days per week paid 6 months up fr... Expires on 27th Oct…" at bounding box center [830, 277] width 648 height 403
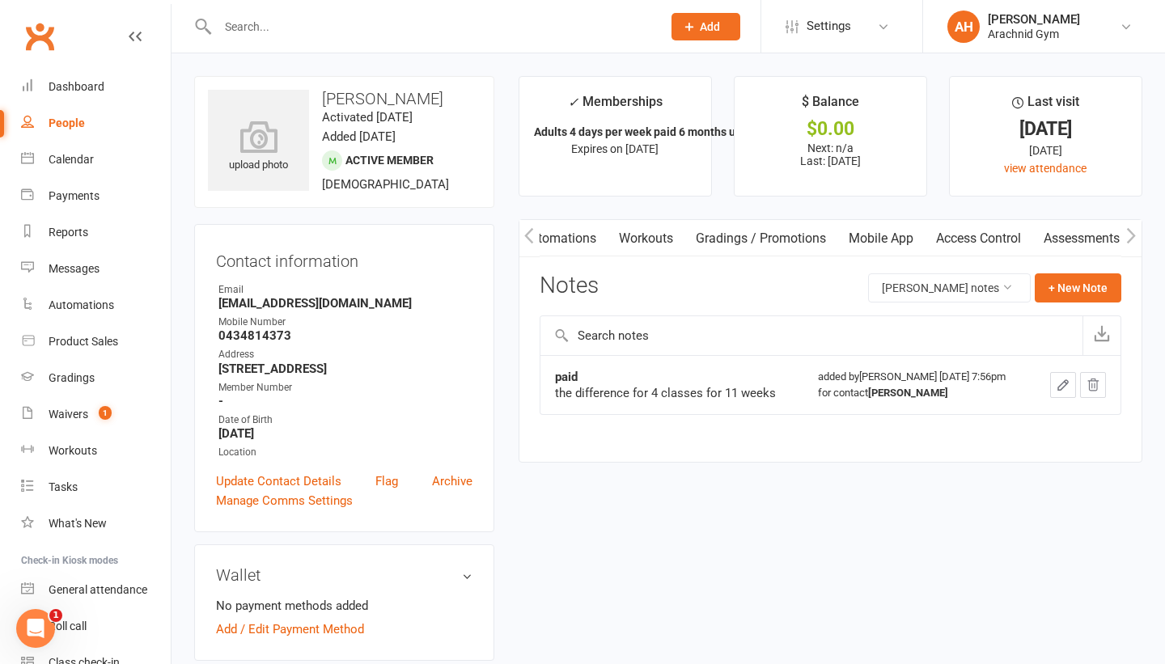
scroll to position [0, 512]
drag, startPoint x: 821, startPoint y: 231, endPoint x: 791, endPoint y: 235, distance: 30.2
click at [791, 235] on div "Activity Notes Comms Attendance Payments Waivers Tasks Automations Workouts Gra…" at bounding box center [609, 238] width 1204 height 37
click at [777, 298] on div "Notes Michelle Handsaker's notes + New Note" at bounding box center [831, 294] width 582 height 42
click at [535, 333] on div "Activity Notes Comms Attendance Payments Waivers Tasks Automations Workouts Gra…" at bounding box center [831, 341] width 624 height 244
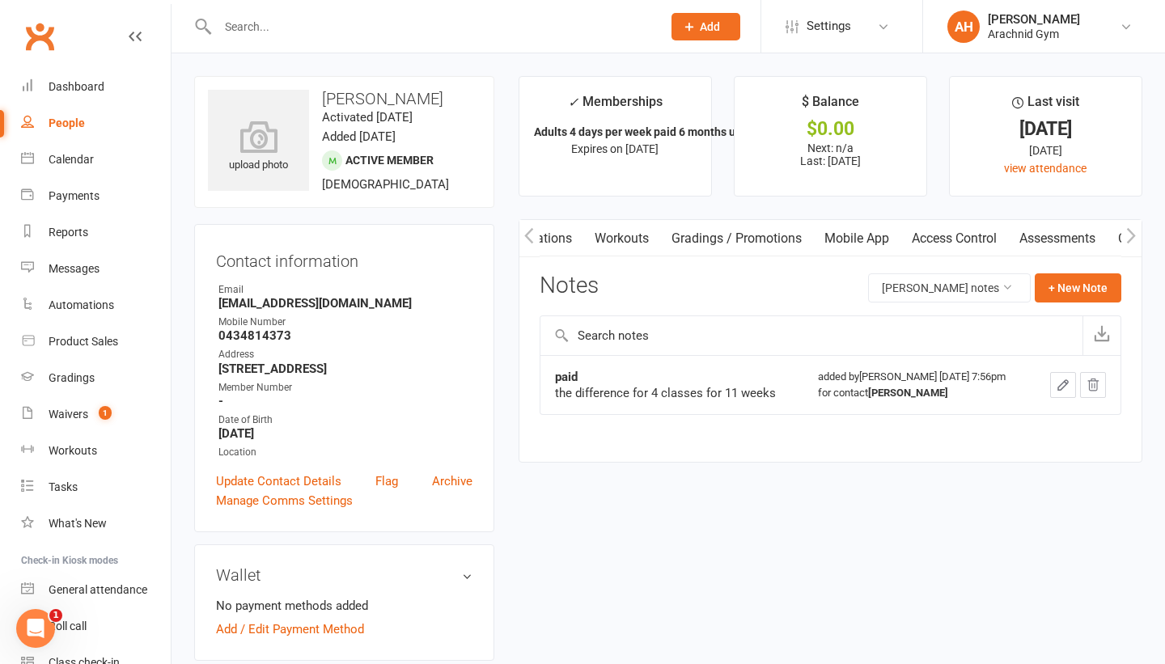
click at [516, 349] on main "✓ Memberships Adults 4 days per week paid 6 months up fr... Expires on 27th Oct…" at bounding box center [830, 277] width 648 height 403
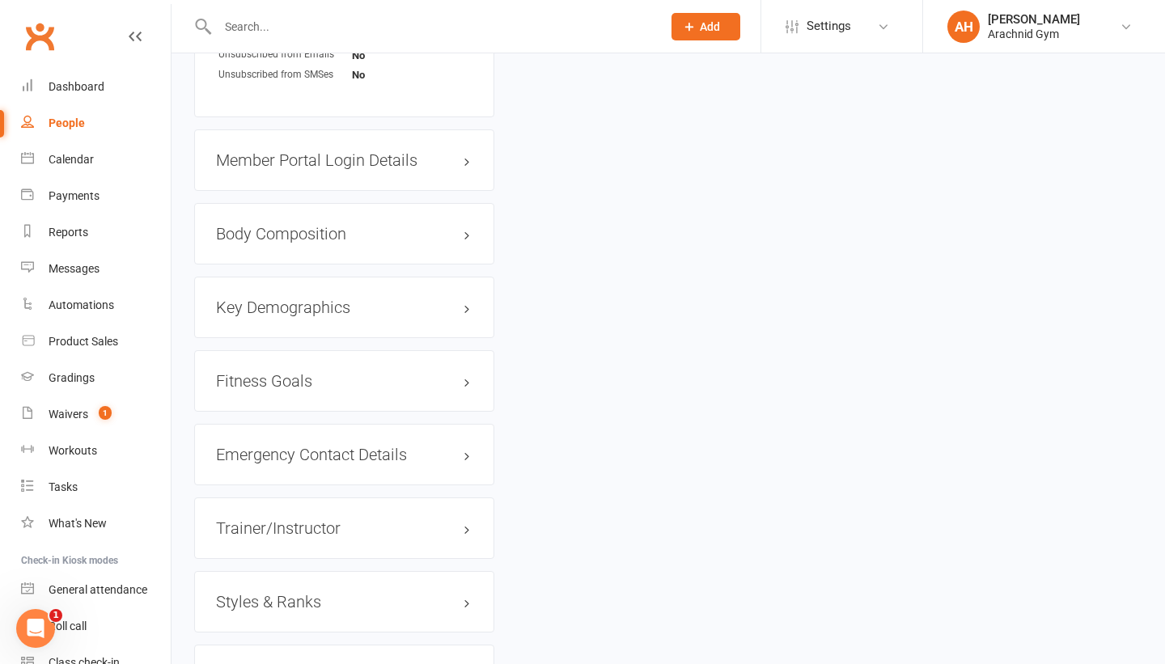
scroll to position [1194, 0]
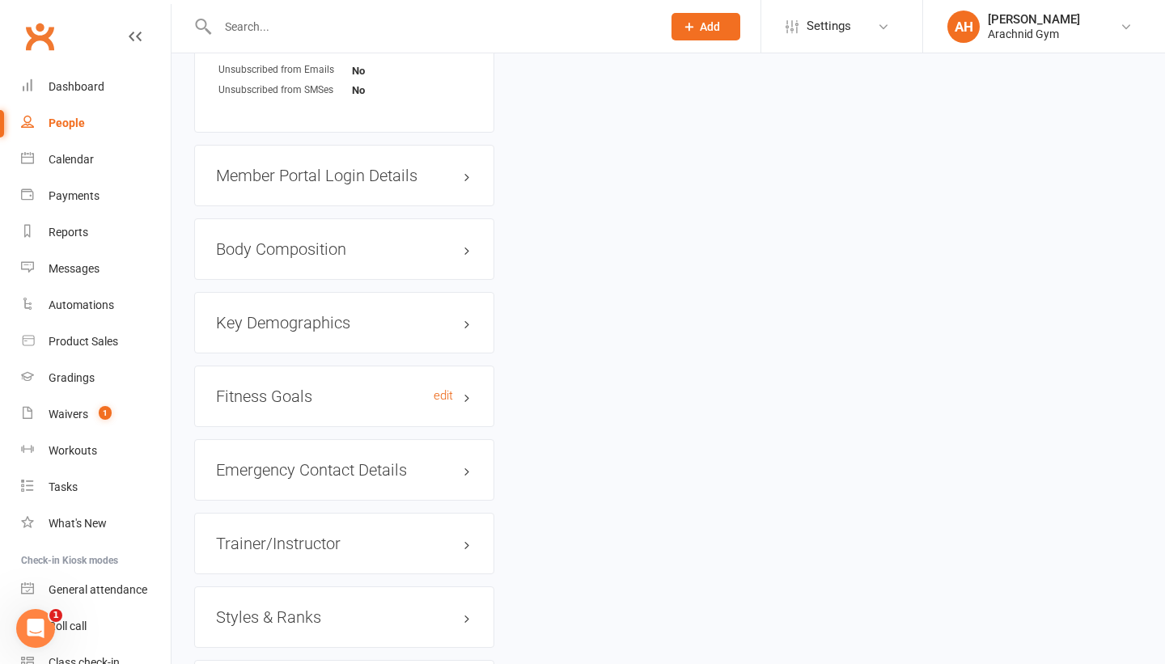
click at [295, 391] on h3 "Fitness Goals edit" at bounding box center [344, 396] width 256 height 18
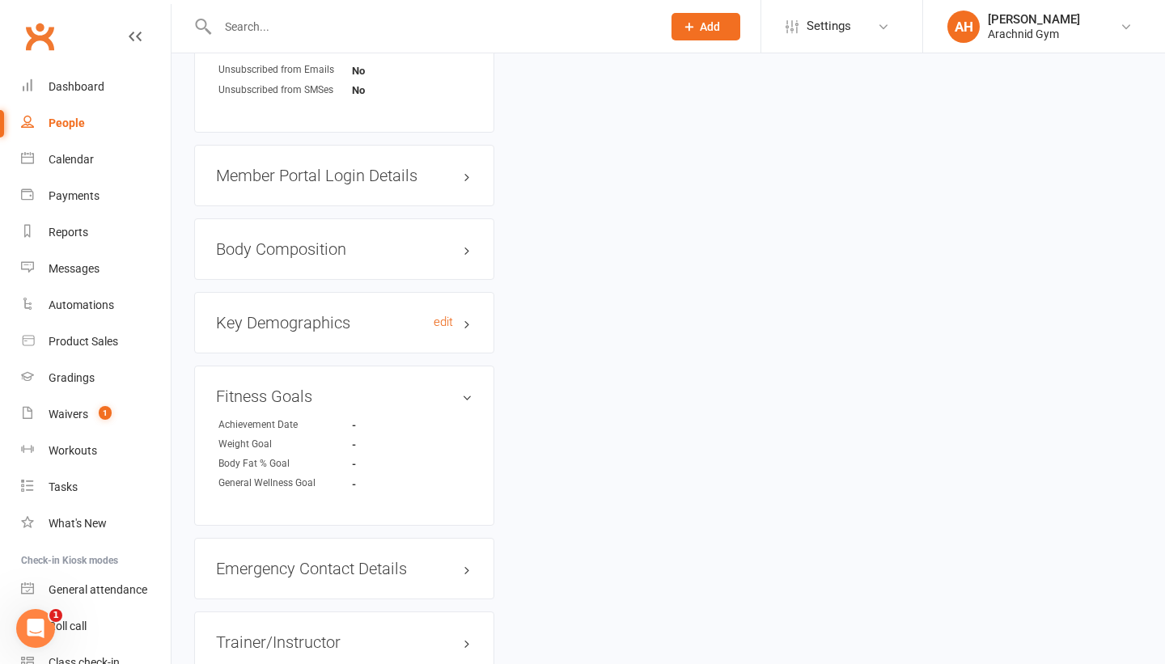
click at [358, 315] on h3 "Key Demographics edit" at bounding box center [344, 323] width 256 height 18
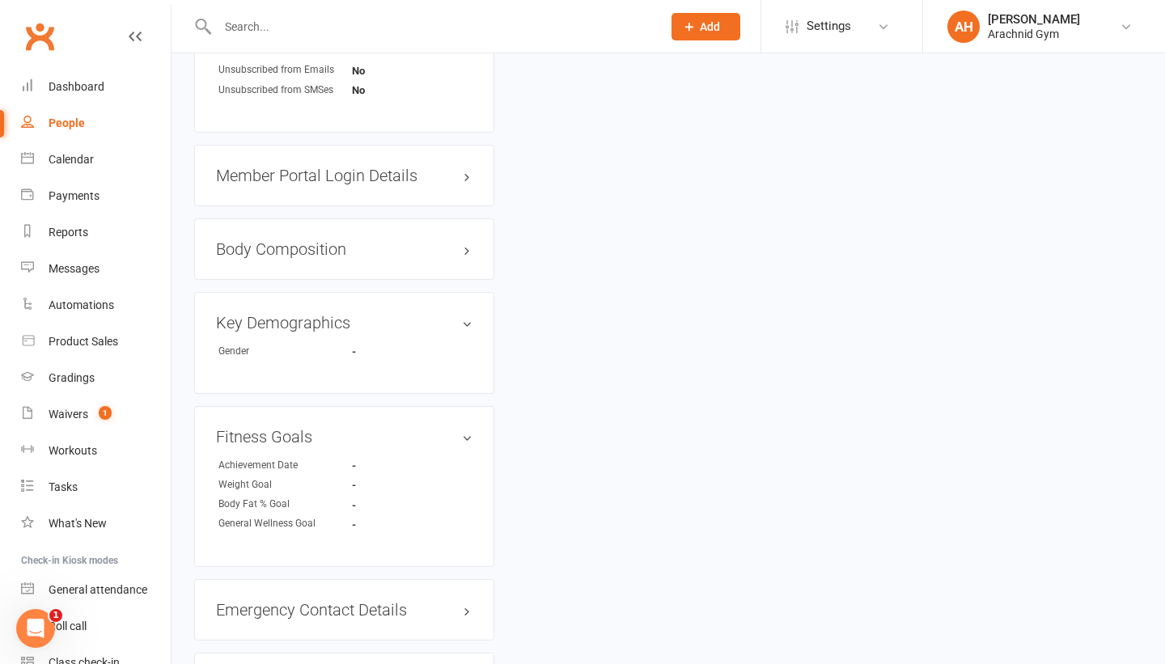
scroll to position [1030, 0]
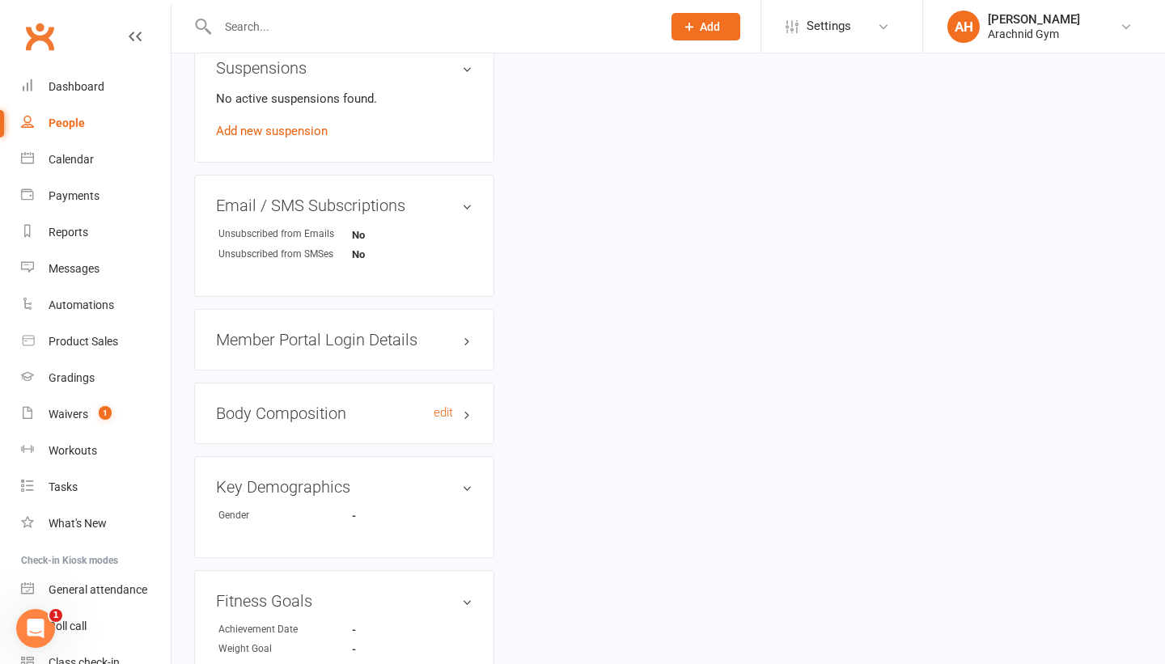
click at [376, 414] on h3 "Body Composition edit" at bounding box center [344, 413] width 256 height 18
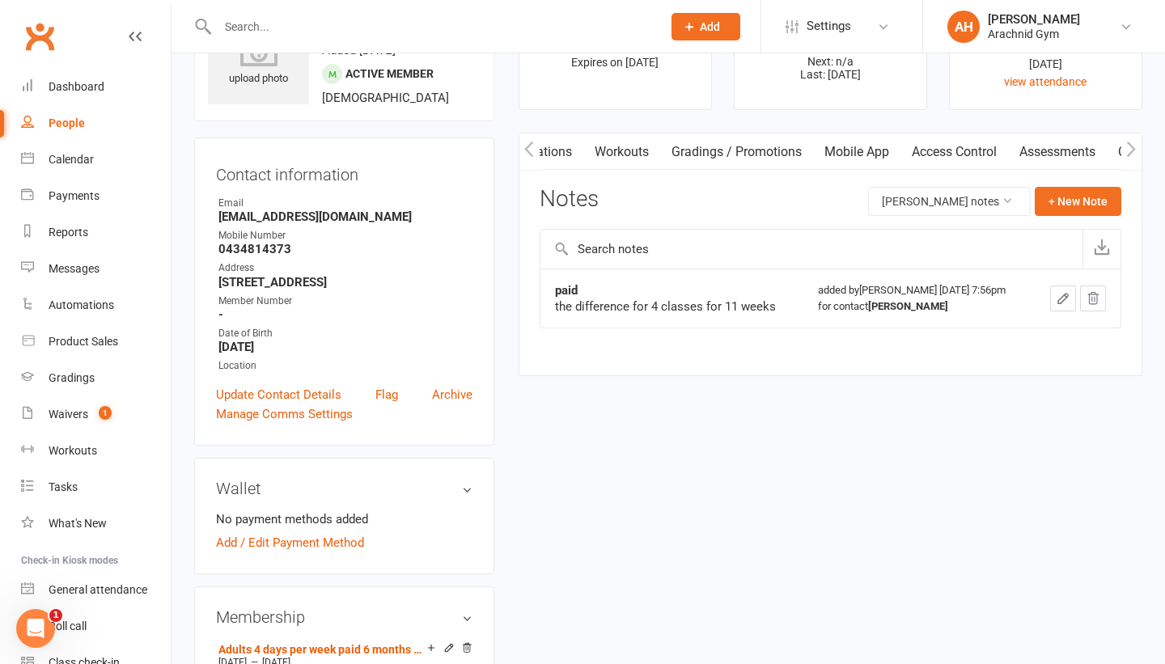
scroll to position [0, 0]
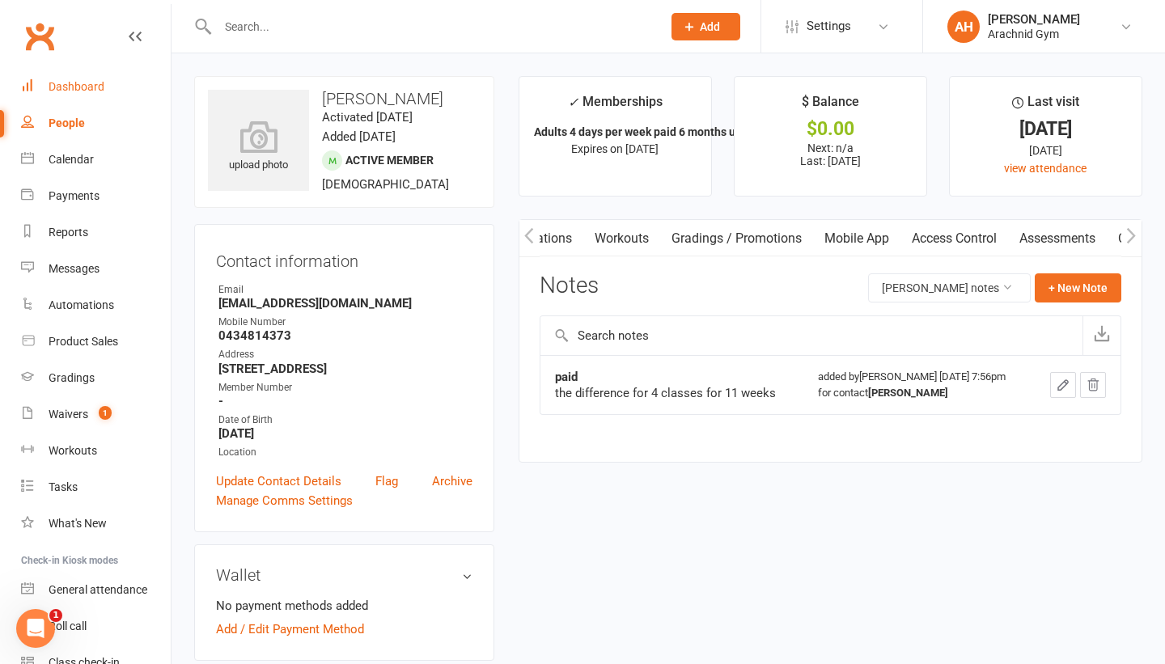
click at [89, 94] on link "Dashboard" at bounding box center [96, 87] width 150 height 36
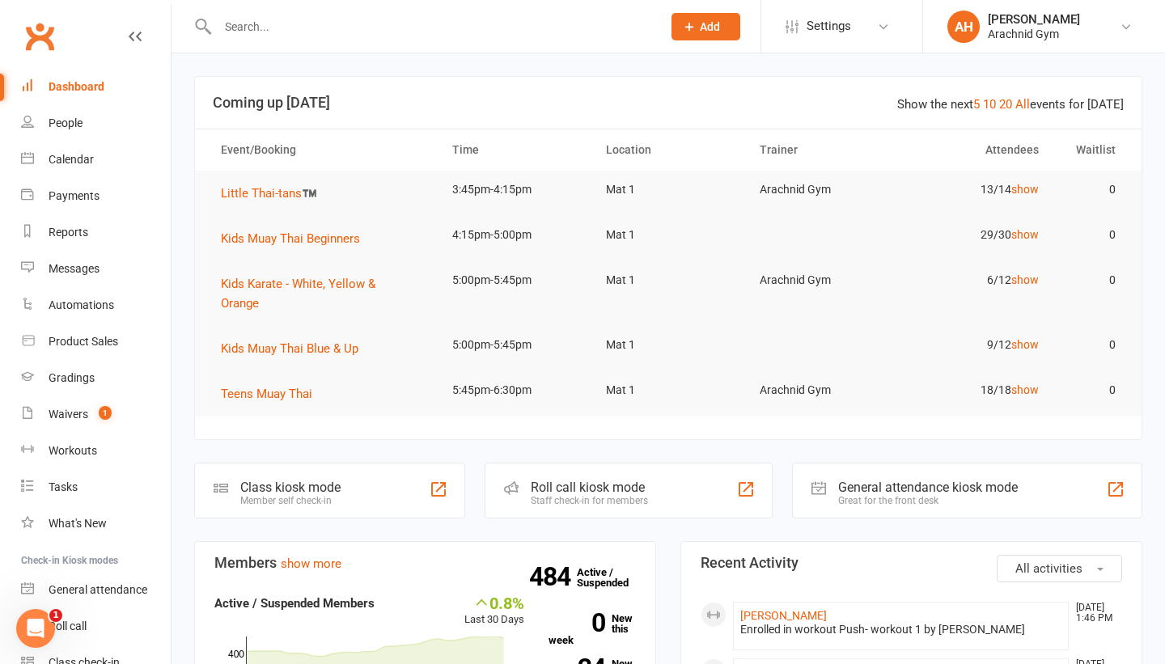
click at [89, 94] on link "Dashboard" at bounding box center [96, 87] width 150 height 36
click at [67, 84] on div "Dashboard" at bounding box center [77, 86] width 56 height 13
click at [95, 91] on div "Dashboard" at bounding box center [77, 86] width 56 height 13
